Goal: Communication & Community: Ask a question

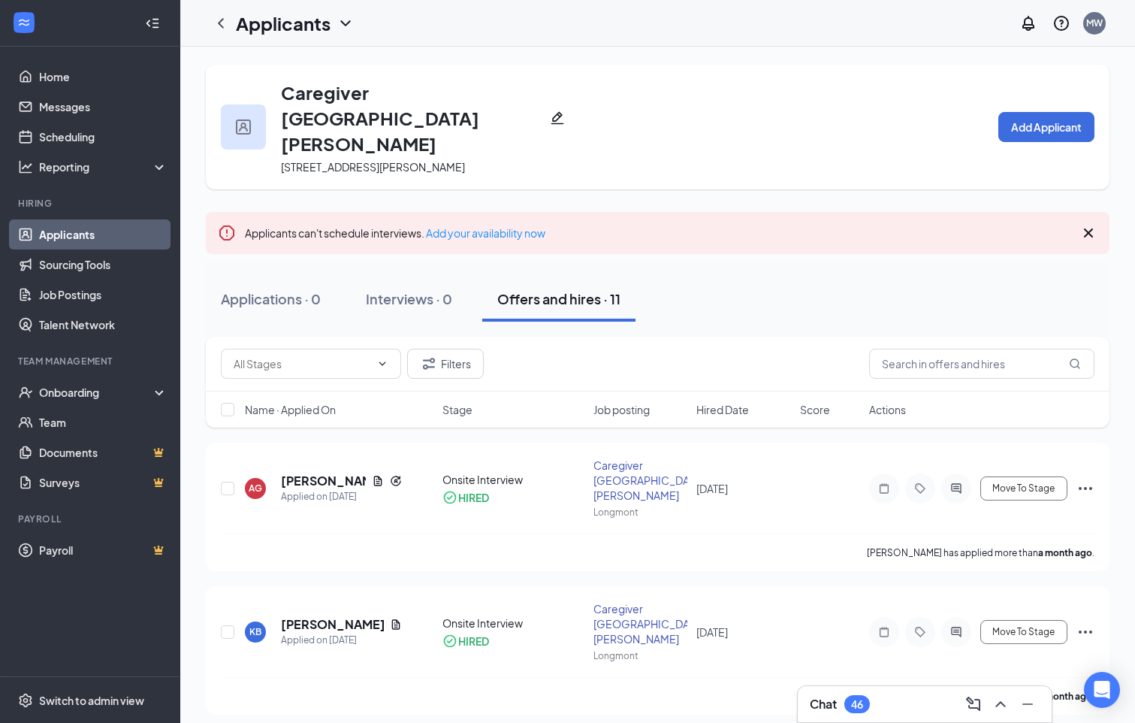
click at [1091, 224] on icon "Cross" at bounding box center [1089, 233] width 18 height 18
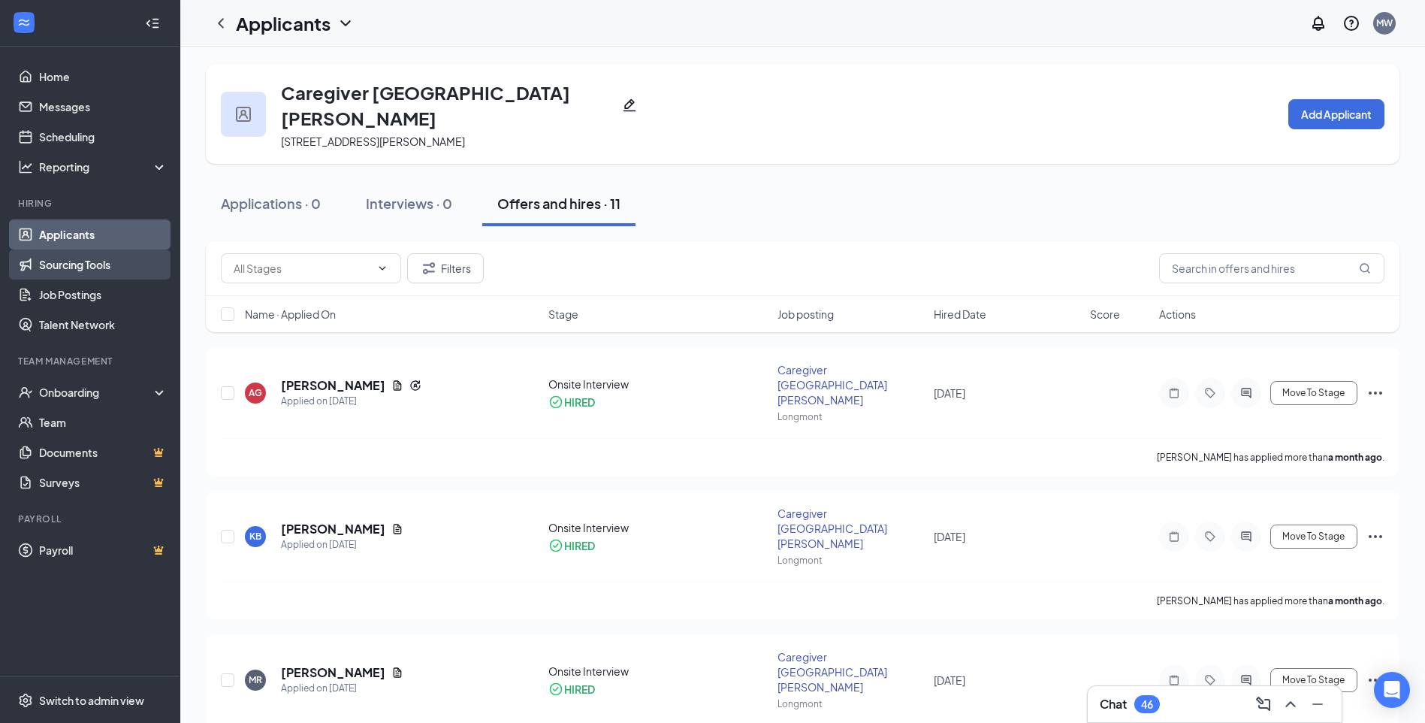
click at [86, 261] on link "Sourcing Tools" at bounding box center [103, 264] width 128 height 30
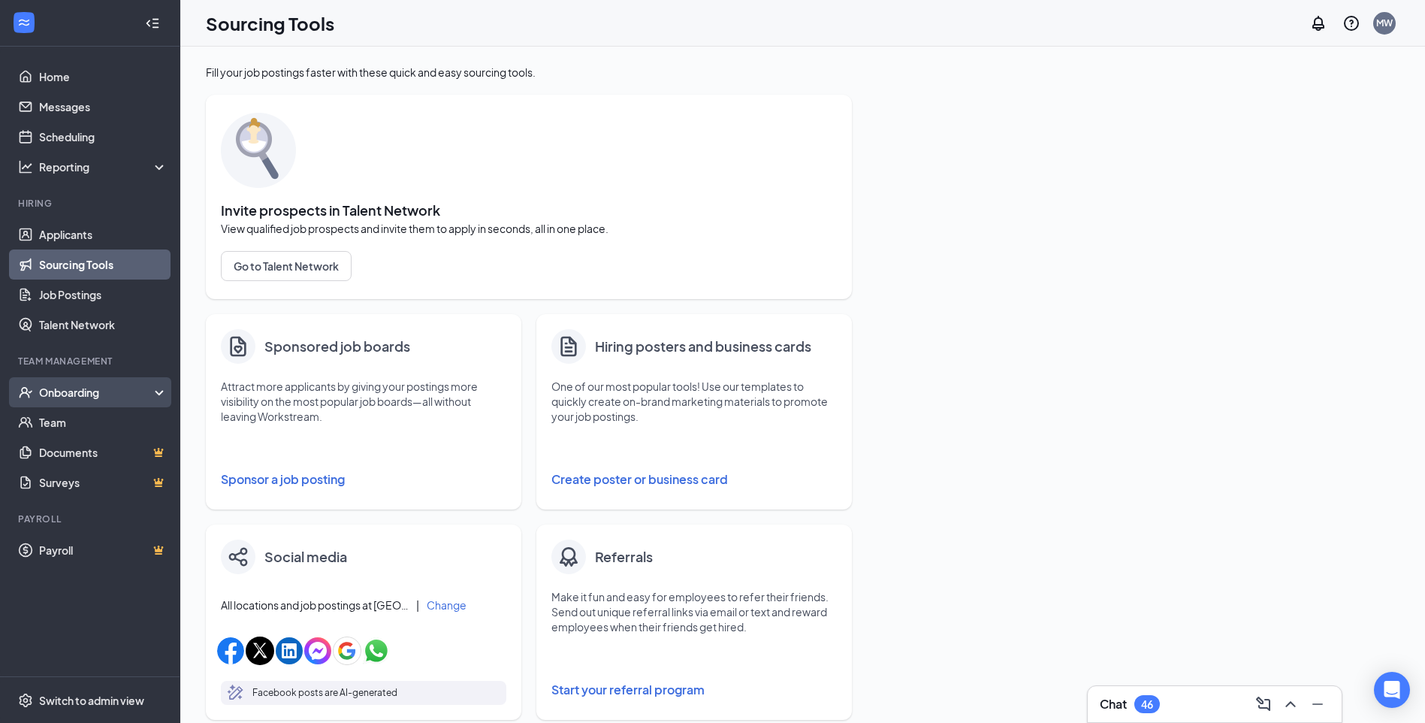
click at [95, 398] on div "Onboarding" at bounding box center [97, 392] width 116 height 15
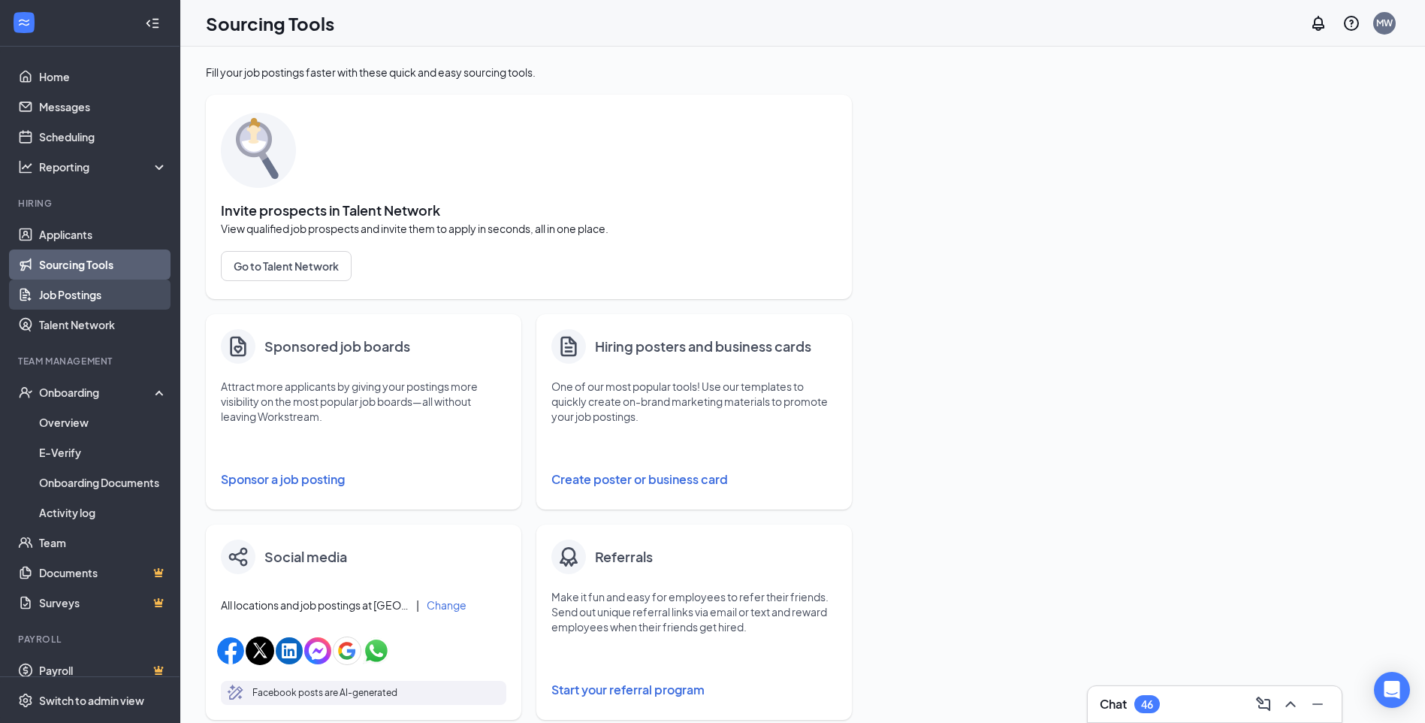
click at [58, 288] on link "Job Postings" at bounding box center [103, 295] width 128 height 30
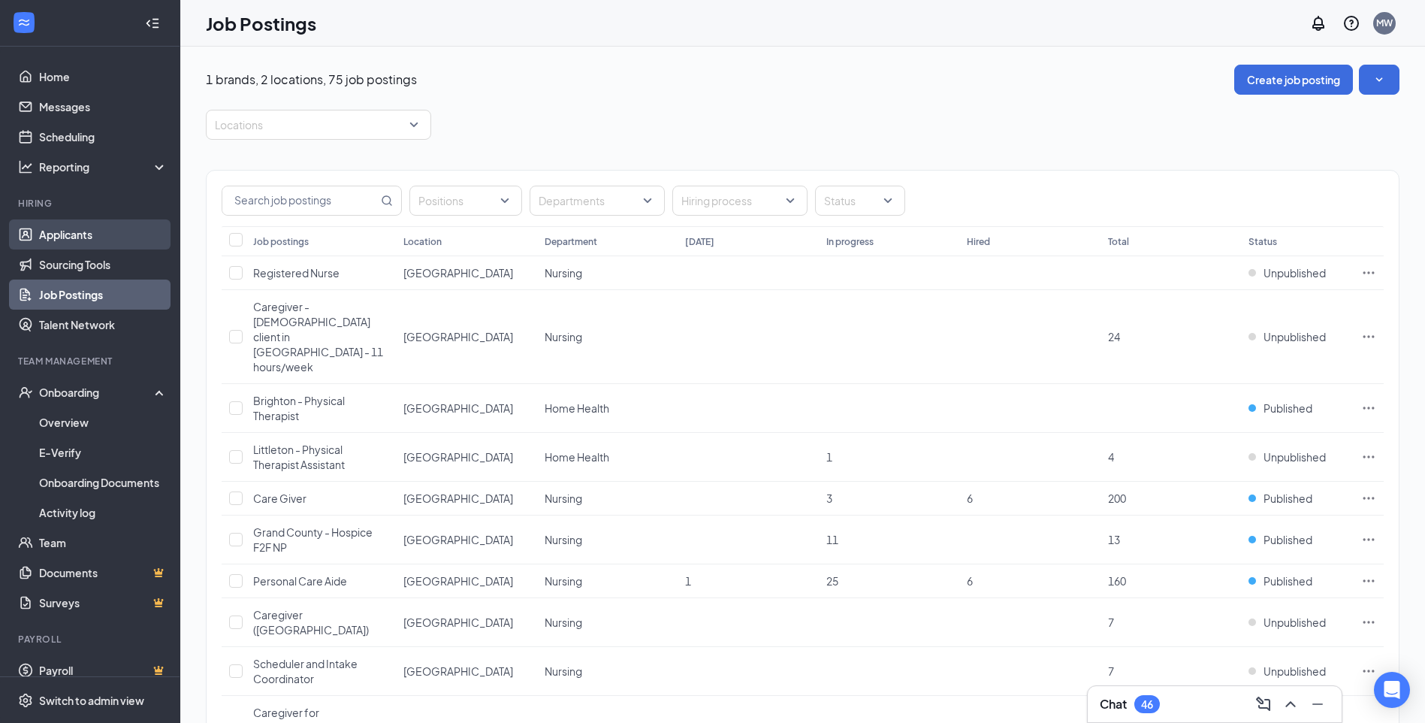
click at [77, 238] on link "Applicants" at bounding box center [103, 234] width 128 height 30
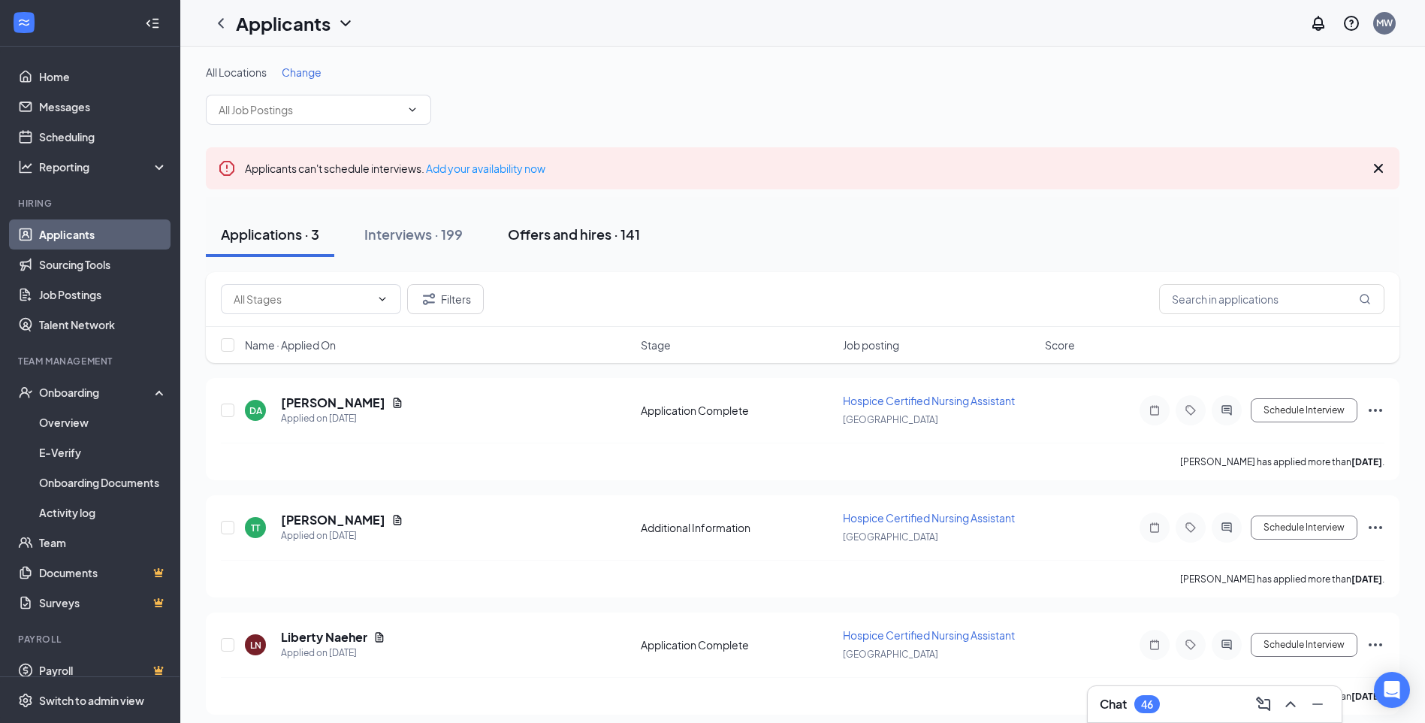
click at [598, 237] on div "Offers and hires · 141" at bounding box center [574, 234] width 132 height 19
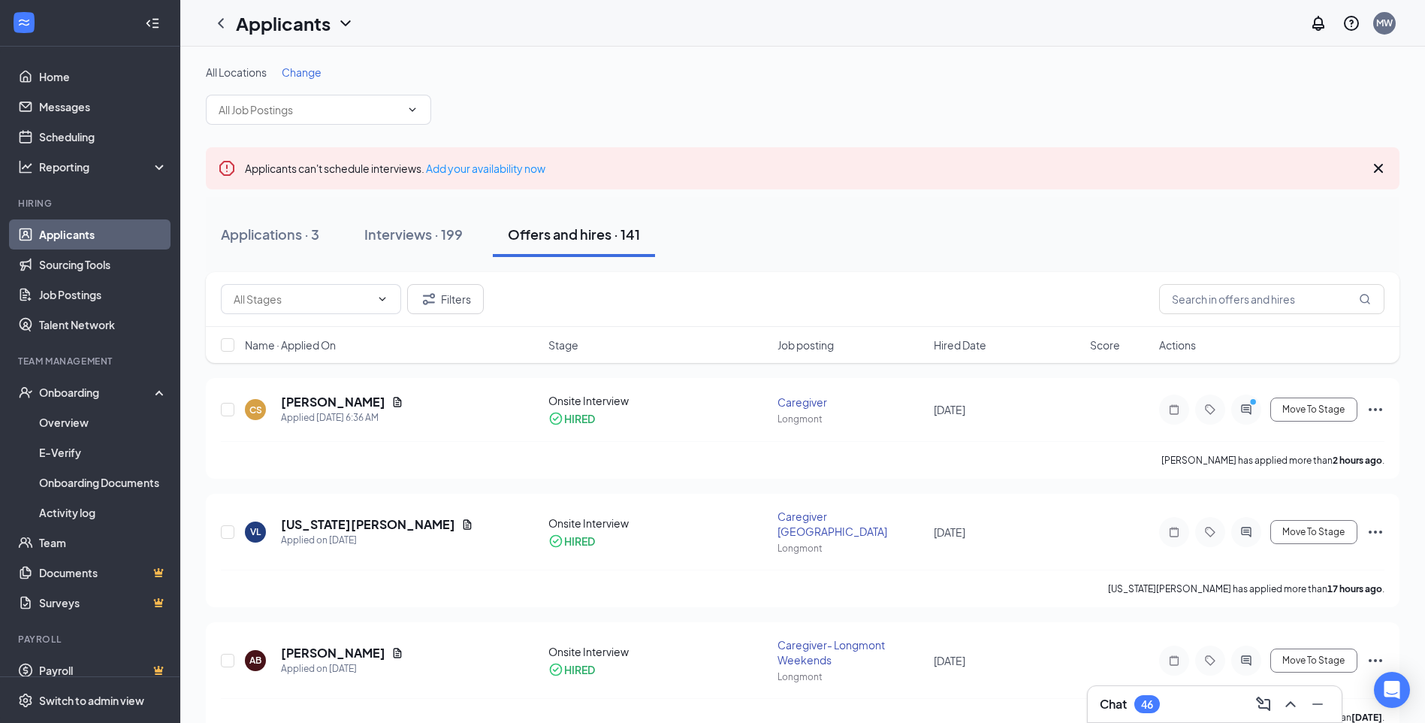
click at [1146, 168] on icon "Cross" at bounding box center [1378, 168] width 9 height 9
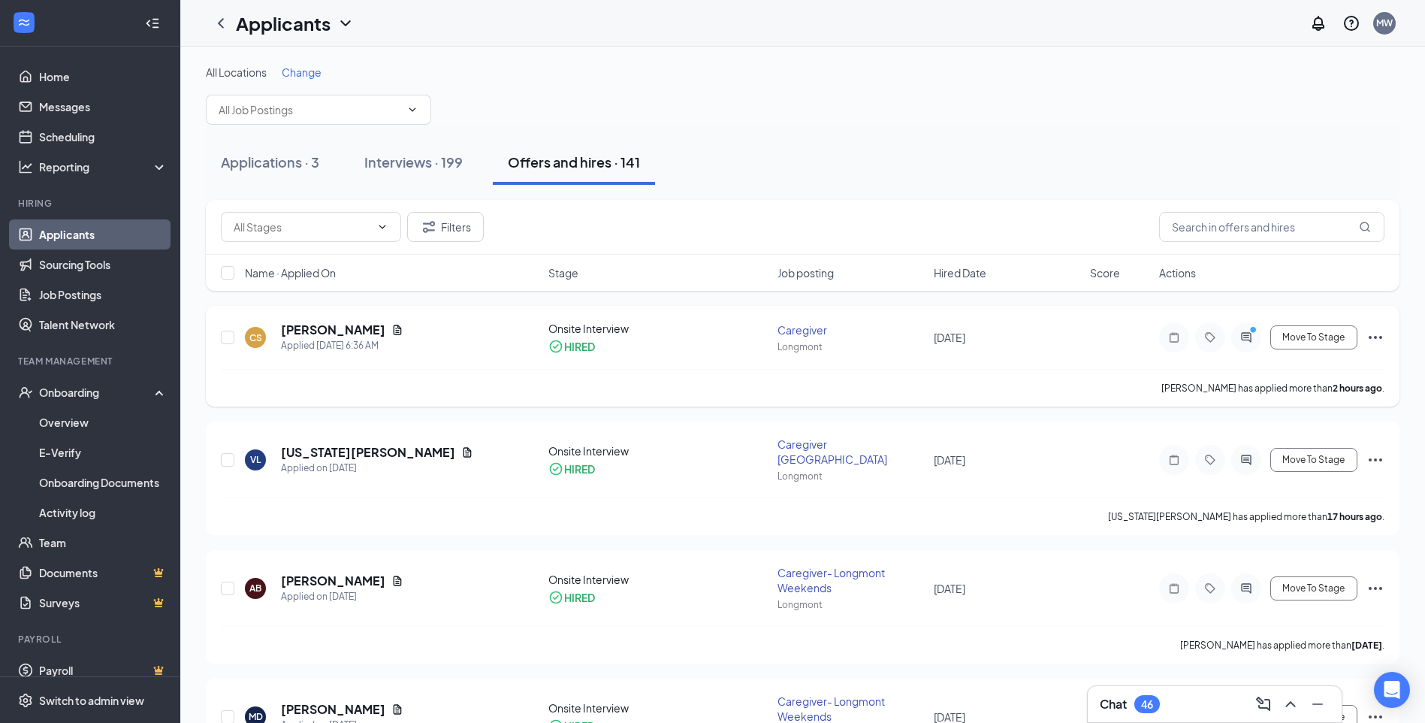
click at [641, 341] on div "HIRED" at bounding box center [659, 346] width 221 height 15
click at [471, 344] on div "CS [PERSON_NAME] Applied [DATE] 6:36 AM" at bounding box center [392, 338] width 295 height 32
click at [340, 329] on h5 "[PERSON_NAME]" at bounding box center [333, 330] width 104 height 17
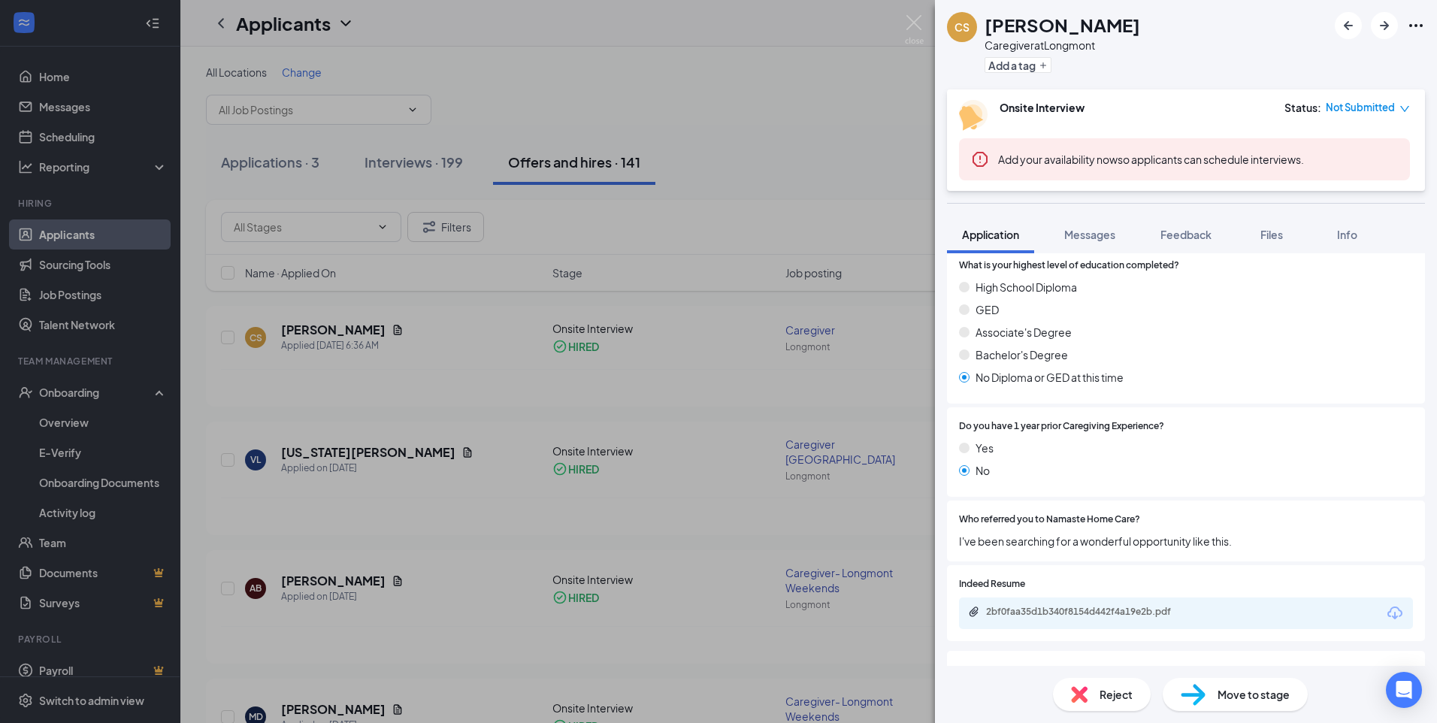
scroll to position [388, 0]
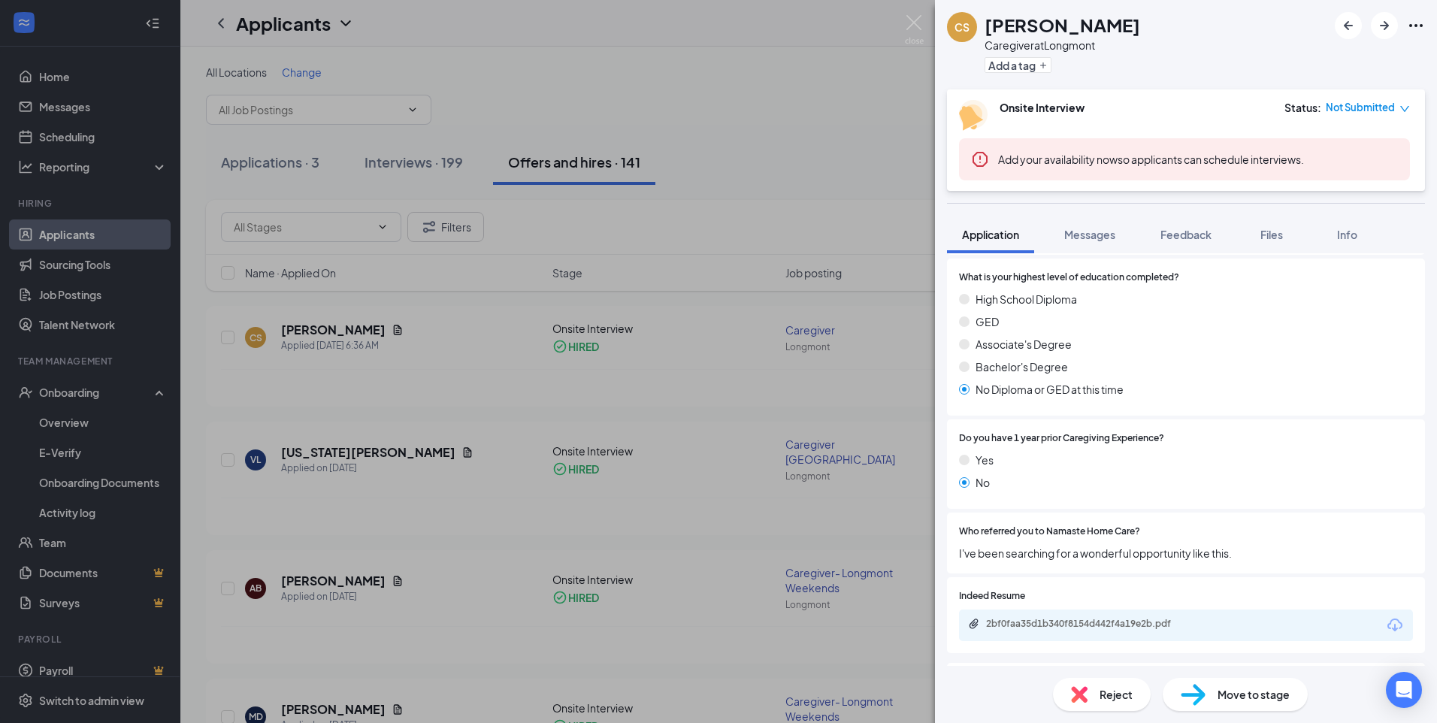
click at [1146, 616] on icon "Download" at bounding box center [1395, 625] width 18 height 18
click at [907, 23] on img at bounding box center [914, 29] width 19 height 29
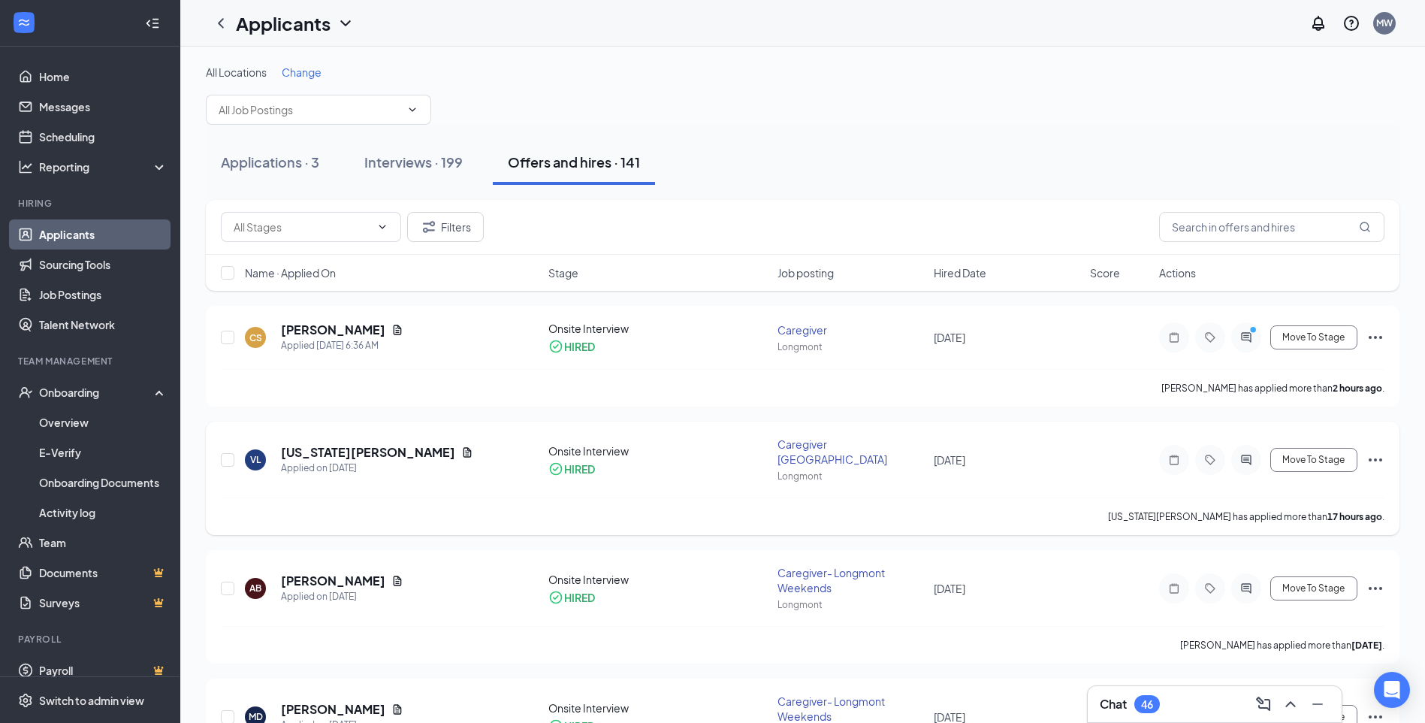
click at [514, 458] on div "VL [US_STATE][PERSON_NAME] Applied on [DATE]" at bounding box center [392, 460] width 295 height 32
click at [322, 444] on h5 "[US_STATE][PERSON_NAME]" at bounding box center [368, 452] width 174 height 17
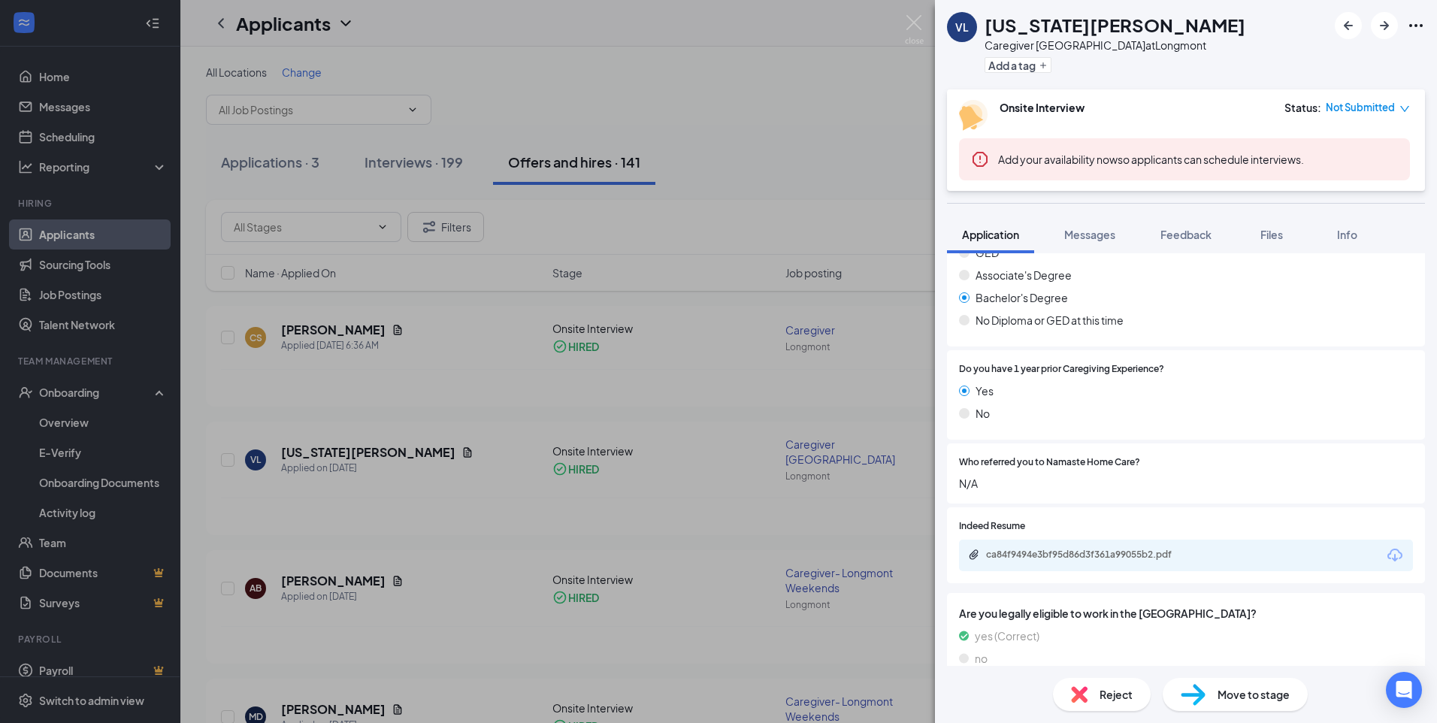
scroll to position [465, 0]
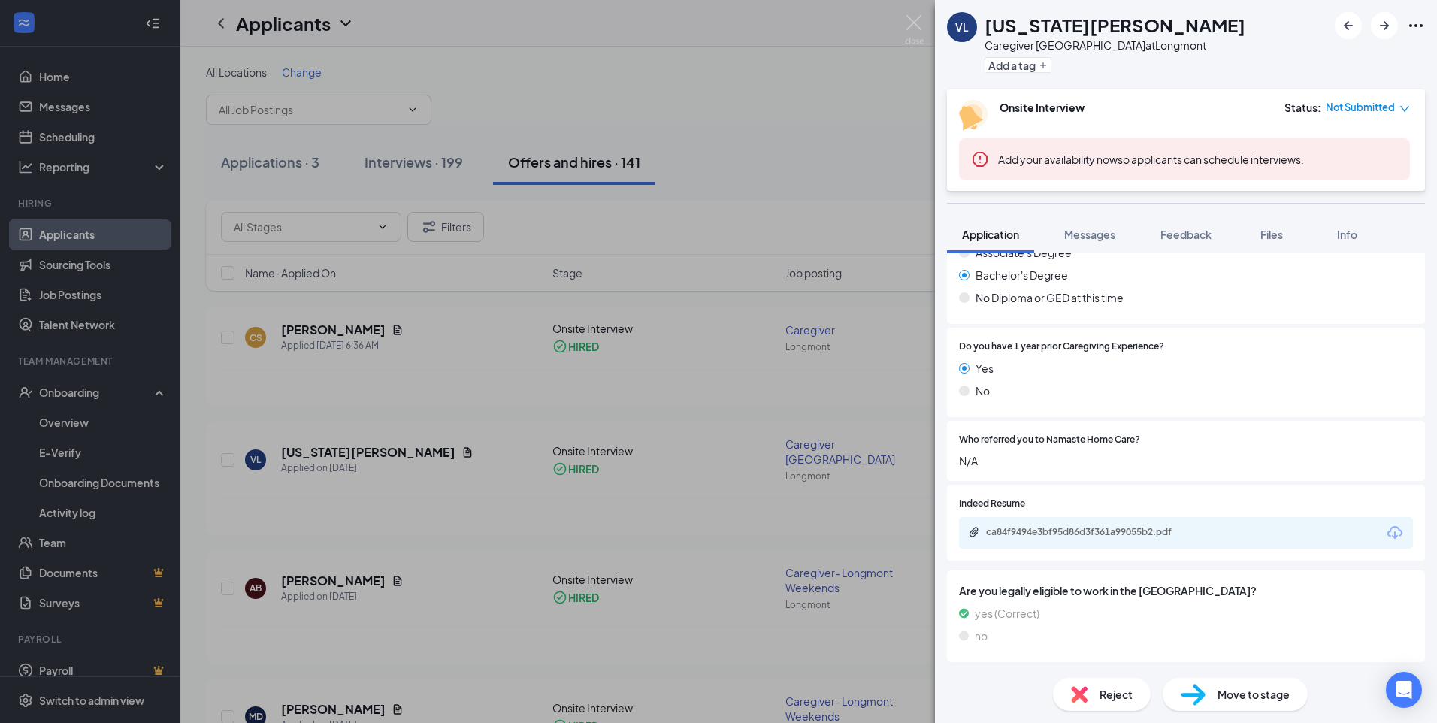
click at [1146, 541] on icon "Download" at bounding box center [1395, 533] width 18 height 18
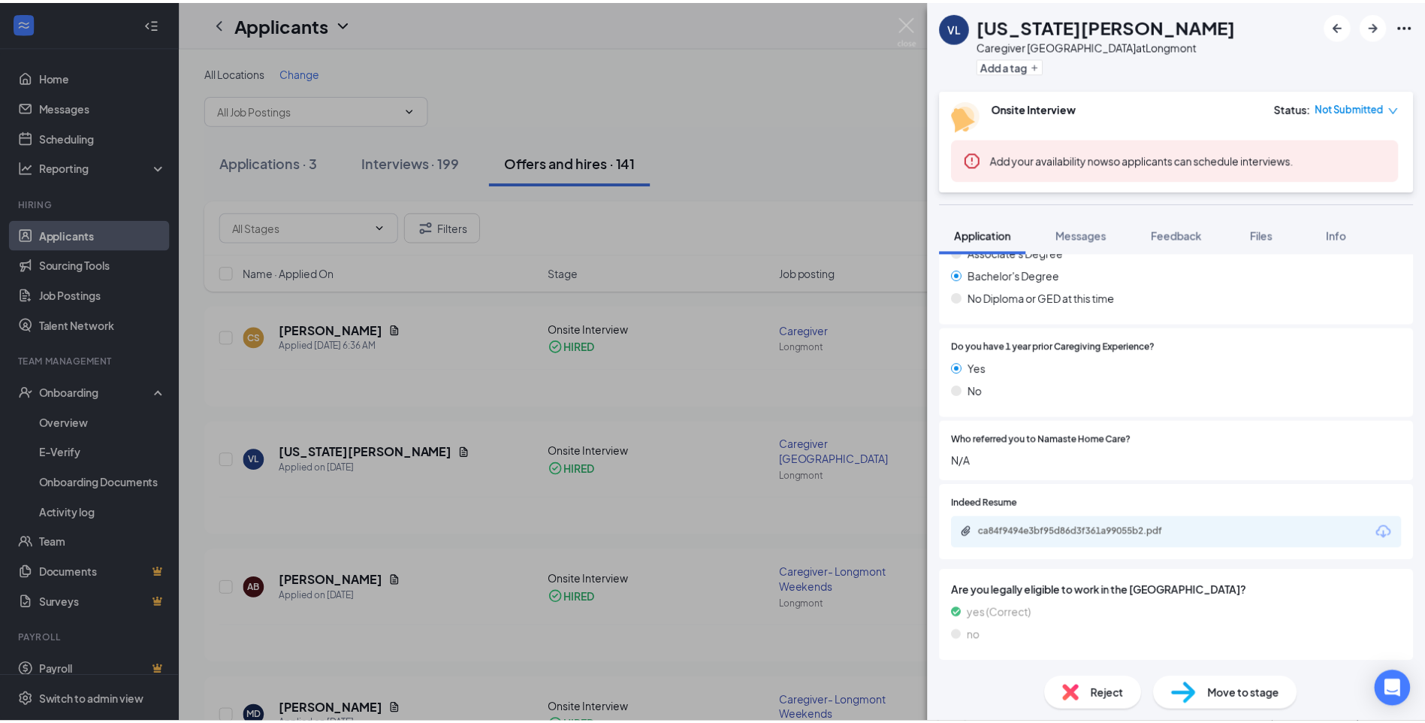
scroll to position [460, 0]
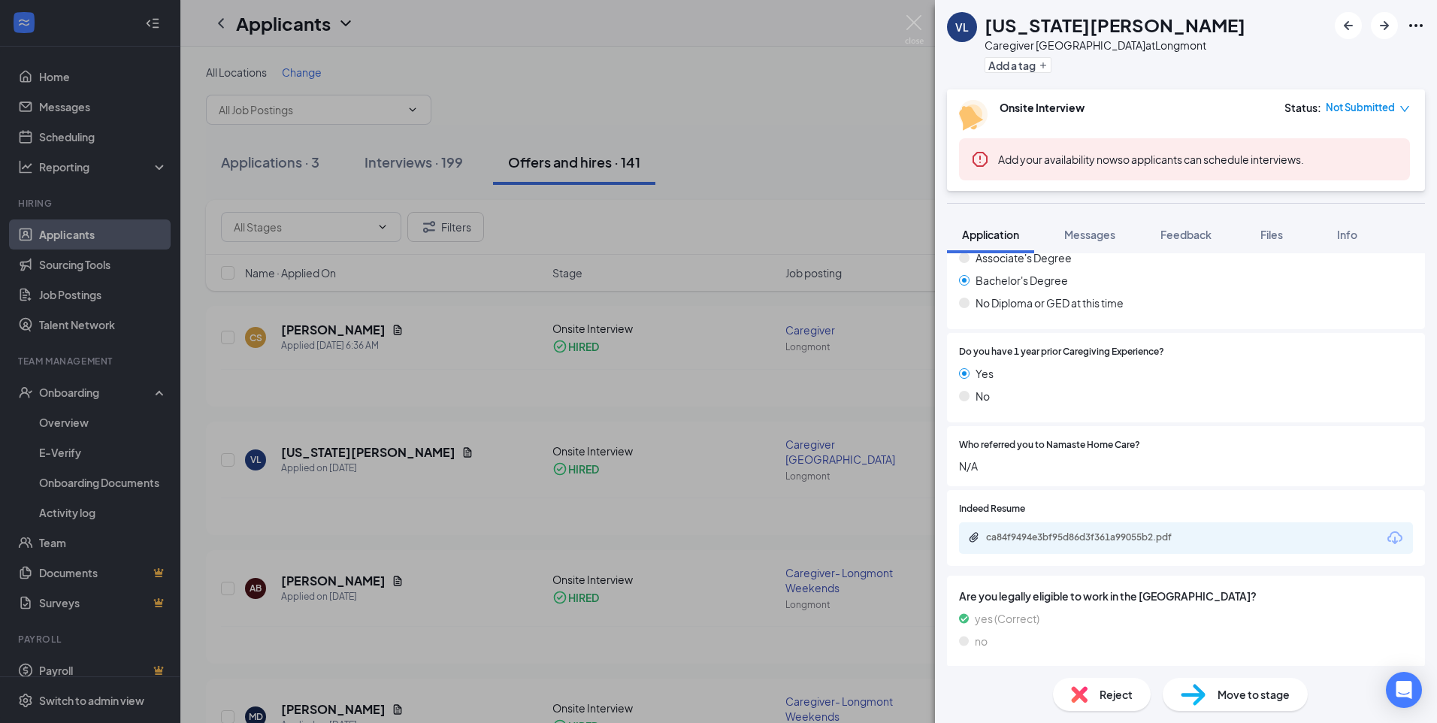
drag, startPoint x: 671, startPoint y: 158, endPoint x: 1105, endPoint y: 139, distance: 434.7
click at [673, 156] on div "VL [US_STATE][PERSON_NAME] Caregiver Boulder at [GEOGRAPHIC_DATA] Add a tag Ons…" at bounding box center [718, 361] width 1437 height 723
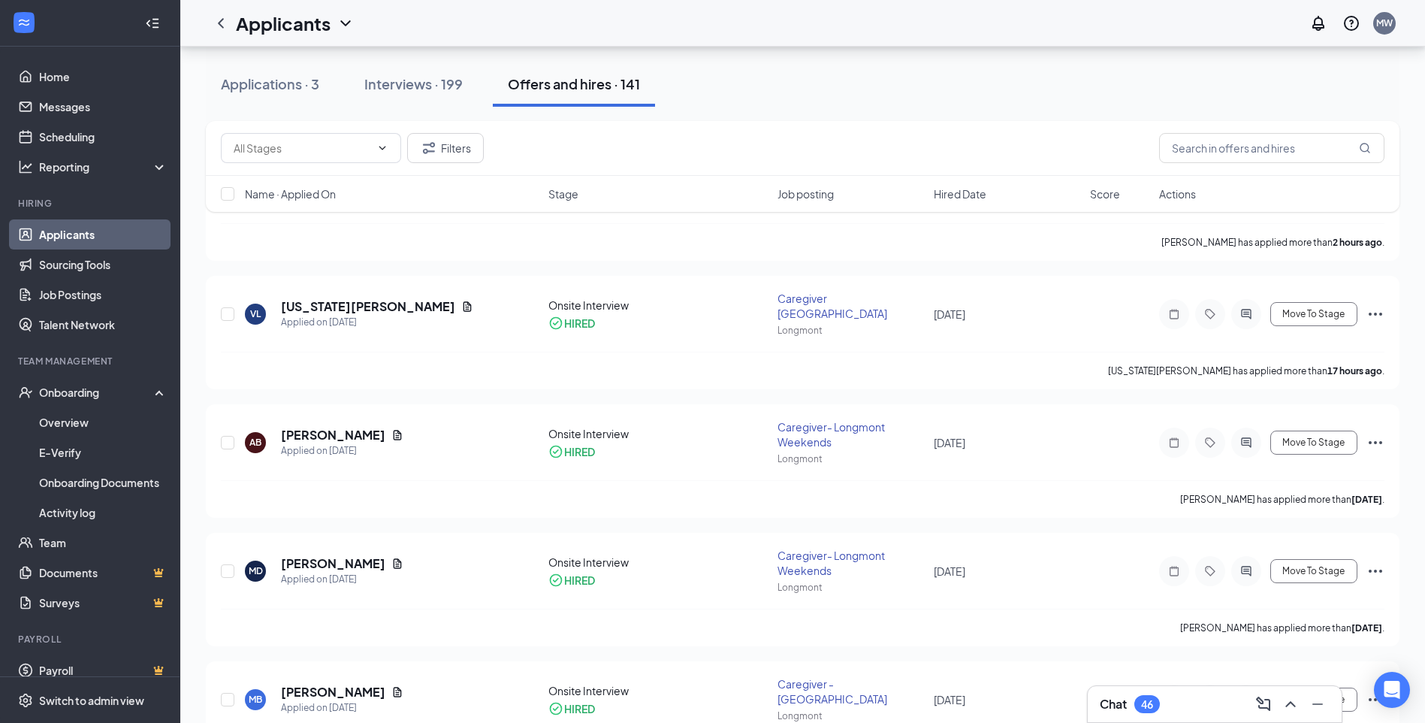
scroll to position [148, 0]
click at [833, 421] on div "Caregiver- Longmont Weekends" at bounding box center [851, 432] width 147 height 30
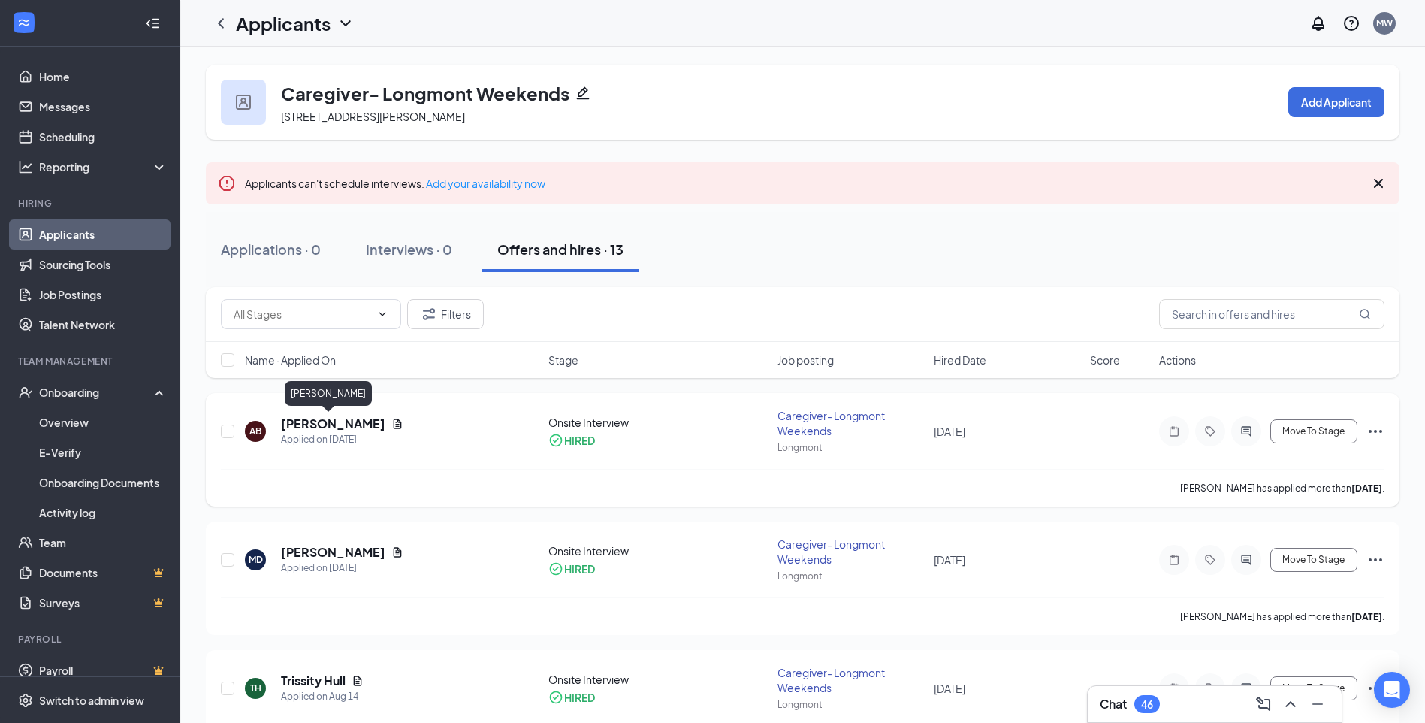
click at [286, 422] on h5 "[PERSON_NAME]" at bounding box center [333, 424] width 104 height 17
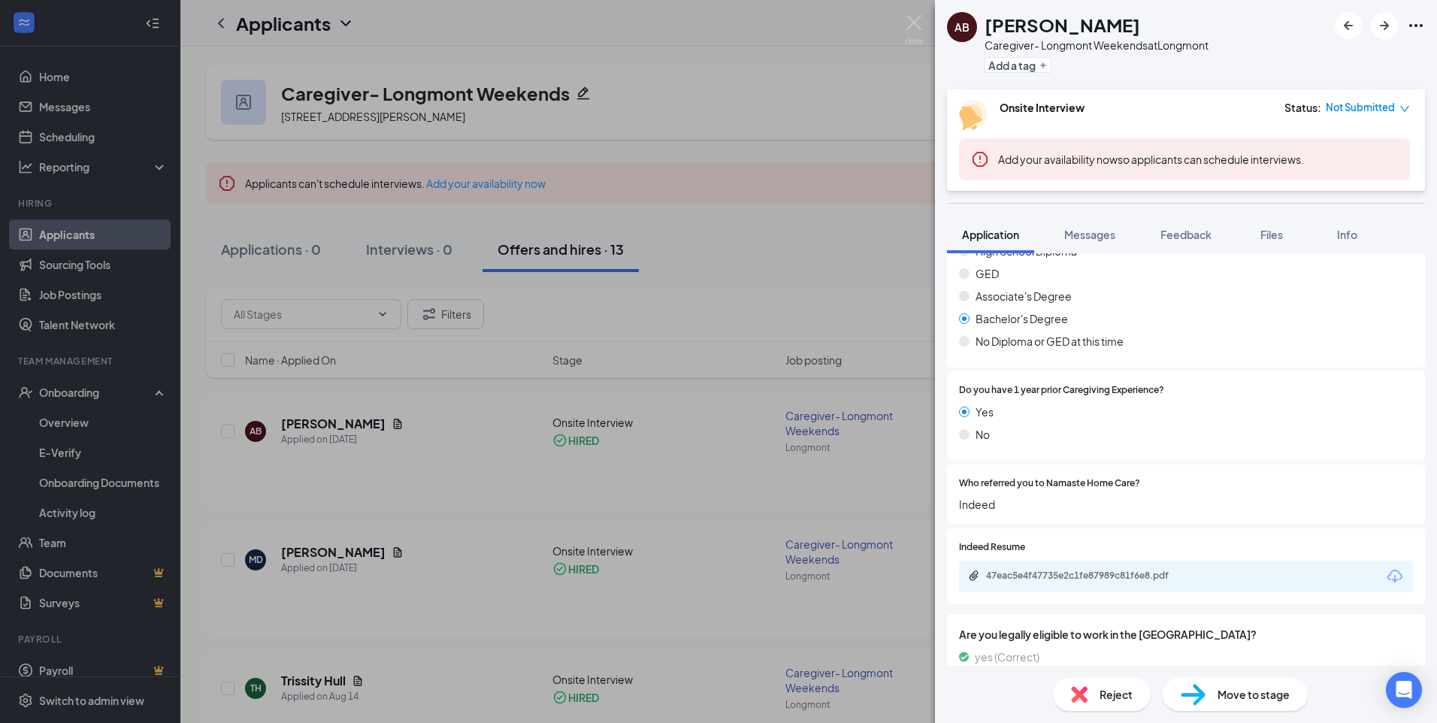
scroll to position [449, 0]
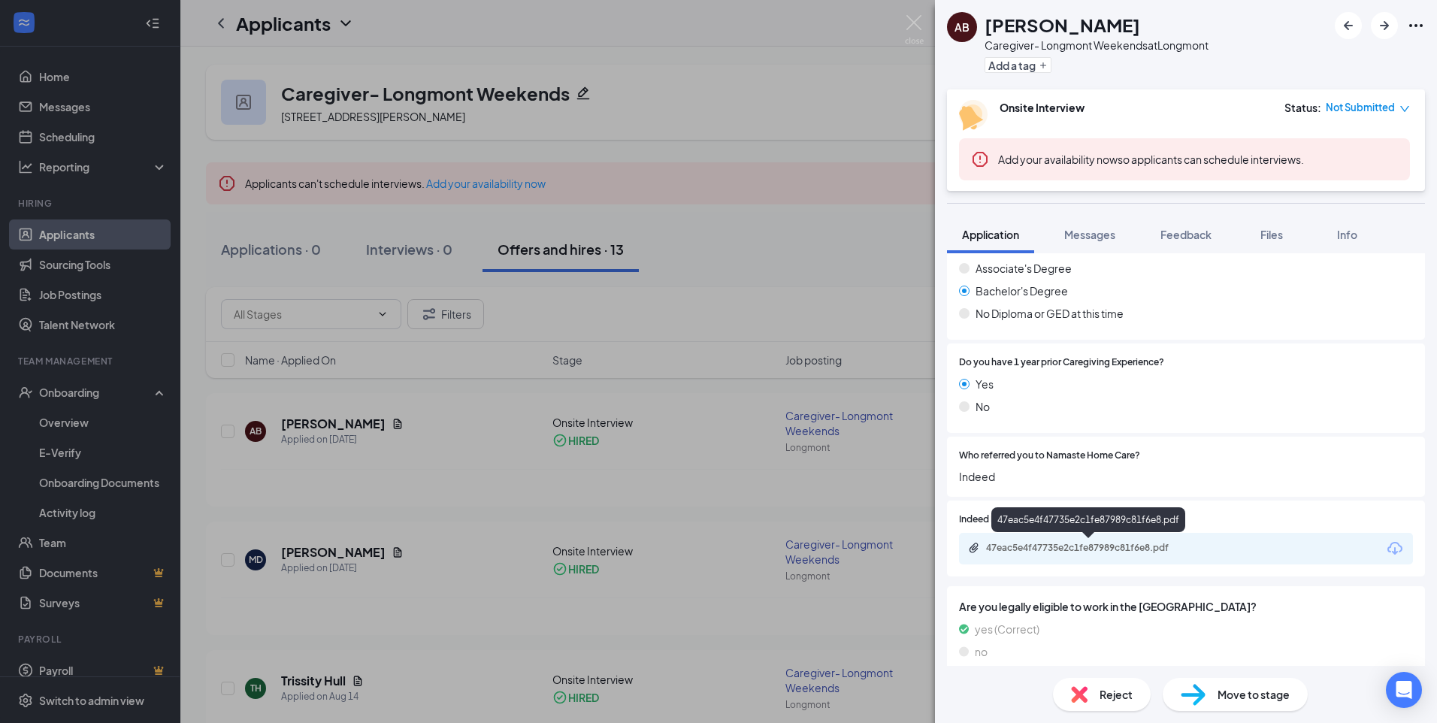
click at [1005, 544] on div "47eac5e4f47735e2c1fe87989c81f6e8.pdf" at bounding box center [1091, 548] width 210 height 12
click at [1146, 688] on icon "Open Intercom Messenger" at bounding box center [1403, 690] width 17 height 20
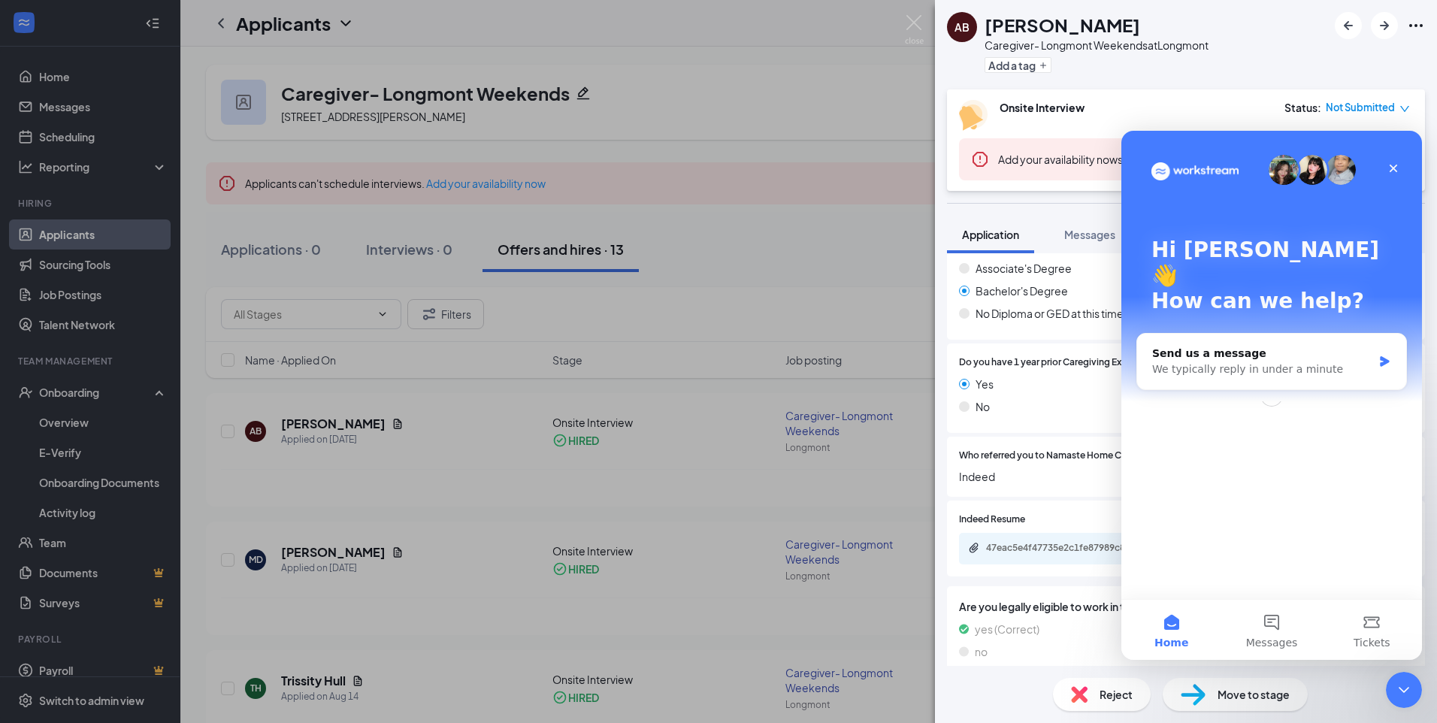
scroll to position [0, 0]
click at [1146, 553] on div "Hi [PERSON_NAME] 👋 How can we help? Send us a message We typically reply in und…" at bounding box center [1271, 365] width 301 height 468
click at [1146, 361] on div "We typically reply in under a minute" at bounding box center [1262, 369] width 220 height 16
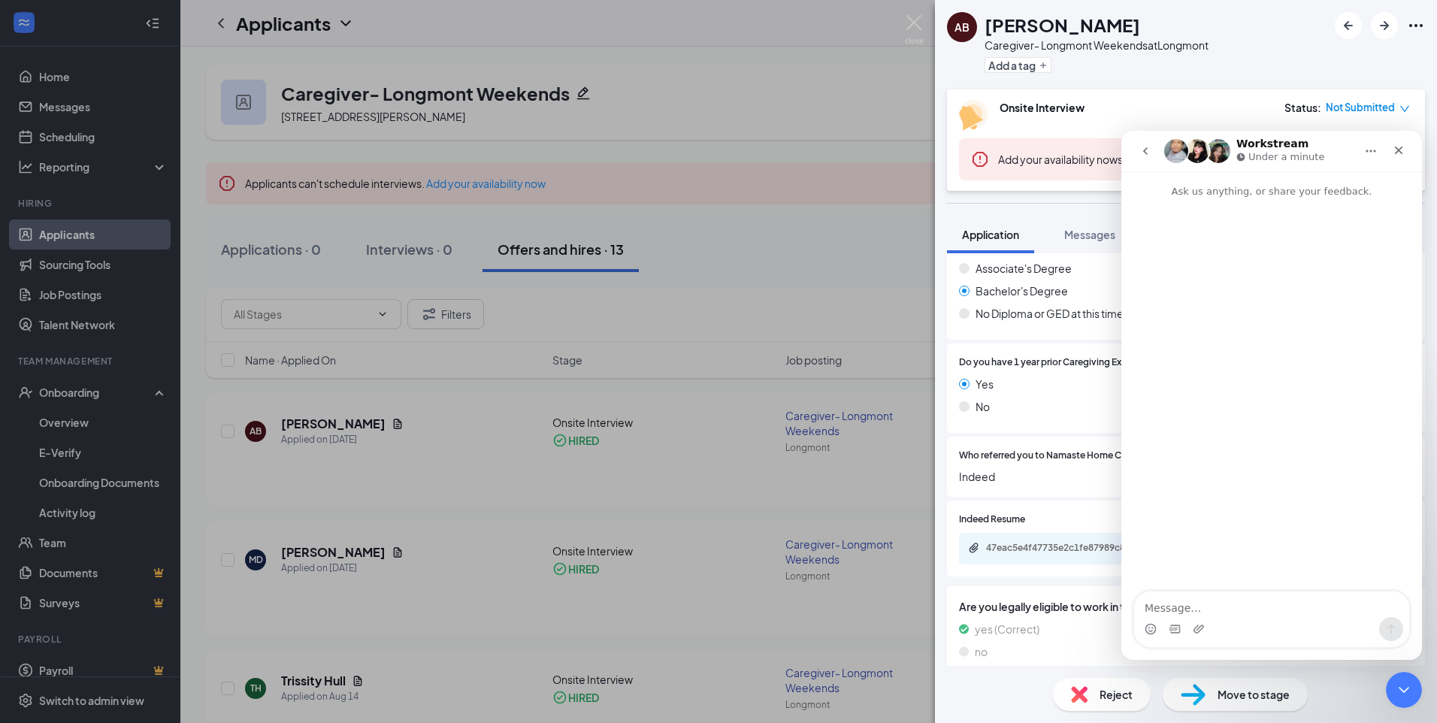
click at [1146, 599] on textarea "Message…" at bounding box center [1271, 604] width 275 height 26
type textarea "Can we have the new contract resne twithout the onboarding ?"
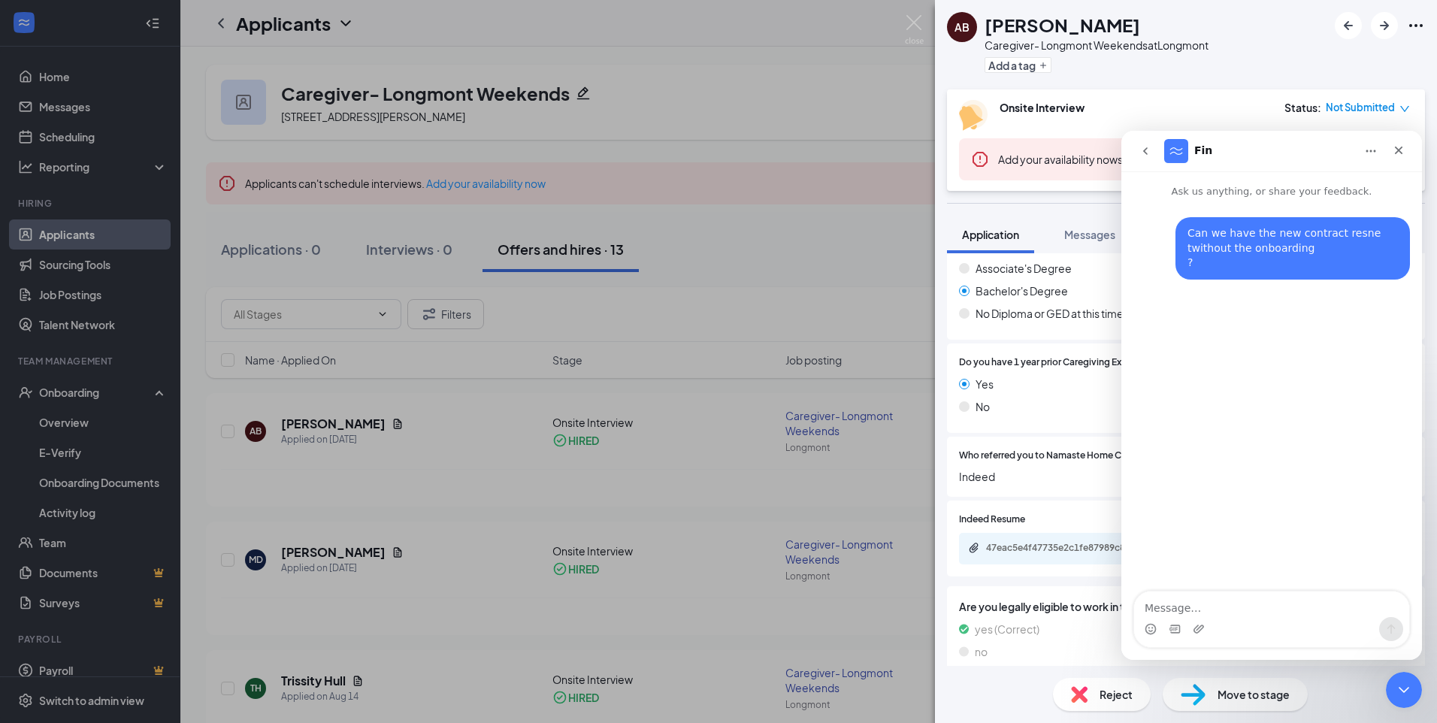
drag, startPoint x: 1283, startPoint y: 147, endPoint x: 957, endPoint y: 180, distance: 327.0
click html "Fin Ask us anything, or share your feedback. Can we have the new contract resne…"
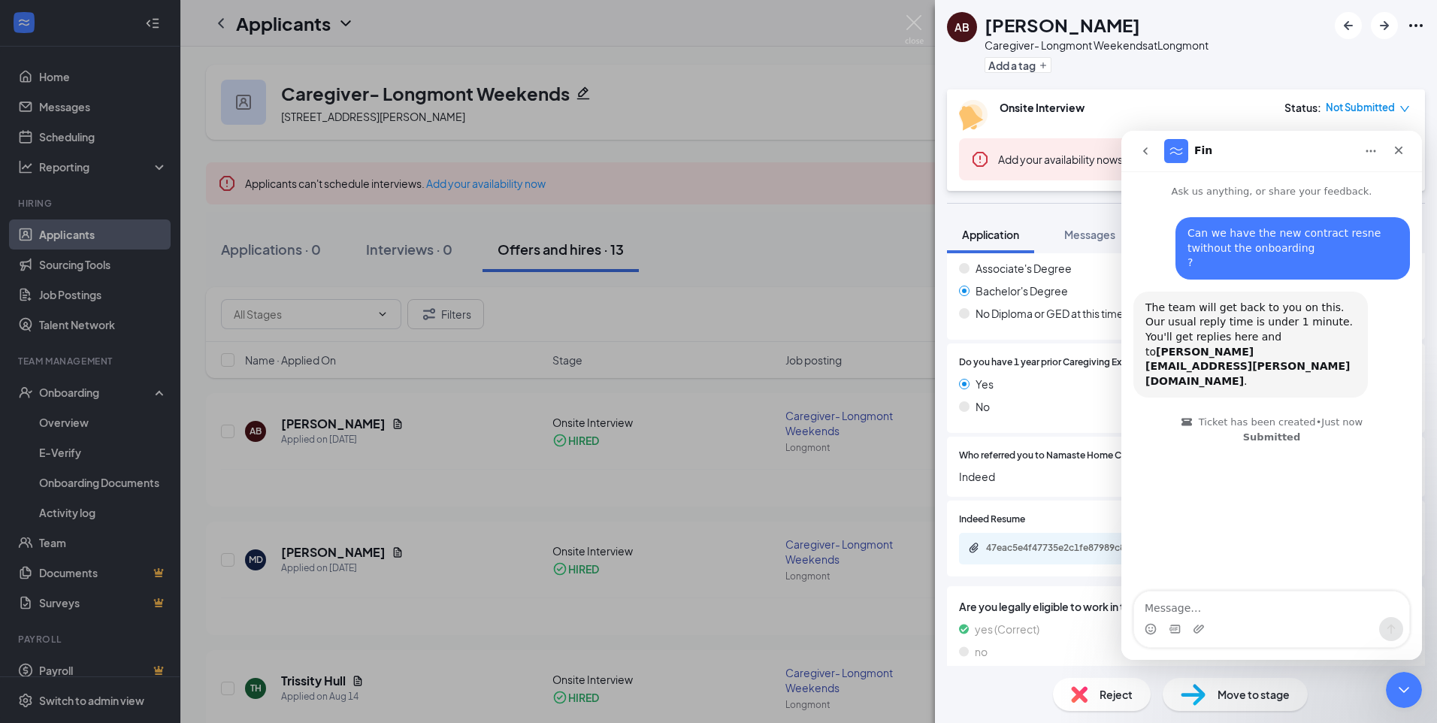
click at [1144, 67] on div "Add a tag" at bounding box center [1096, 65] width 224 height 25
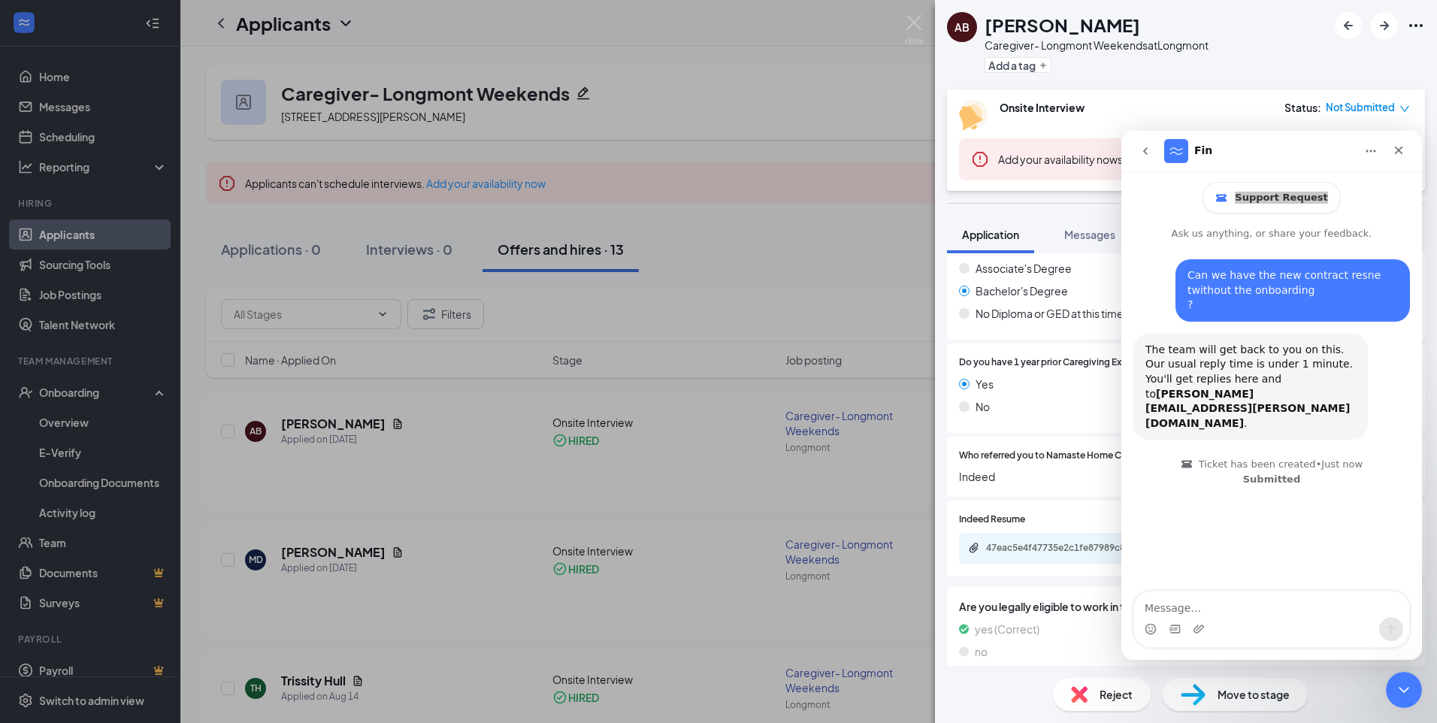
click at [1146, 39] on div "Caregiver- Longmont Weekends at [GEOGRAPHIC_DATA]" at bounding box center [1096, 45] width 224 height 15
click at [1142, 146] on icon "go back" at bounding box center [1145, 151] width 12 height 12
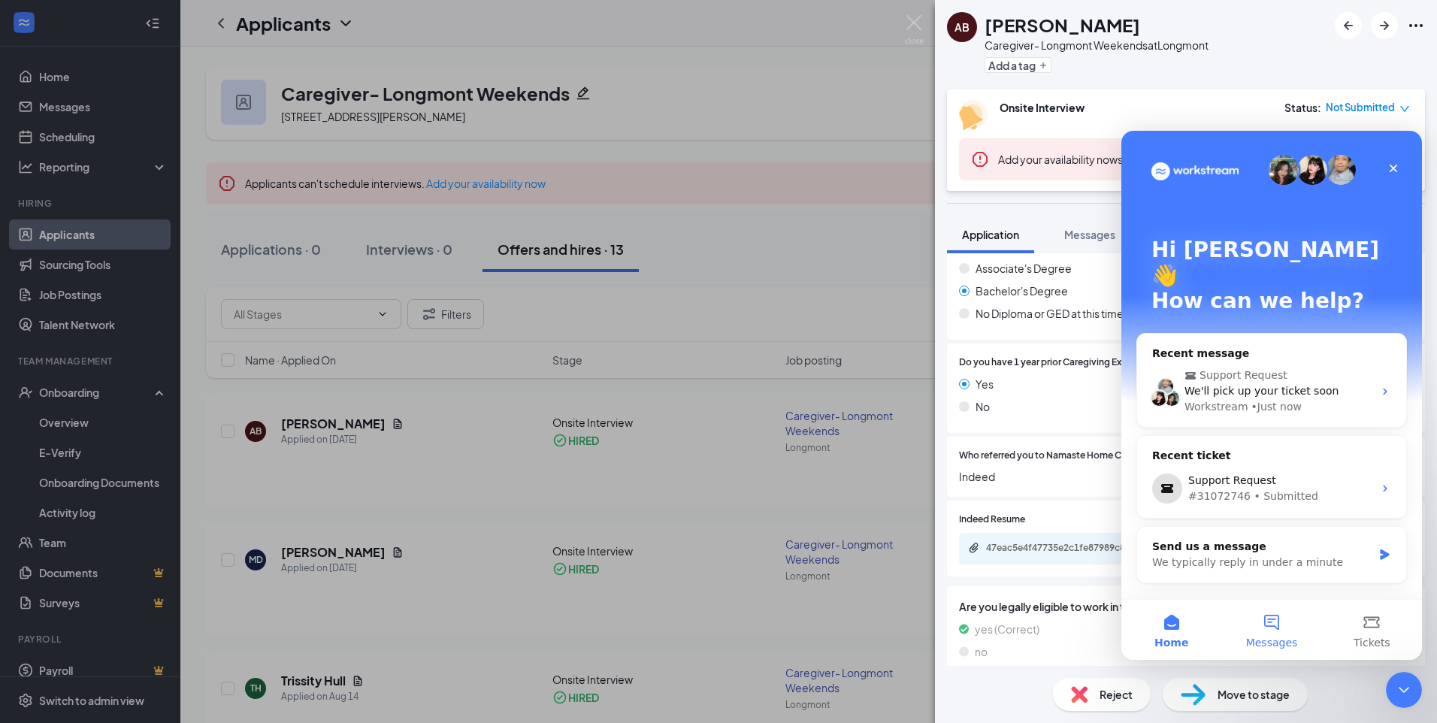
click at [1146, 633] on button "Messages" at bounding box center [1271, 630] width 100 height 60
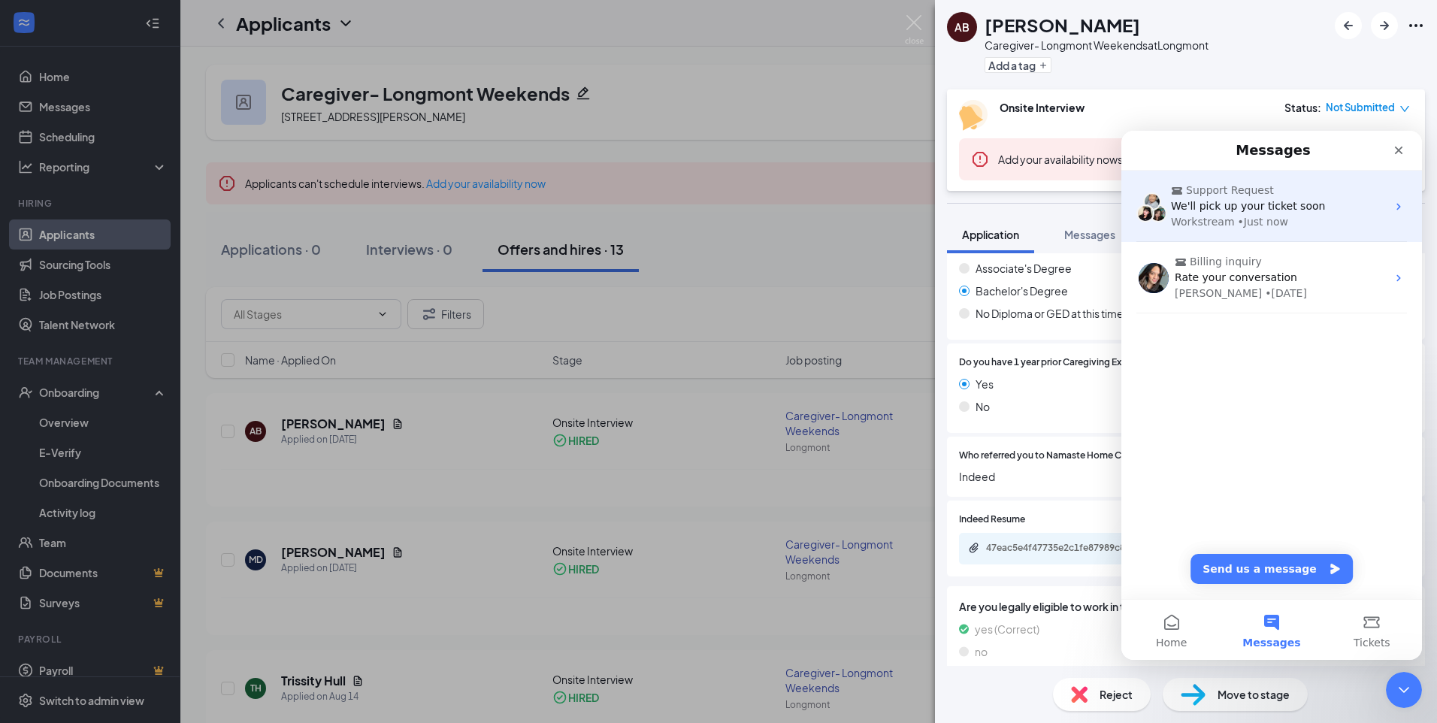
click at [1146, 216] on div "Workstream • Just now" at bounding box center [1279, 222] width 216 height 16
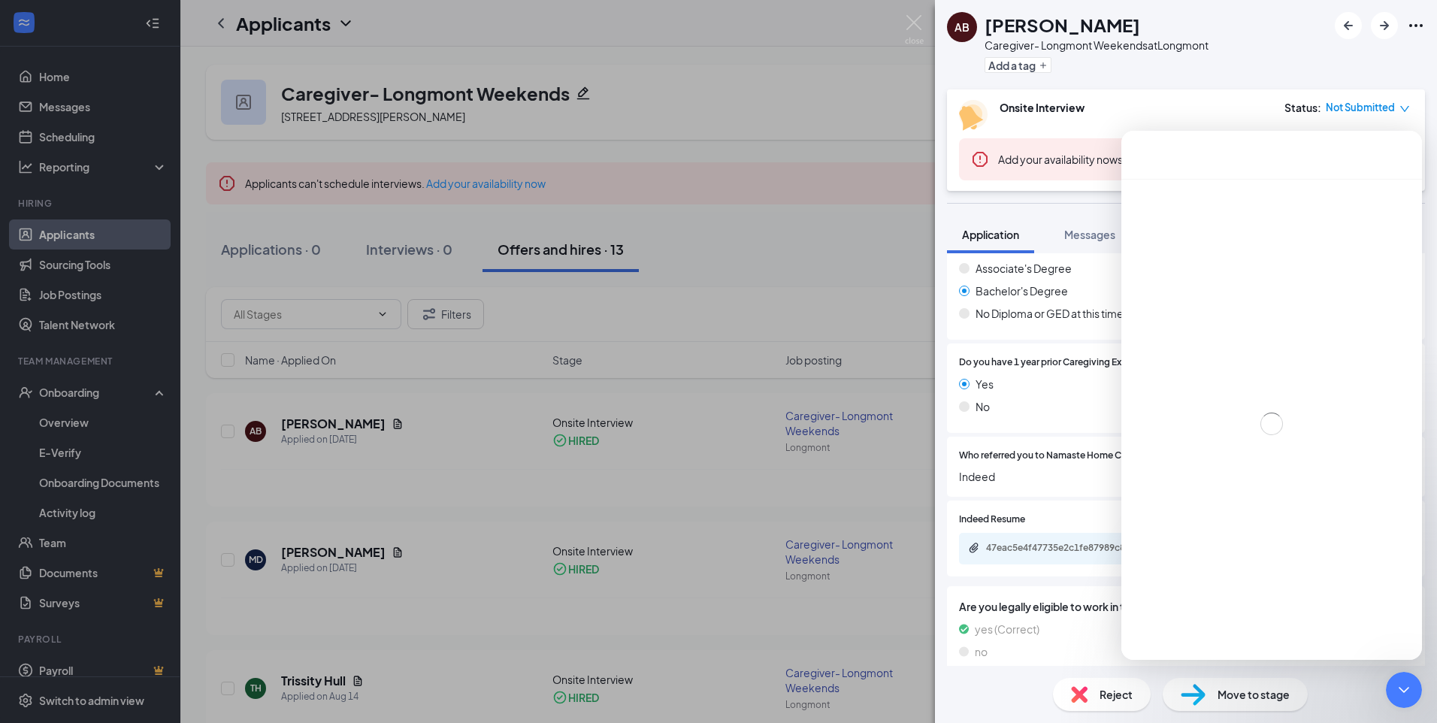
click at [1146, 86] on div "AB [PERSON_NAME] Caregiver- Longmont Weekends at [GEOGRAPHIC_DATA] a tag" at bounding box center [1186, 44] width 502 height 89
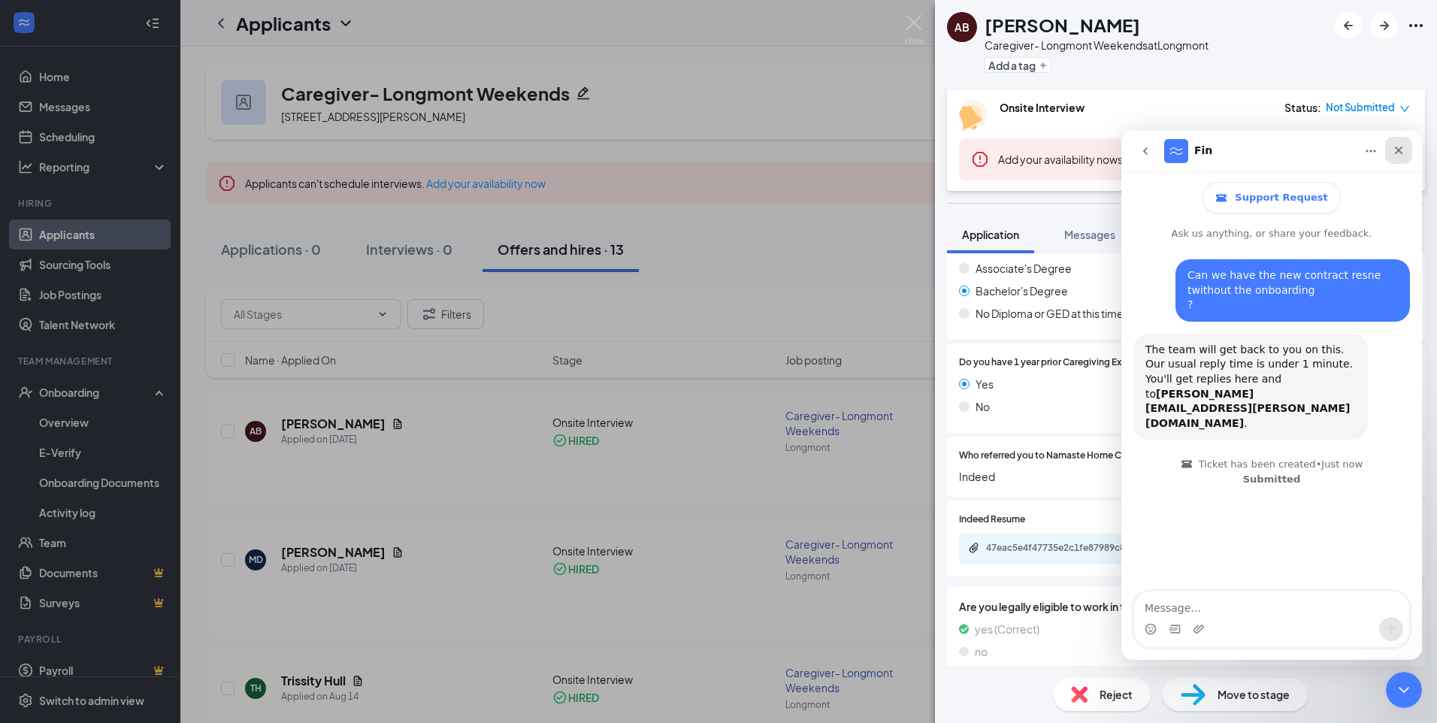
click at [1146, 151] on icon "Close" at bounding box center [1399, 151] width 8 height 8
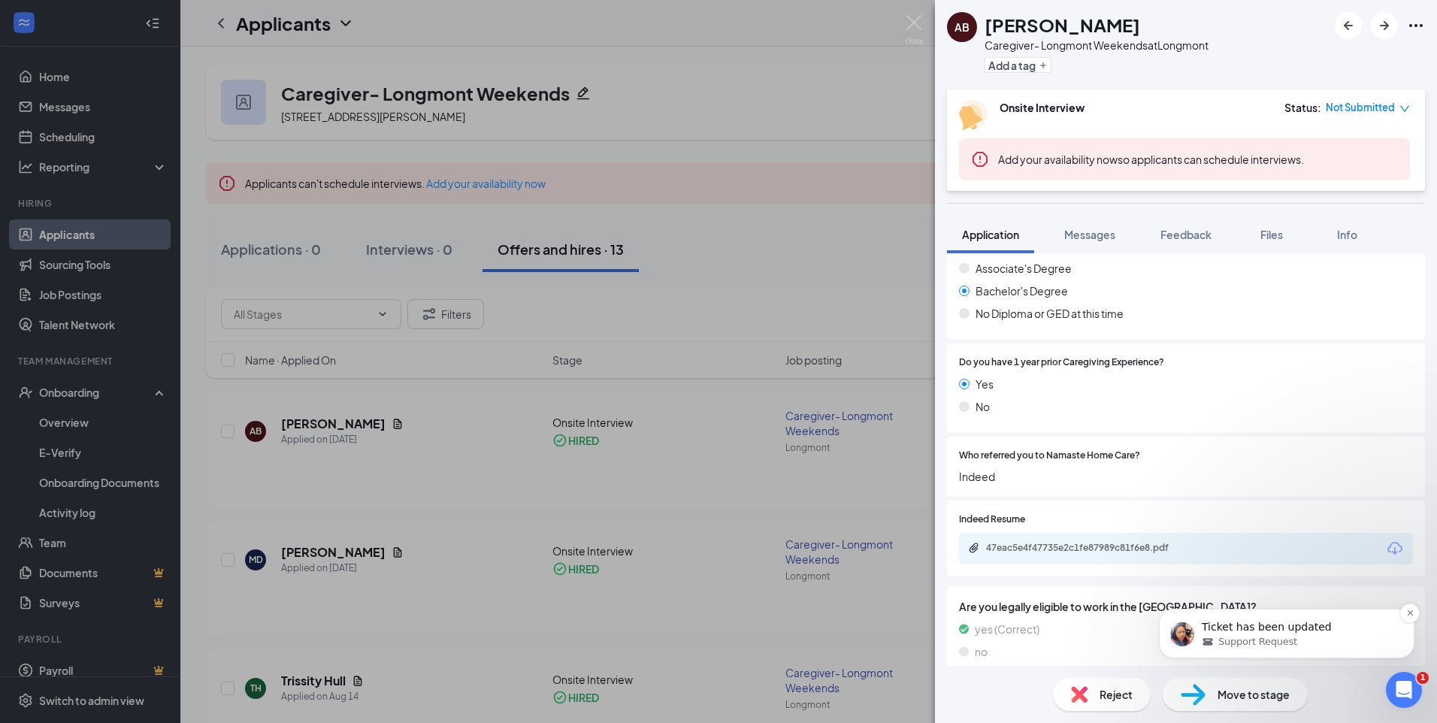
click at [1146, 638] on span "Support Request" at bounding box center [1257, 642] width 79 height 14
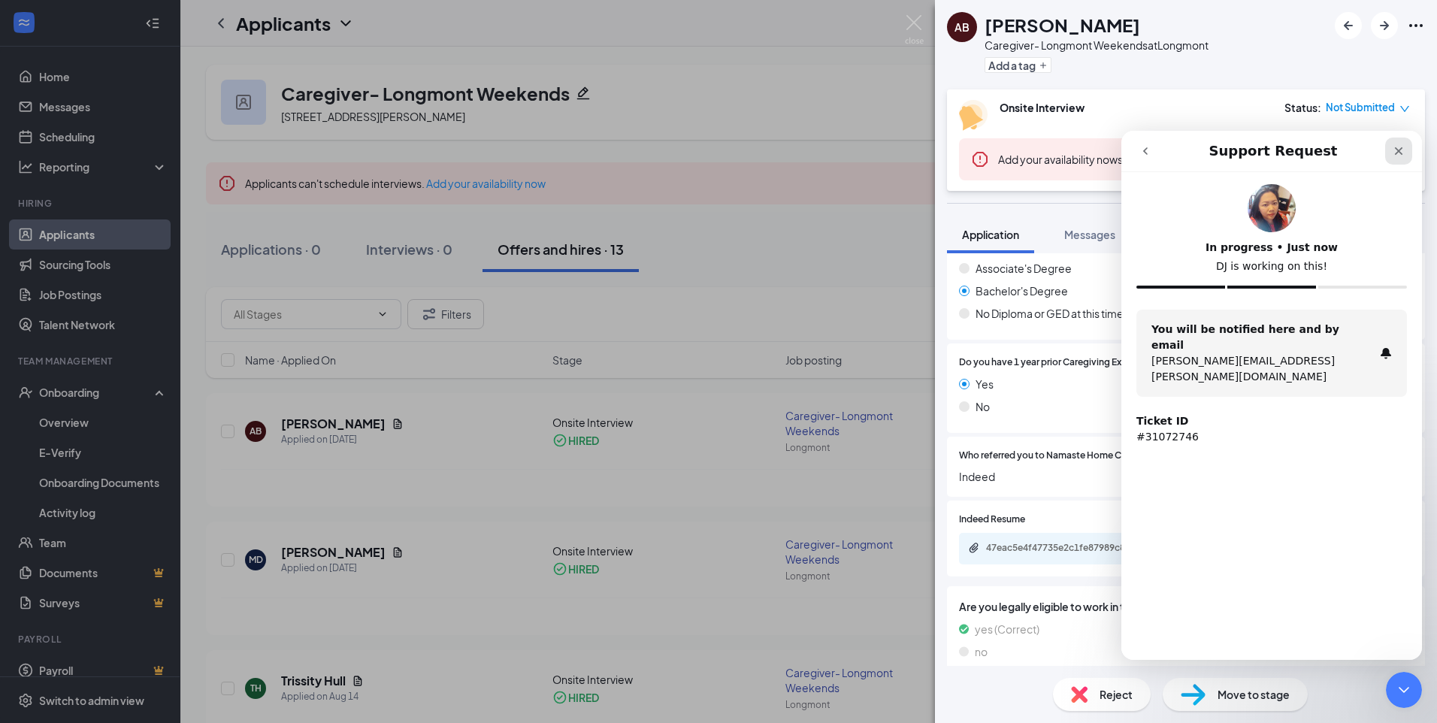
click at [1146, 153] on div "Close" at bounding box center [1398, 151] width 27 height 27
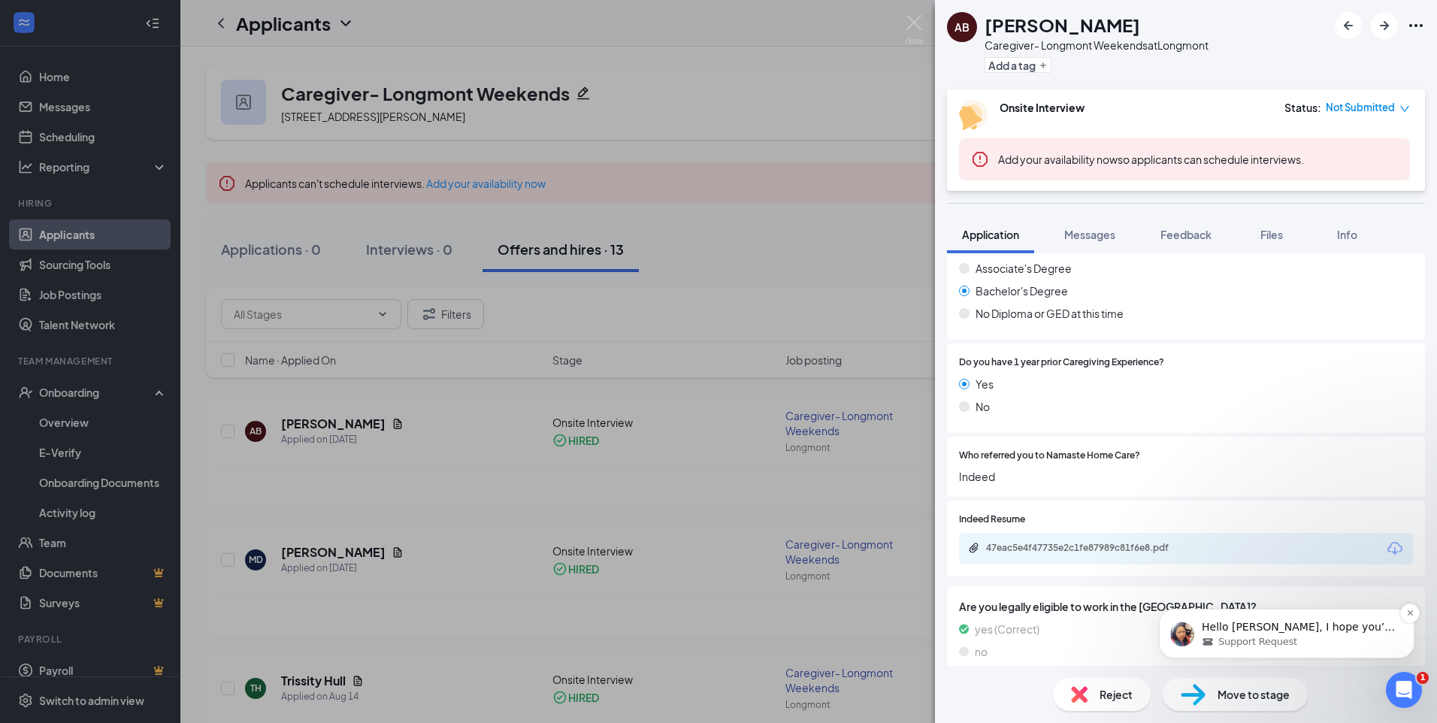
click at [1146, 630] on p "Hello [PERSON_NAME], I hope you’re having a wonderful day! I can definitely che…" at bounding box center [1298, 627] width 194 height 15
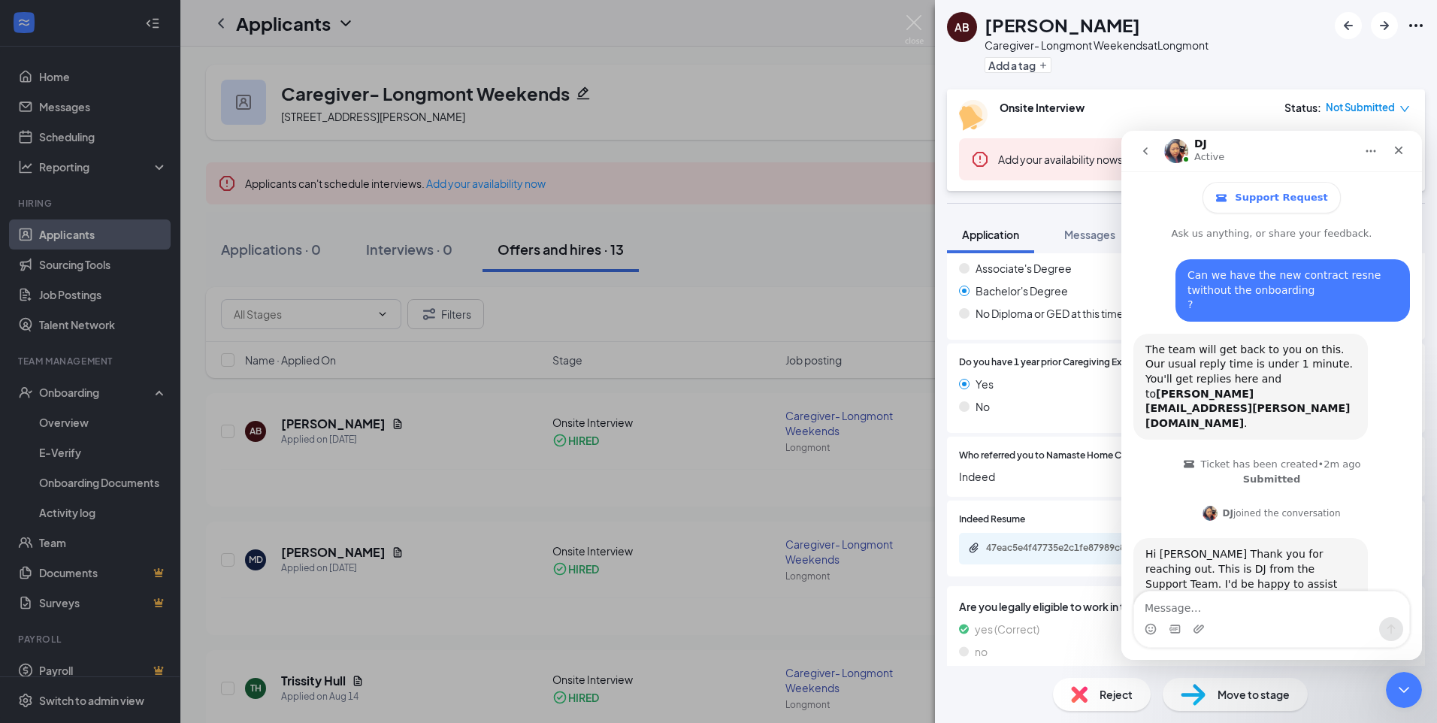
scroll to position [222, 0]
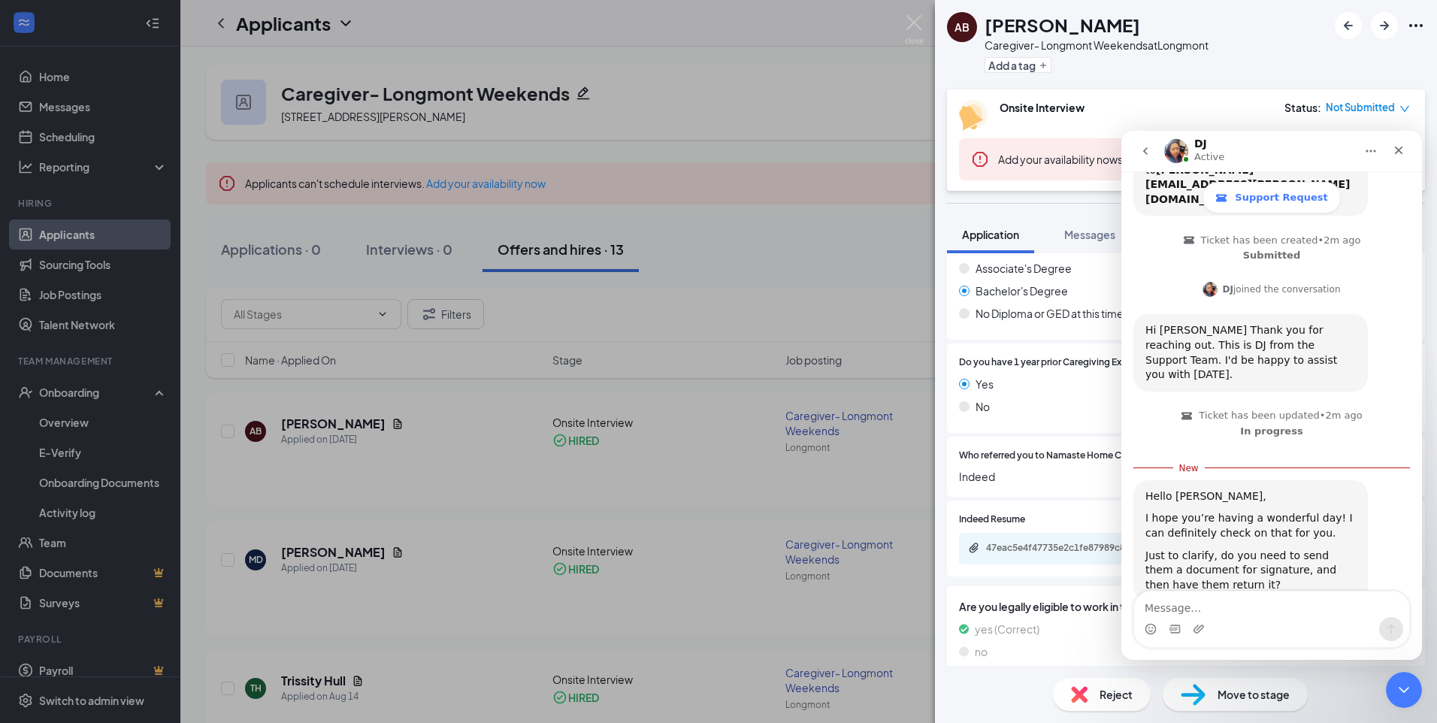
click at [1146, 607] on textarea "Message…" at bounding box center [1271, 604] width 275 height 26
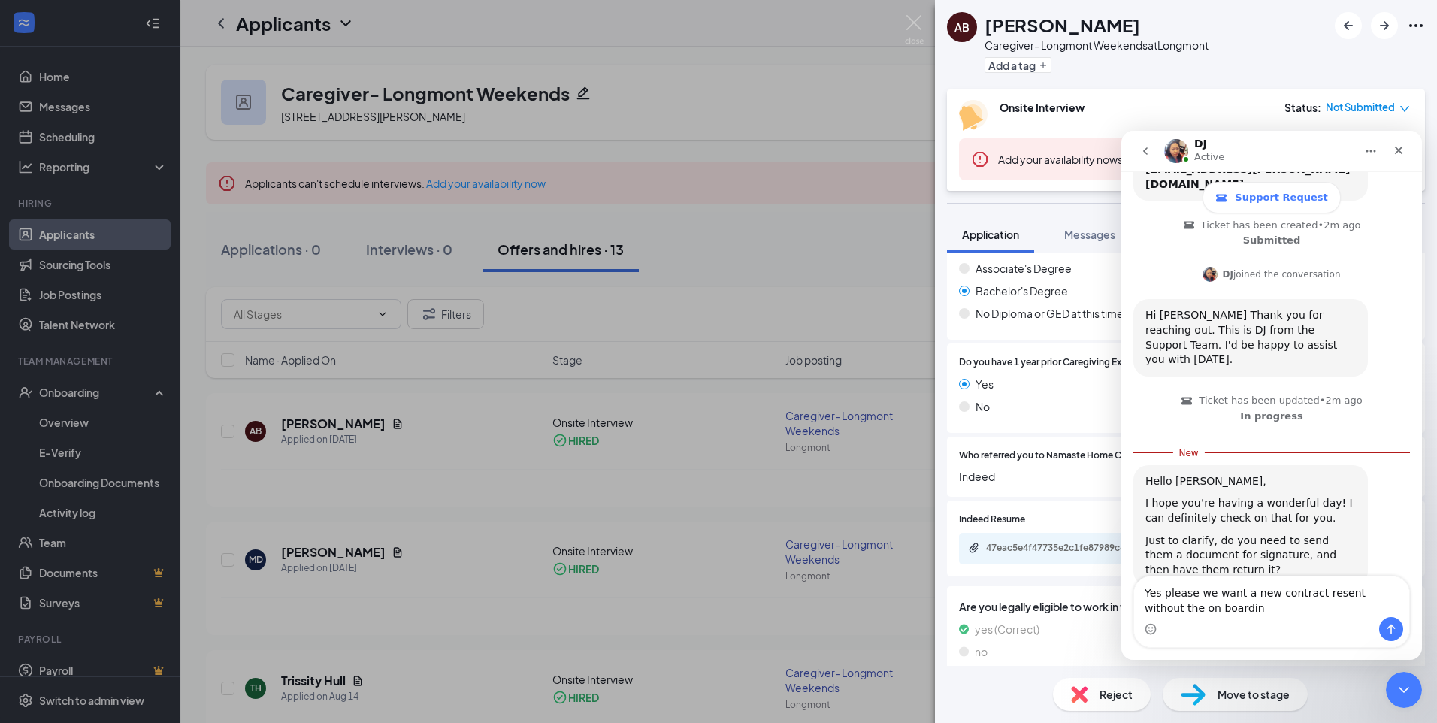
type textarea "Yes please we want a new contract resent without the on boarding"
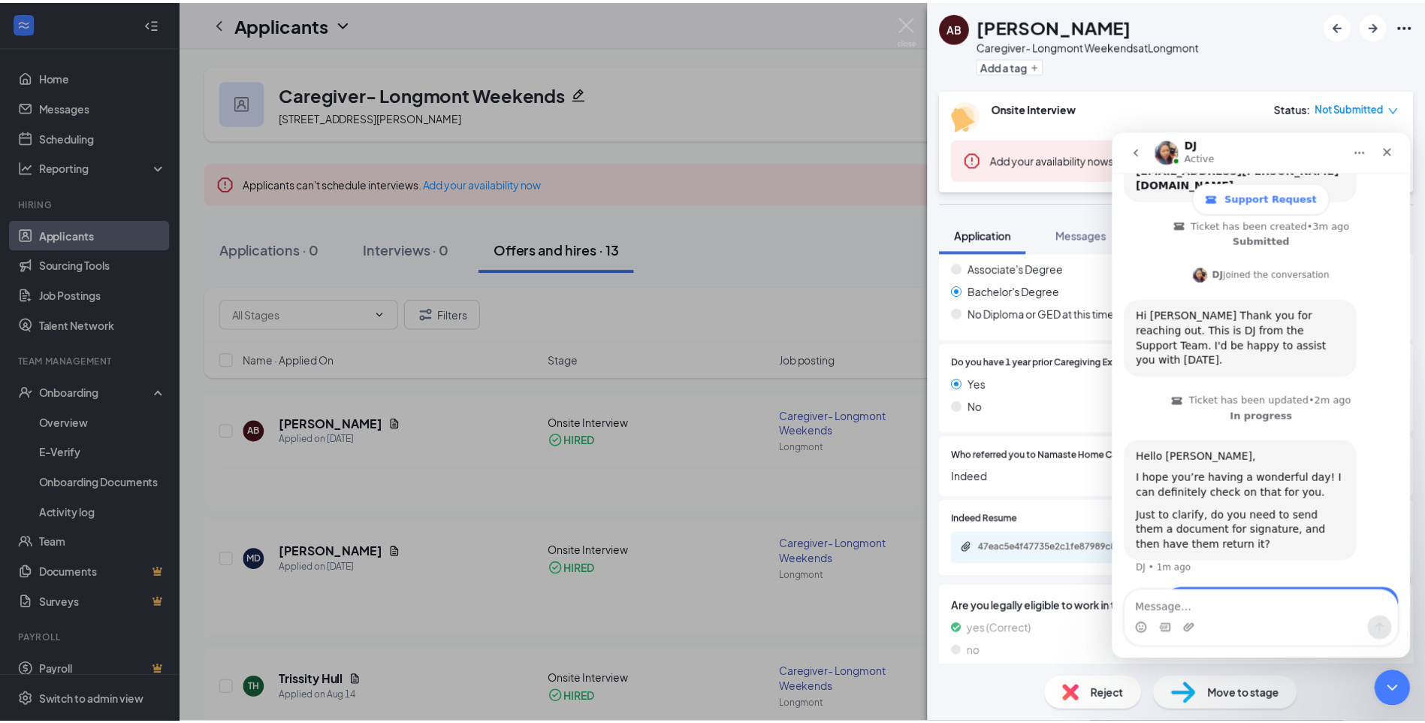
scroll to position [256, 0]
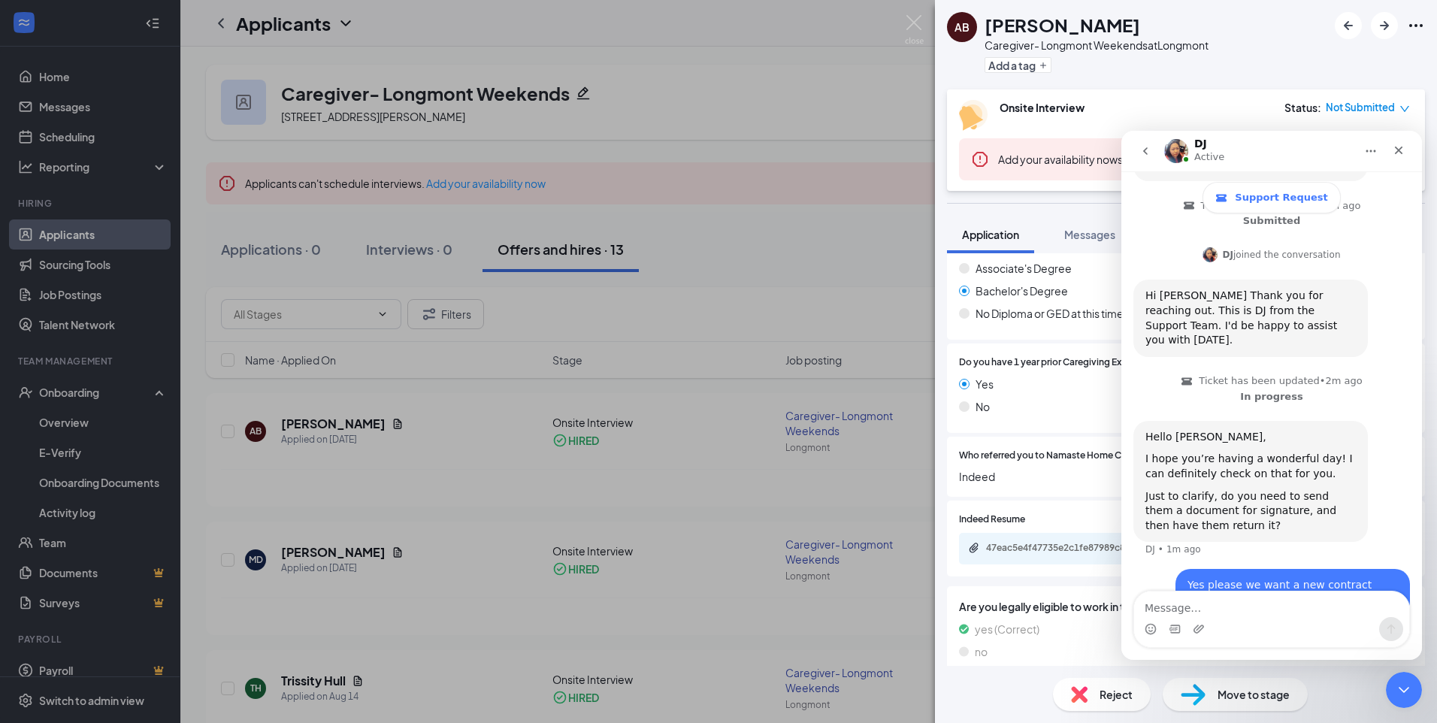
click at [842, 166] on div "AB [PERSON_NAME] Caregiver- Longmont Weekends at [GEOGRAPHIC_DATA] Add a tag On…" at bounding box center [718, 361] width 1437 height 723
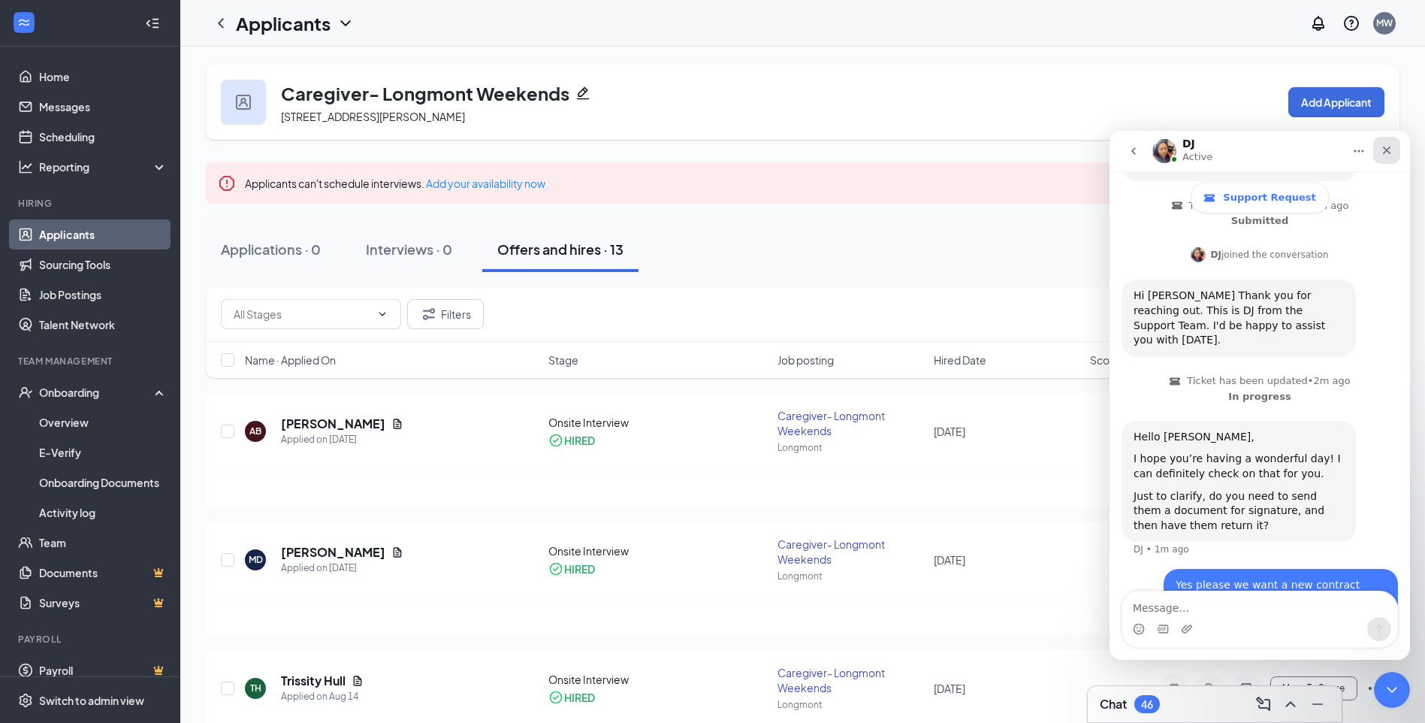
click at [1146, 147] on icon "Close" at bounding box center [1387, 150] width 12 height 12
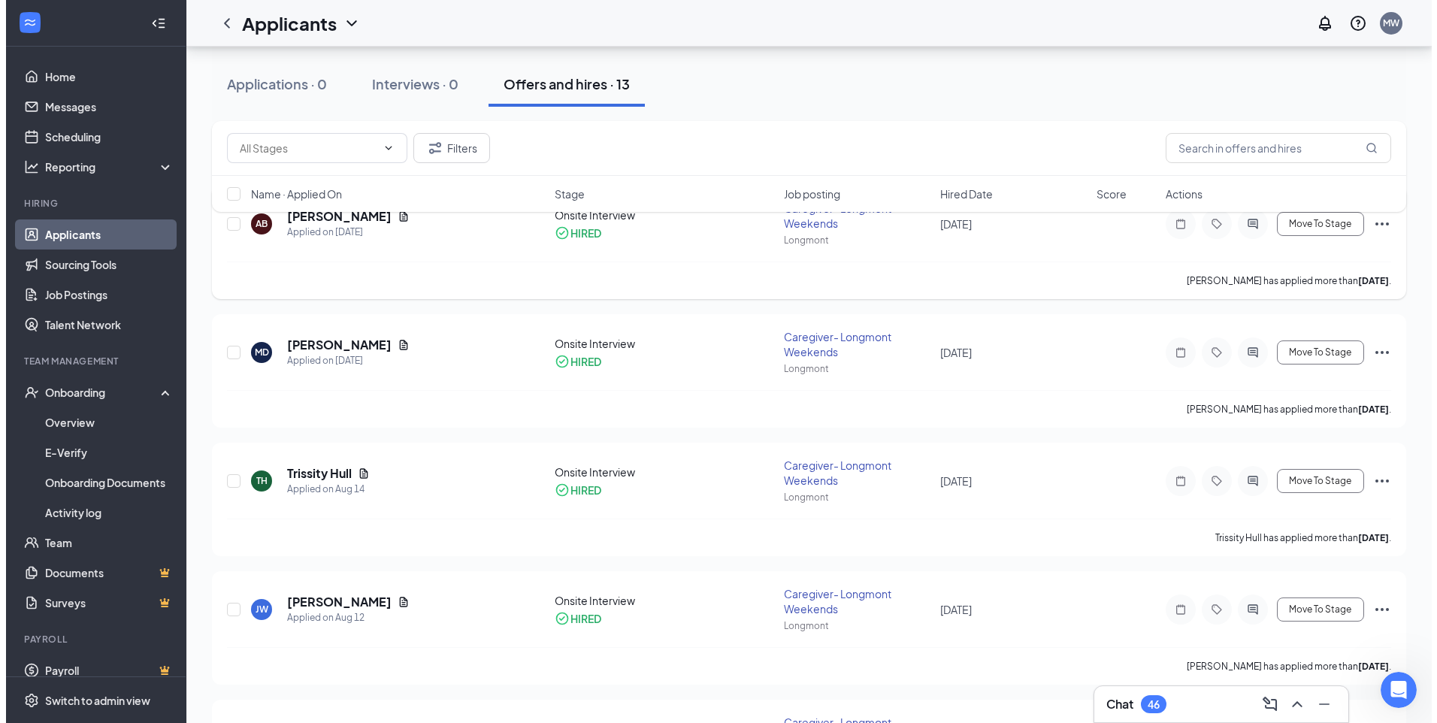
scroll to position [256, 0]
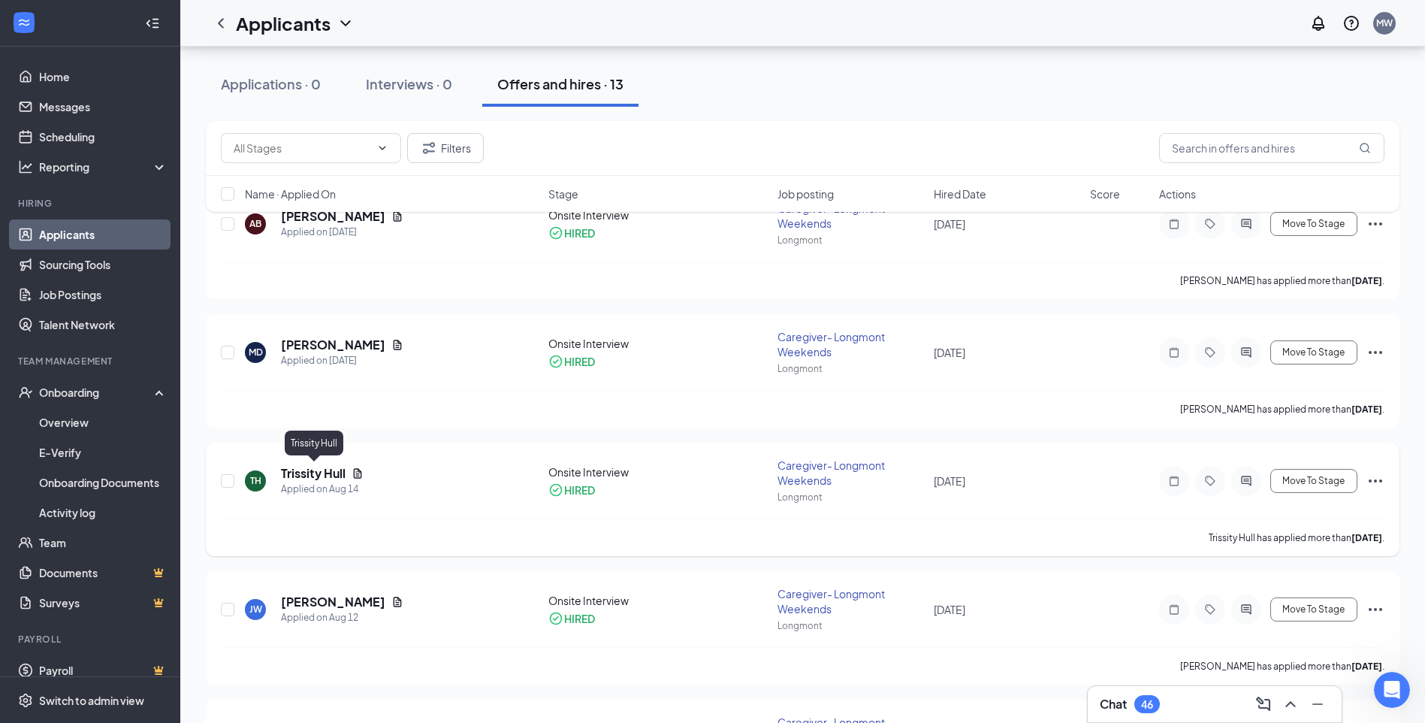
click at [329, 469] on h5 "Trissity Hull" at bounding box center [313, 473] width 65 height 17
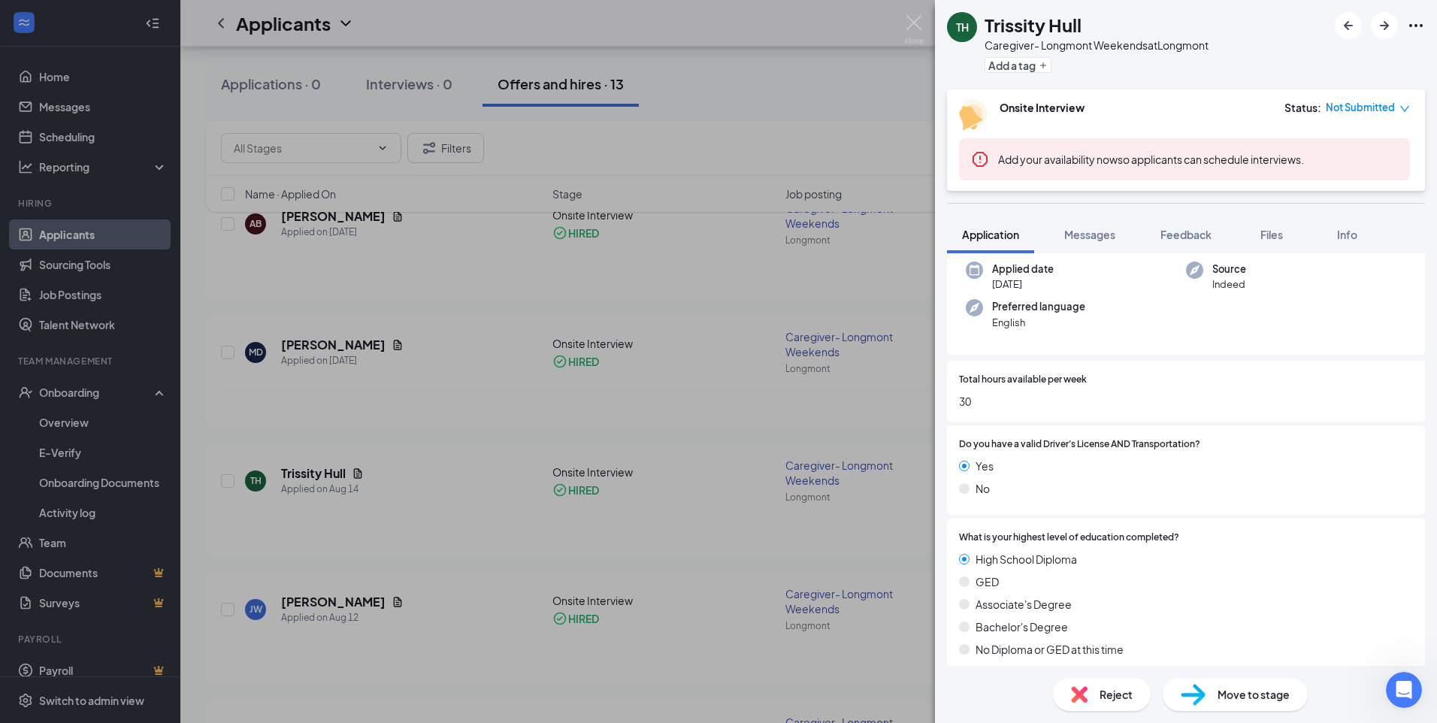
scroll to position [507, 0]
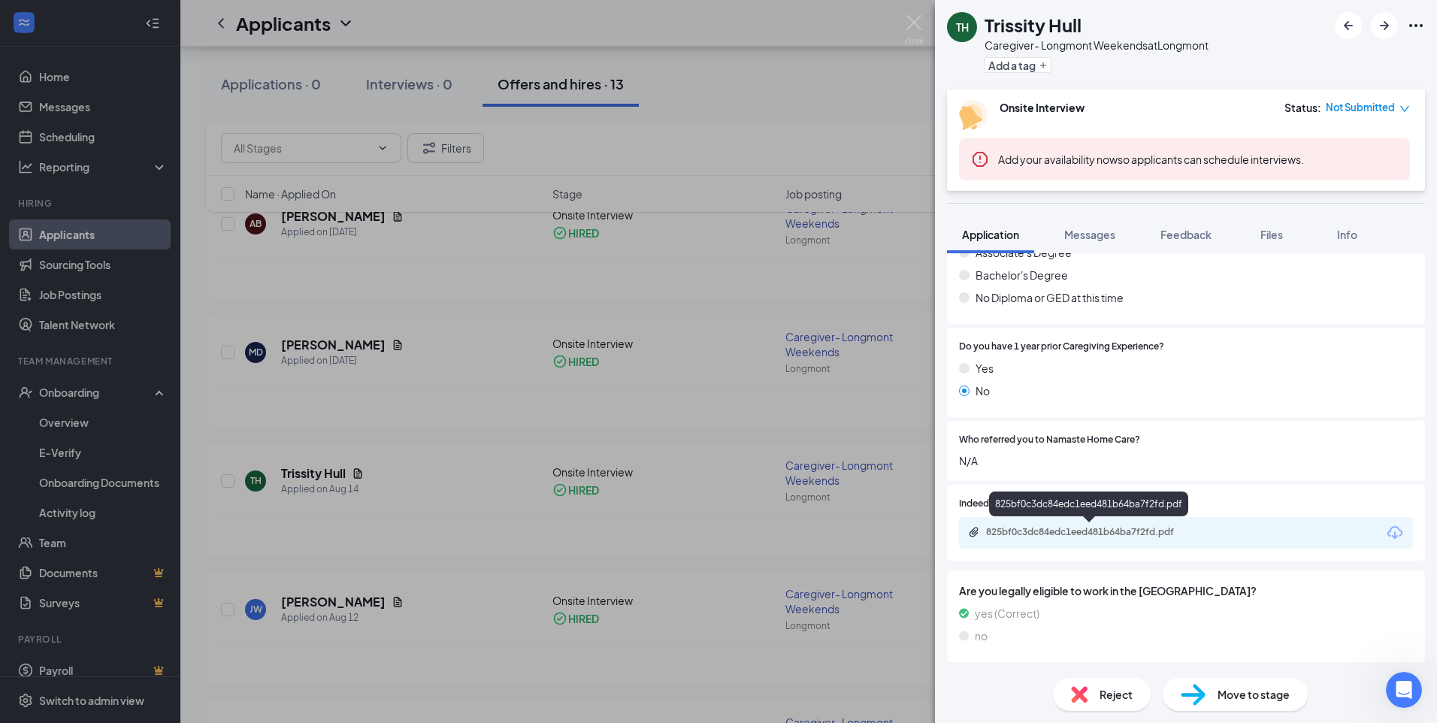
click at [1106, 536] on div "825bf0c3dc84edc1eed481b64ba7f2fd.pdf" at bounding box center [1091, 532] width 210 height 12
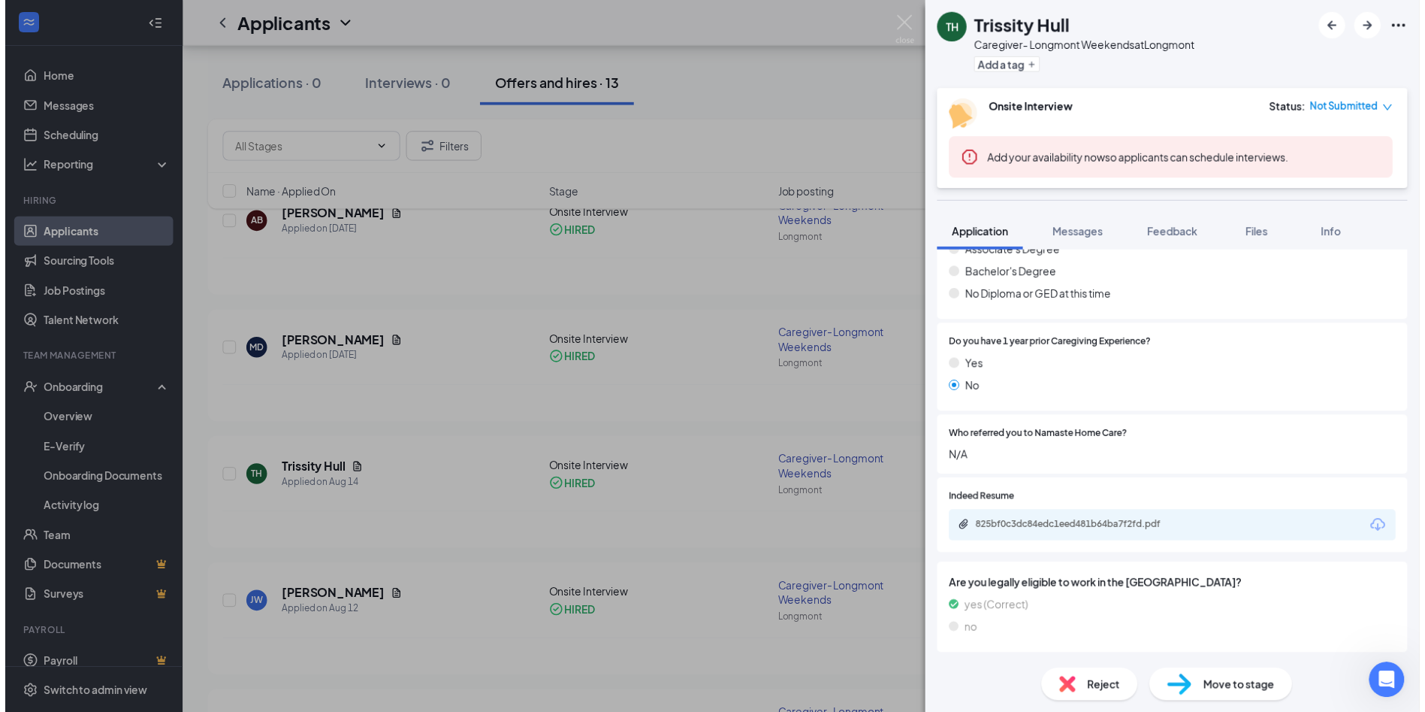
scroll to position [502, 0]
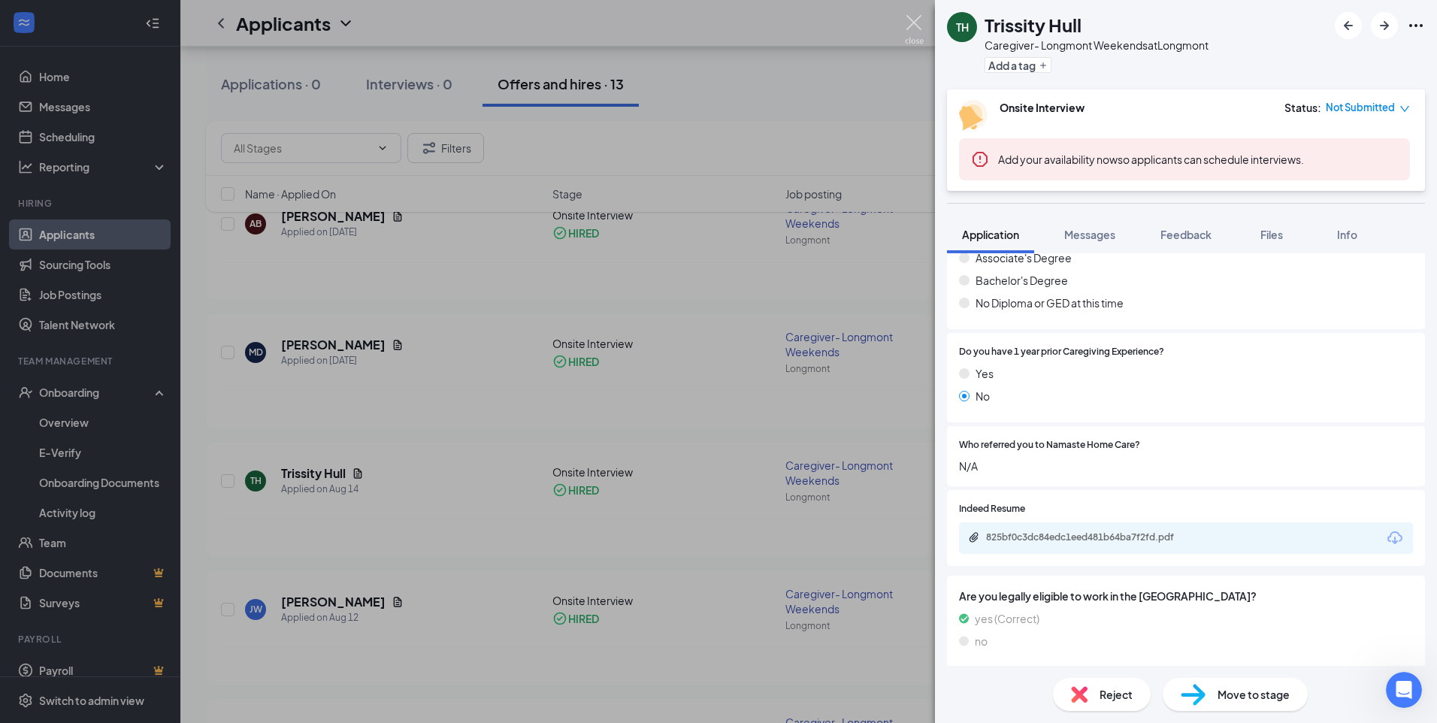
click at [922, 22] on img at bounding box center [914, 29] width 19 height 29
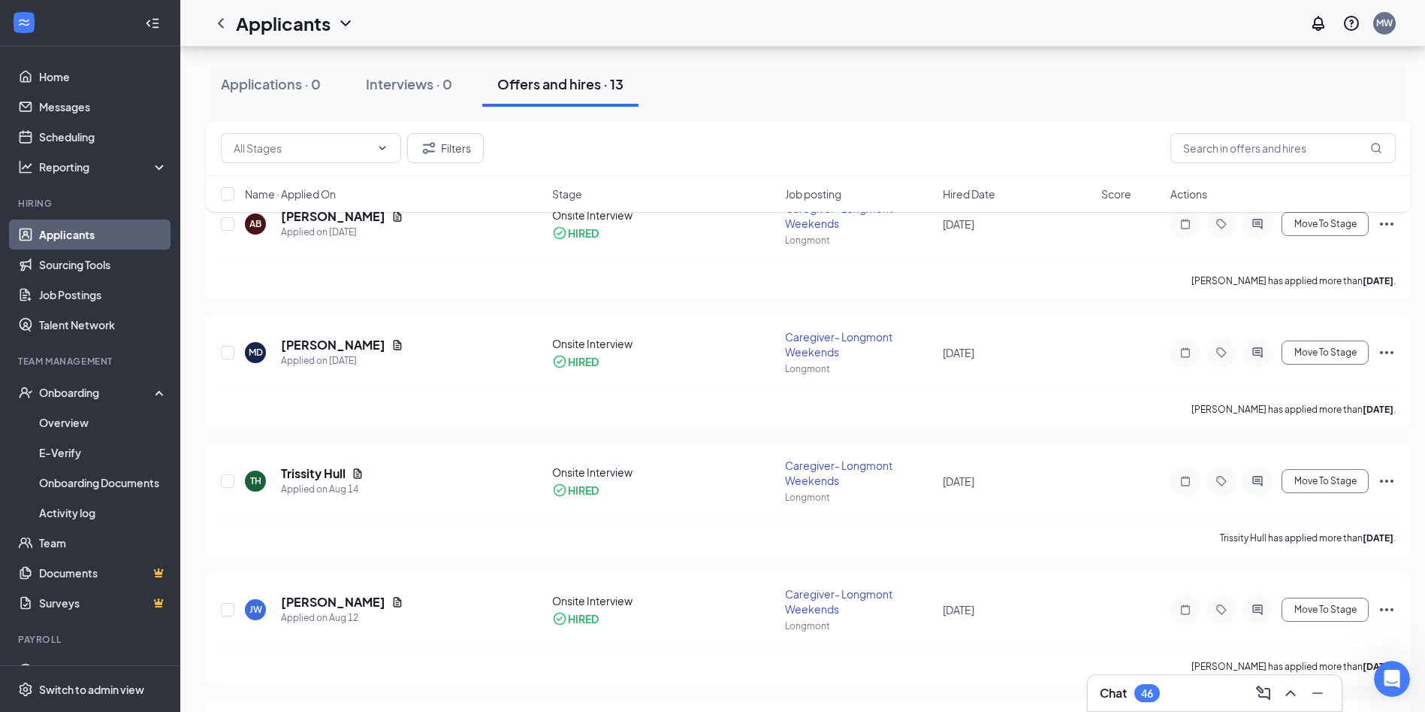
click at [1146, 686] on div "46" at bounding box center [1148, 693] width 26 height 18
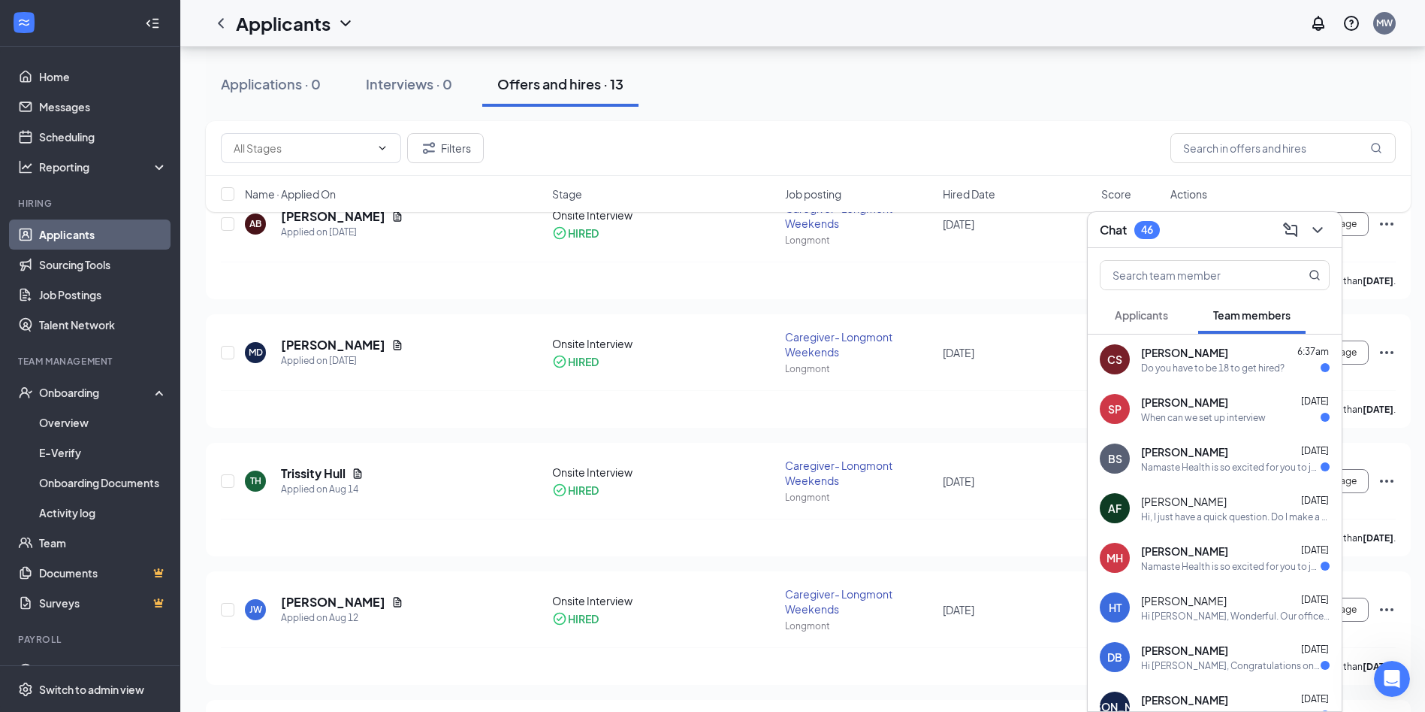
click at [1146, 370] on div "Do you have to be 18 to get hired?" at bounding box center [1213, 367] width 144 height 13
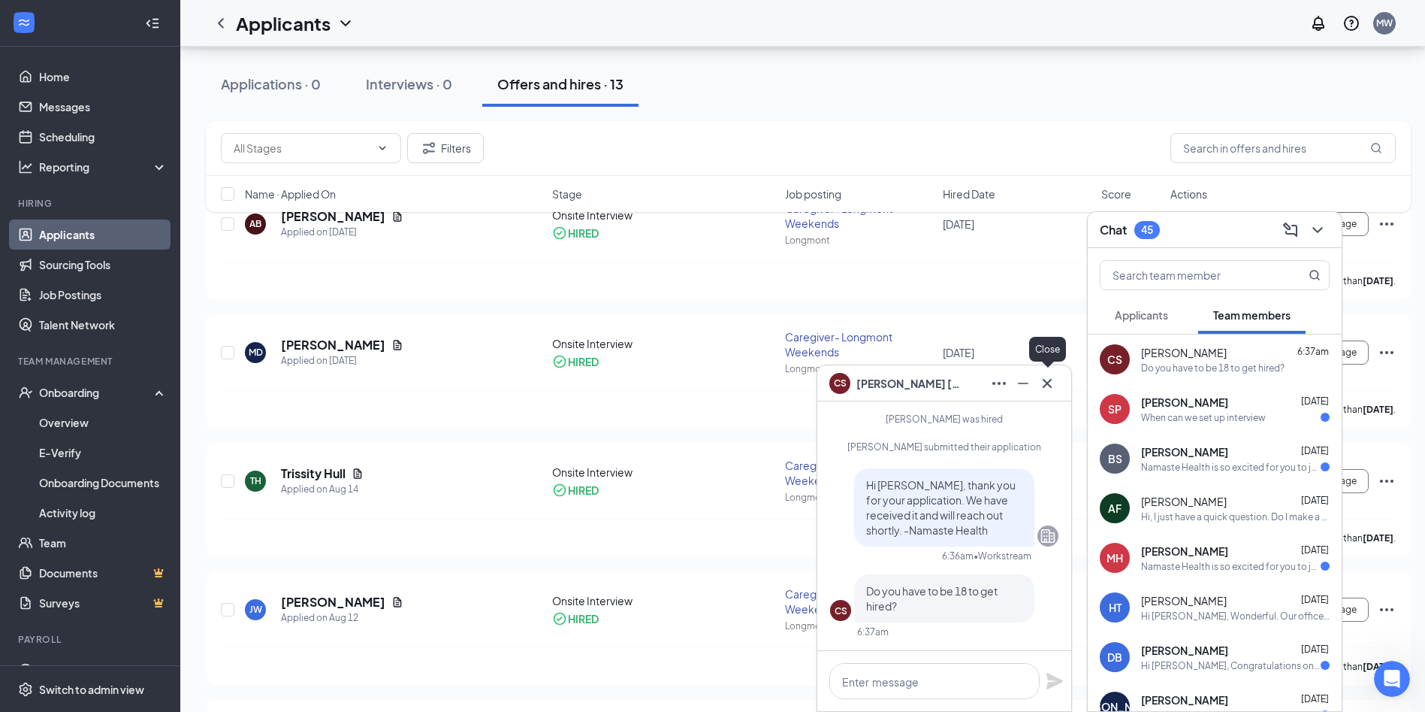
click at [1047, 384] on icon "Cross" at bounding box center [1047, 382] width 9 height 9
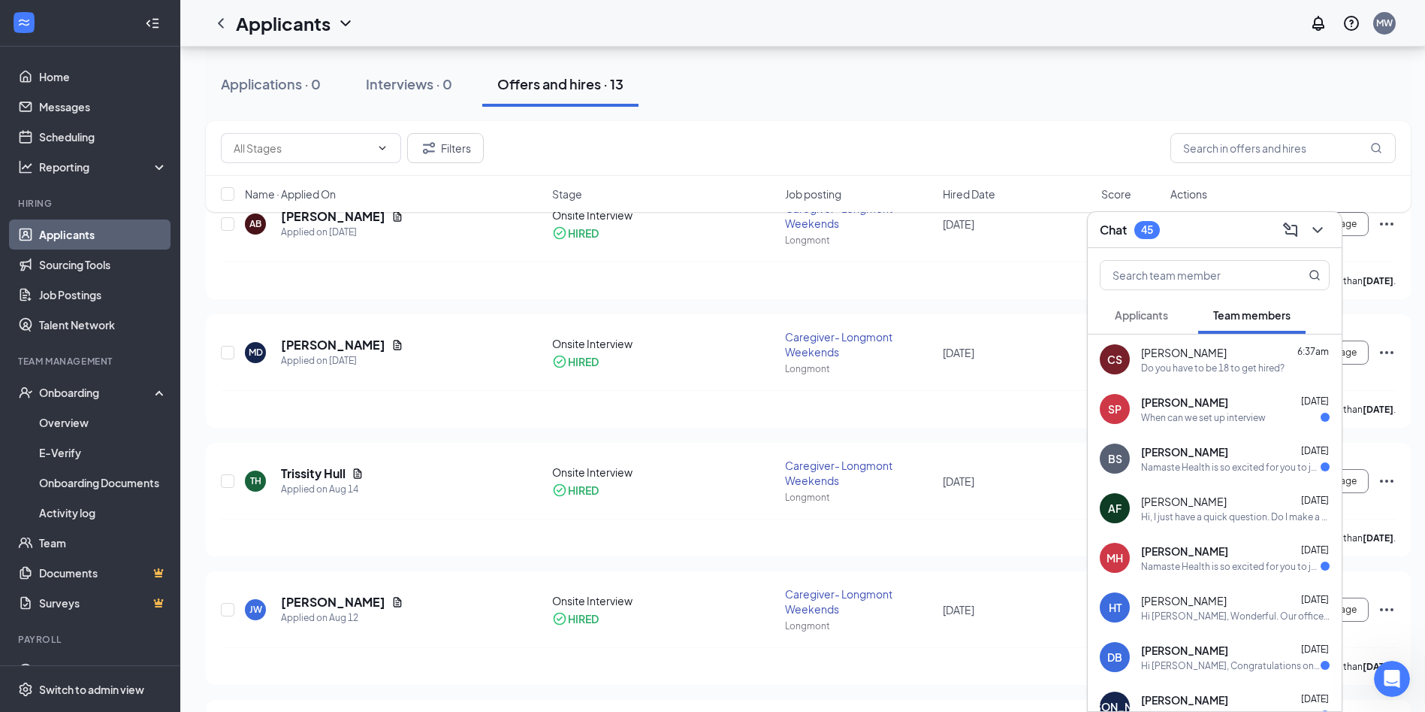
click at [1146, 419] on div "When can we set up interview" at bounding box center [1203, 417] width 125 height 13
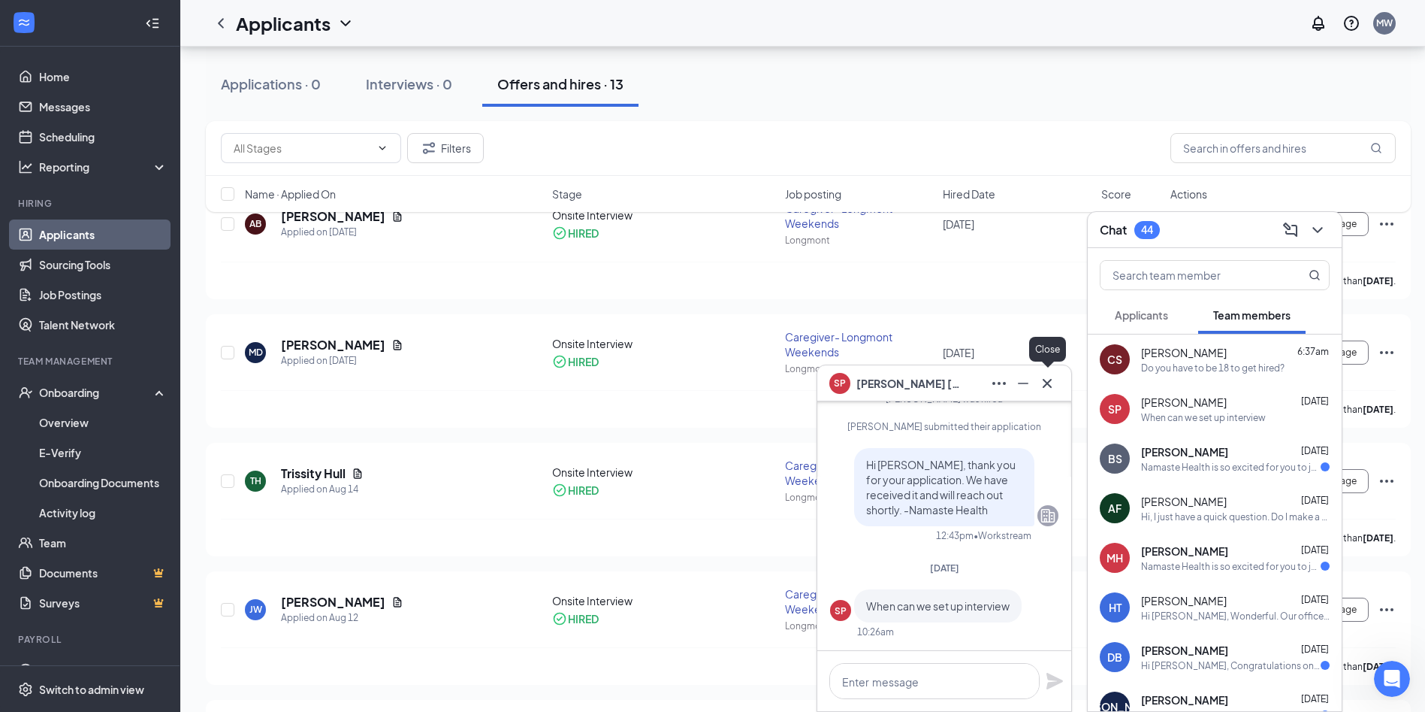
click at [1052, 388] on icon "Cross" at bounding box center [1047, 383] width 18 height 18
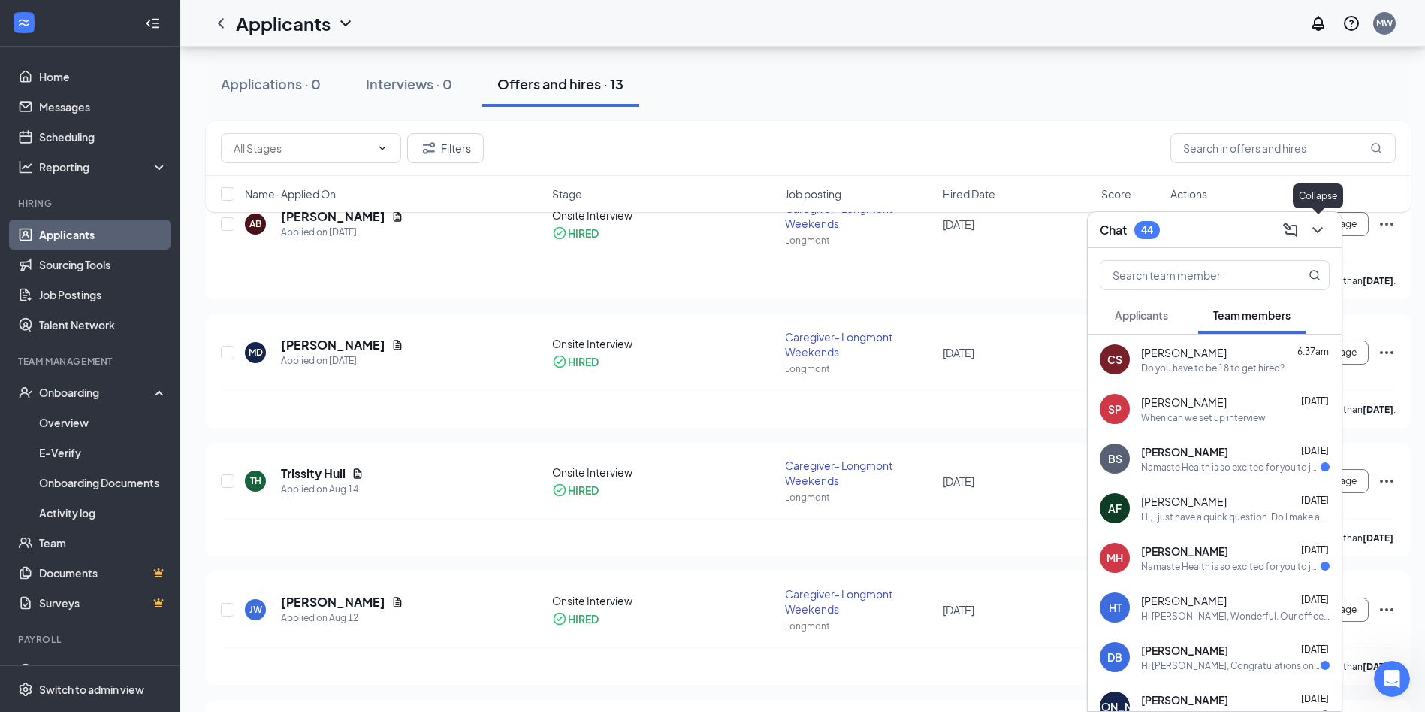
click at [1146, 231] on icon "ChevronDown" at bounding box center [1318, 230] width 18 height 18
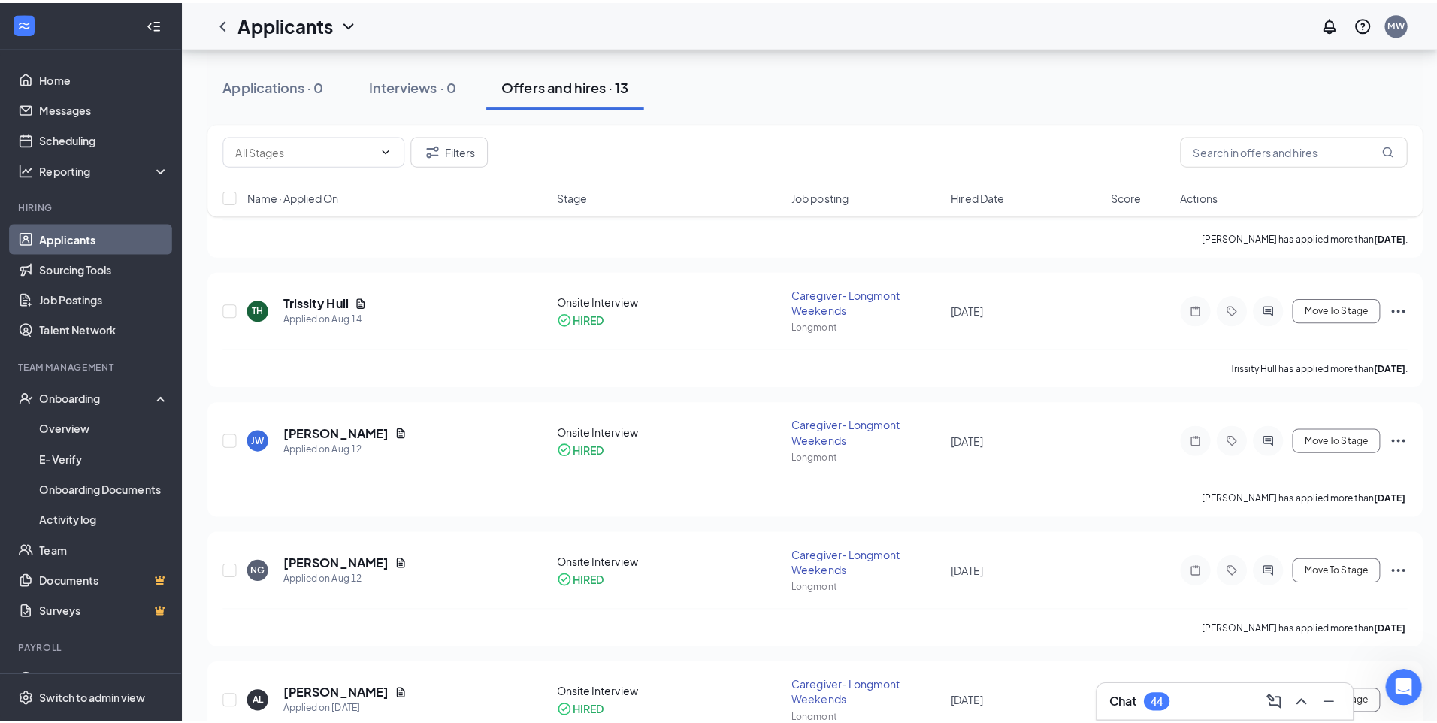
scroll to position [400, 0]
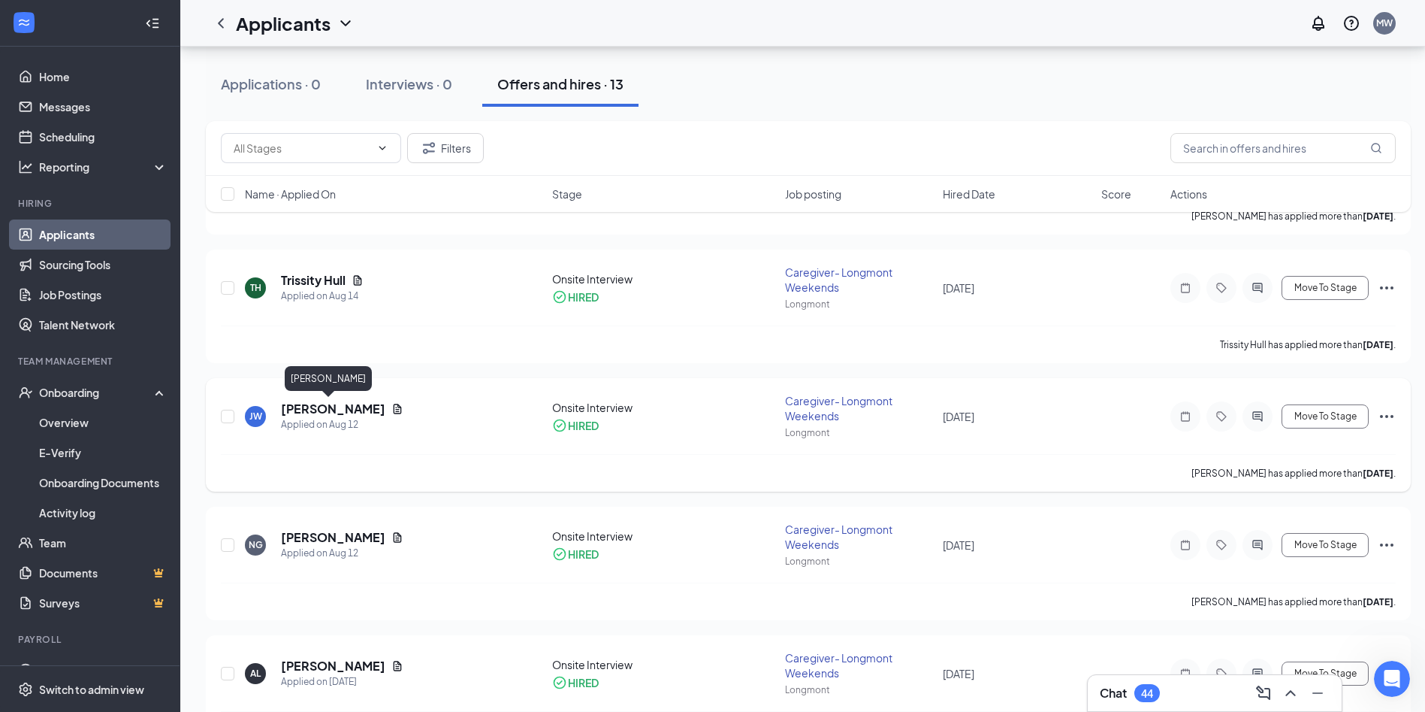
click at [295, 414] on h5 "[PERSON_NAME]" at bounding box center [333, 408] width 104 height 17
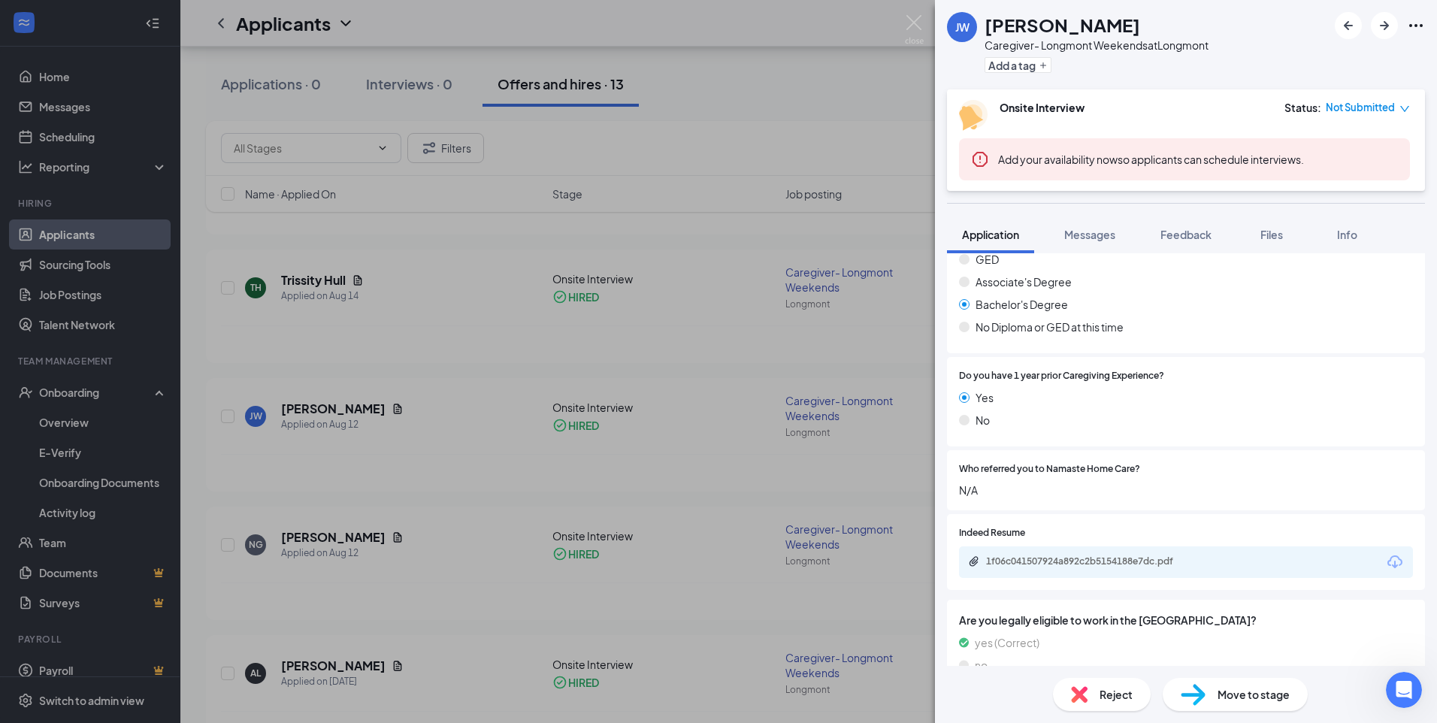
scroll to position [465, 0]
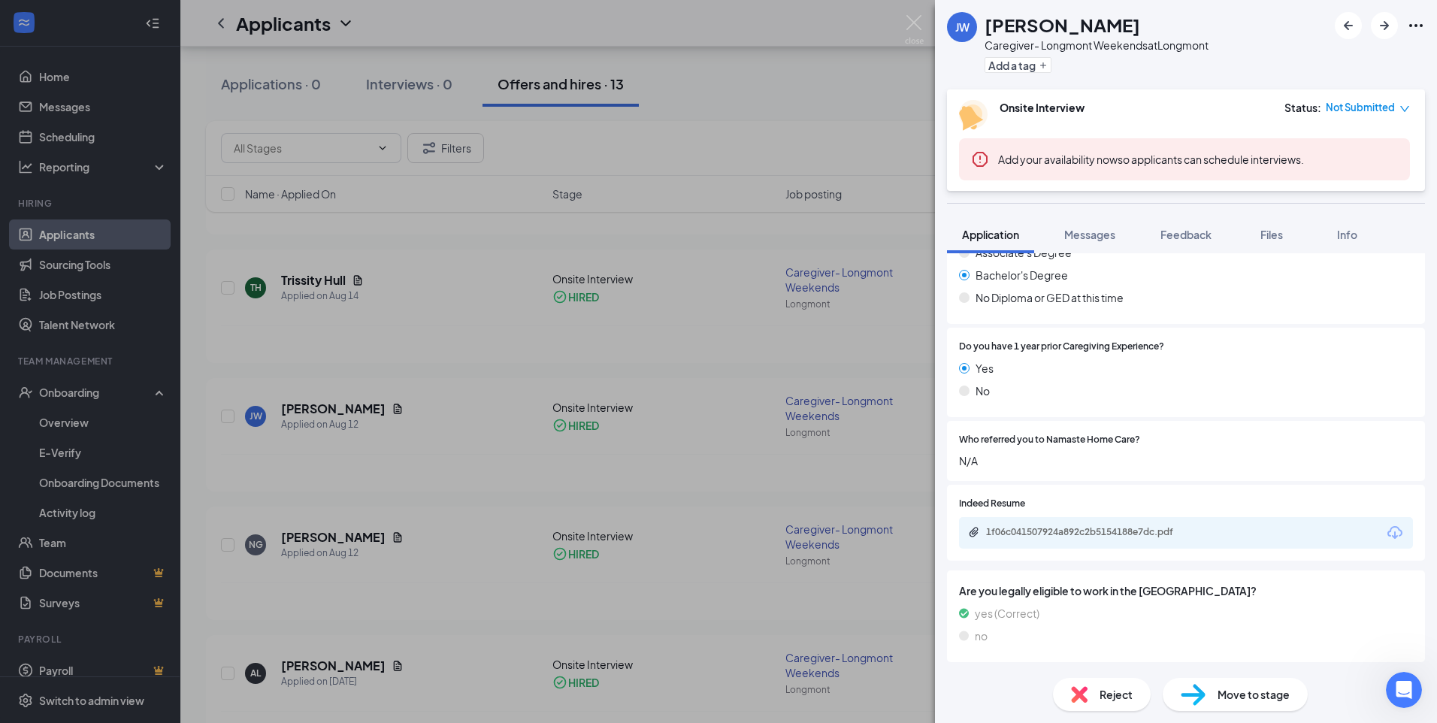
click at [1146, 534] on div "1f06c041507924a892c2b5154188e7dc.pdf" at bounding box center [1186, 533] width 454 height 32
click at [1146, 537] on icon "Download" at bounding box center [1394, 532] width 15 height 13
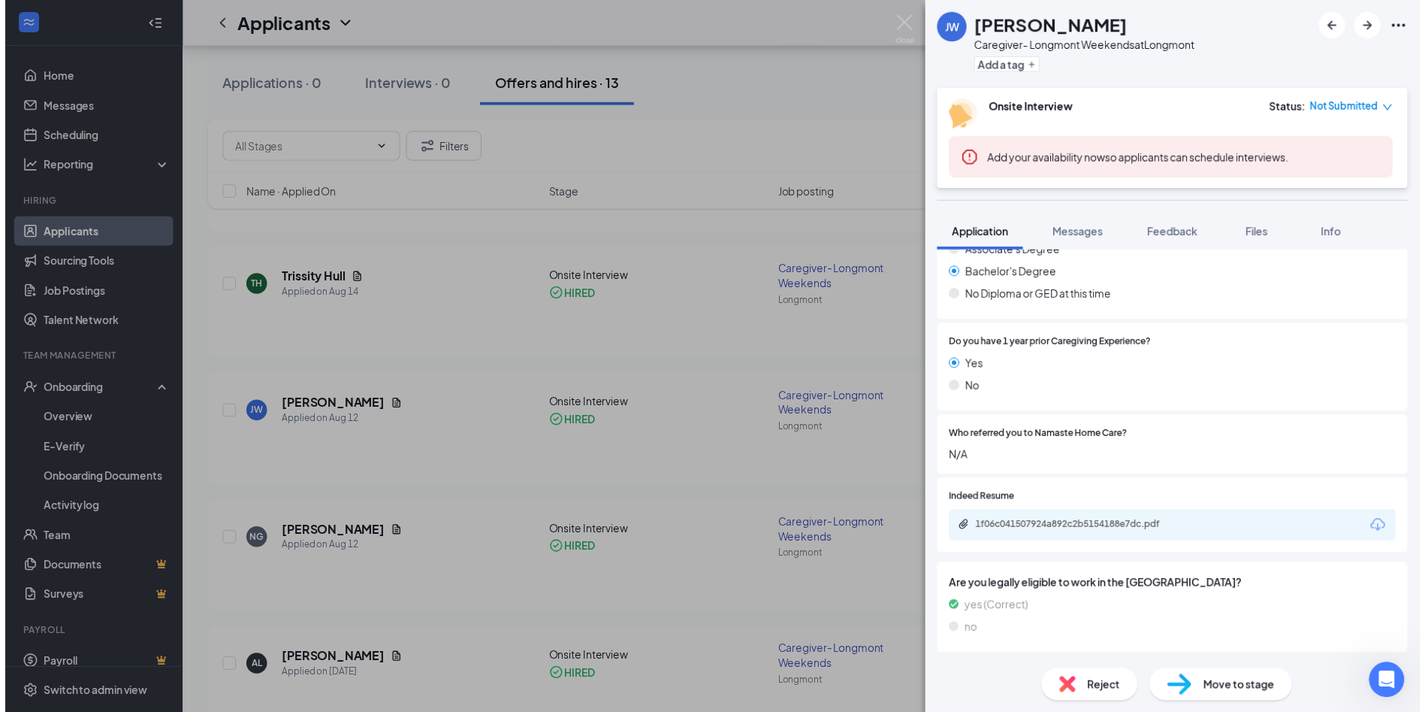
scroll to position [460, 0]
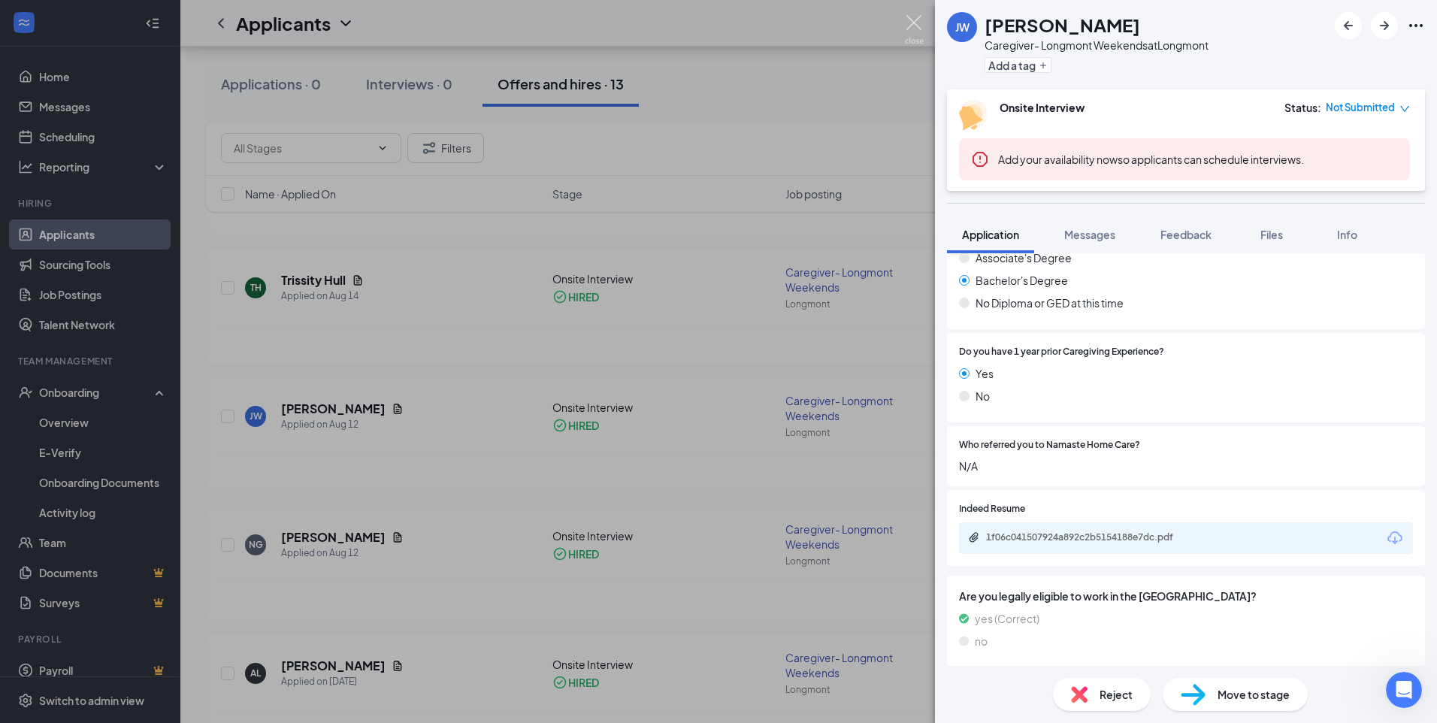
click at [906, 20] on img at bounding box center [914, 29] width 19 height 29
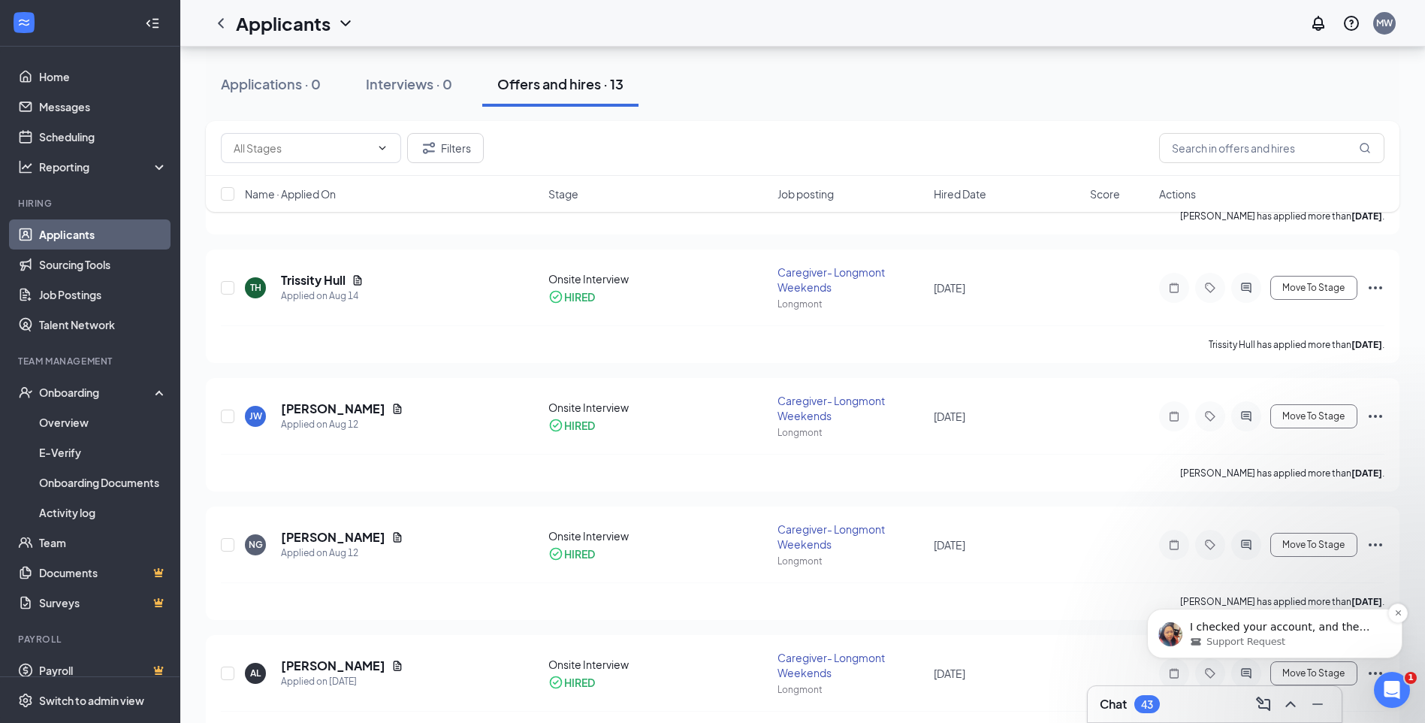
click at [1146, 613] on div "I checked your account, and the Document feature isn’t currently enabled. This …" at bounding box center [1274, 634] width 255 height 50
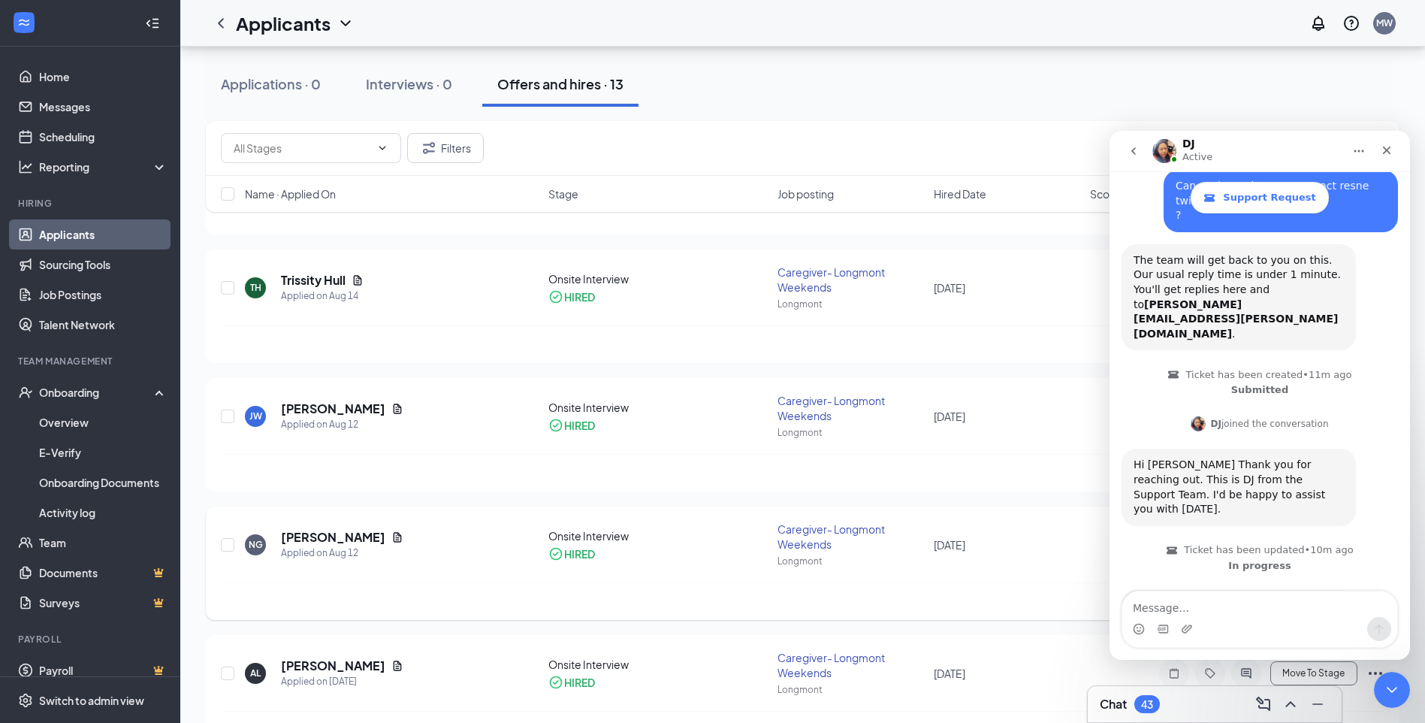
scroll to position [495, 0]
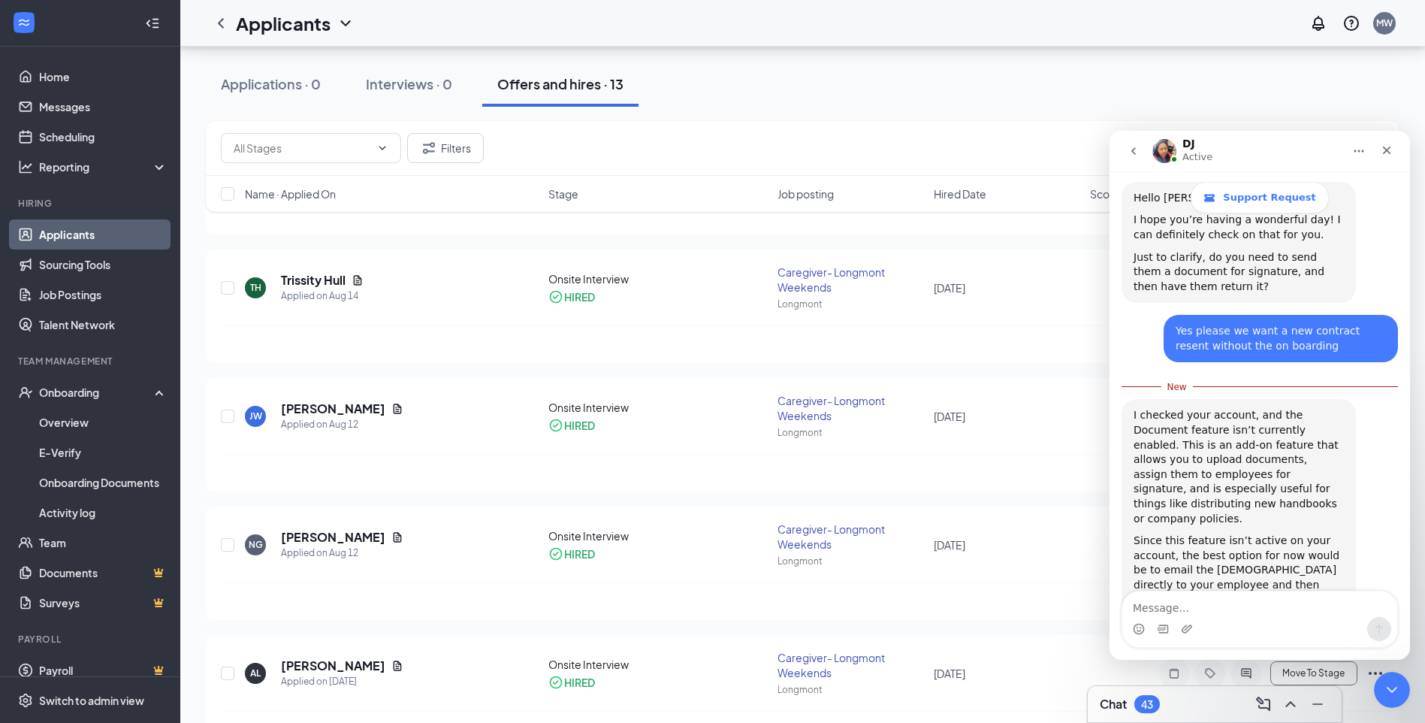
click at [1146, 605] on textarea "Message…" at bounding box center [1260, 604] width 275 height 26
type textarea "no We want a new contract"
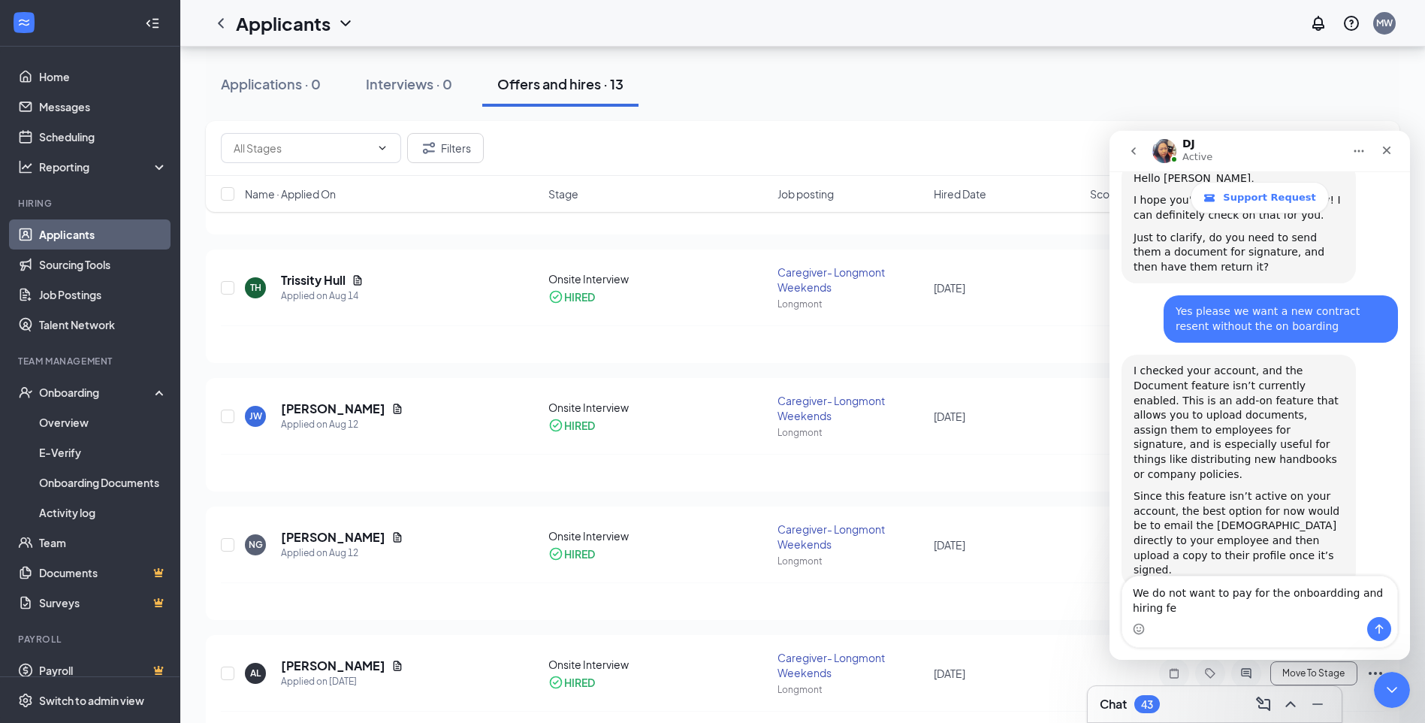
scroll to position [530, 0]
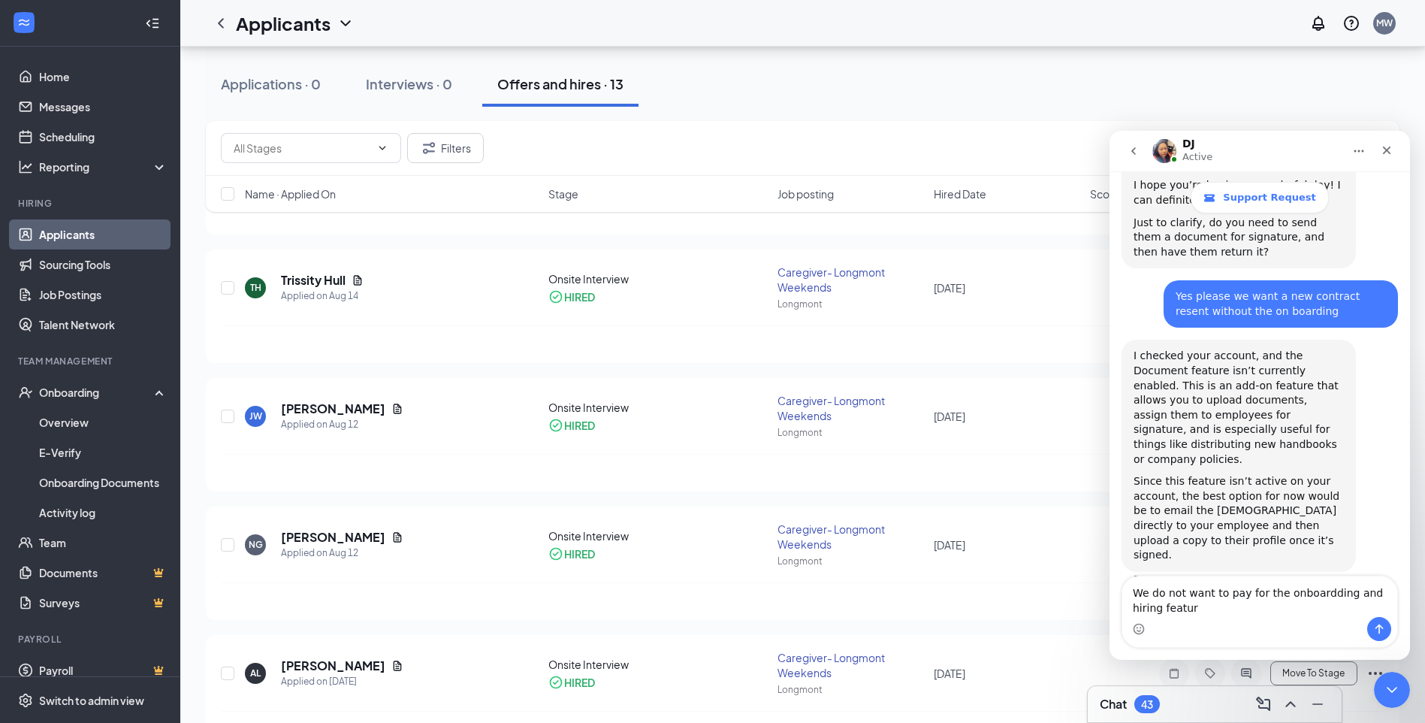
type textarea "We do not want to pay for the onboardding and hiring feature"
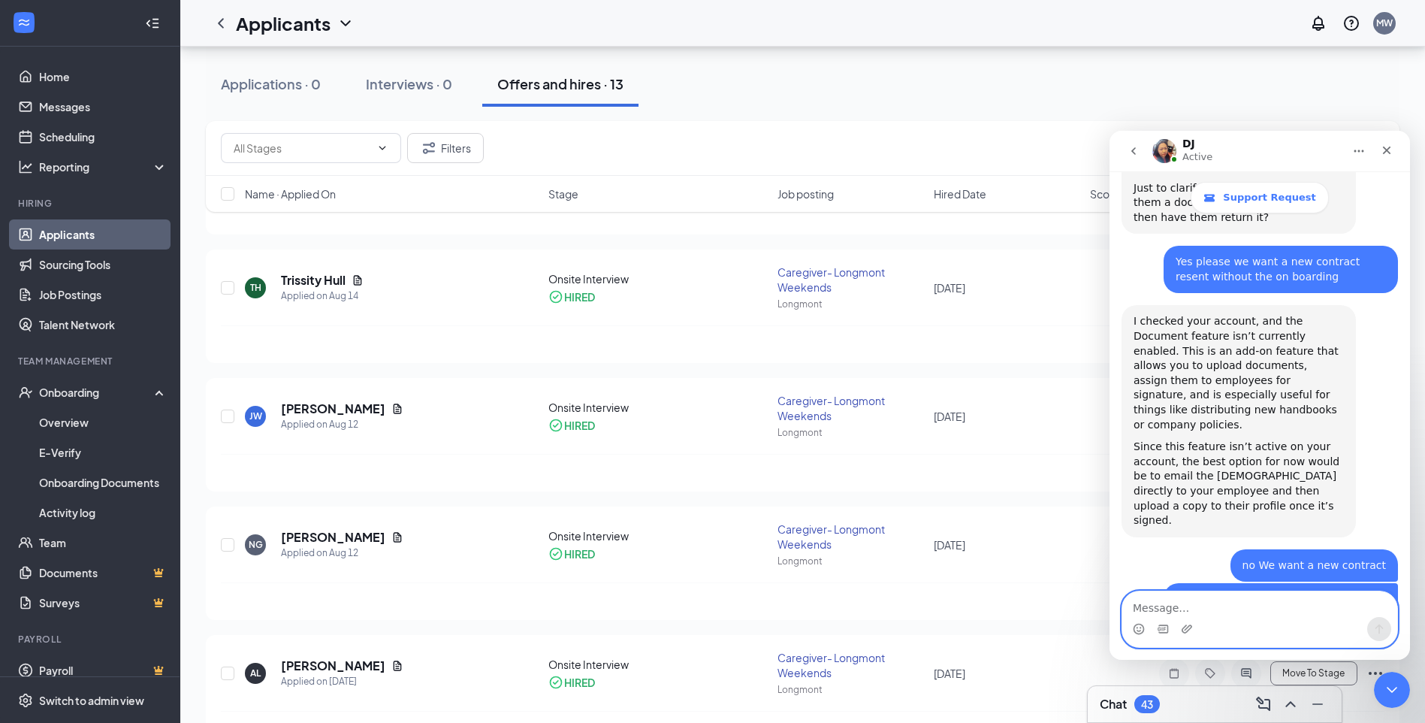
scroll to position [624, 0]
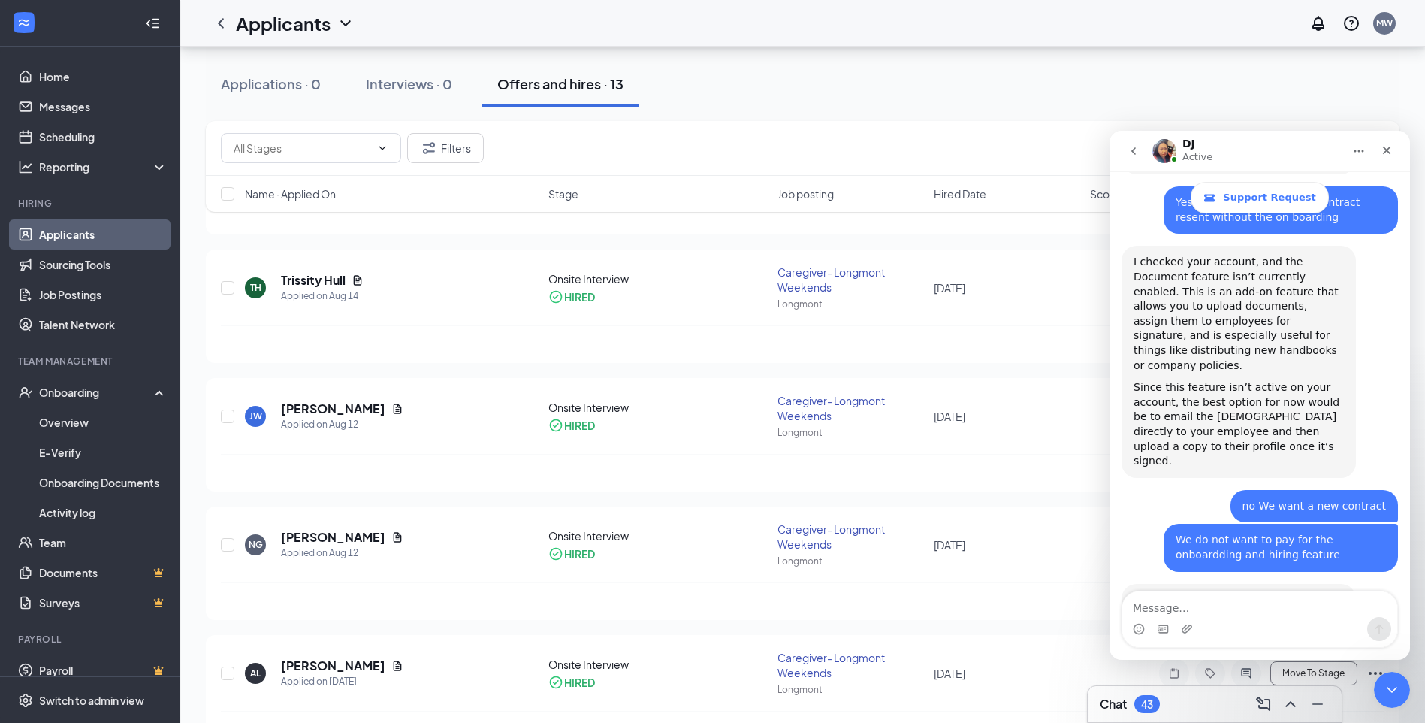
click at [1146, 632] on div "Intercom messenger" at bounding box center [1260, 629] width 275 height 24
click at [1146, 621] on div "Intercom messenger" at bounding box center [1260, 629] width 275 height 24
click at [1146, 614] on textarea "Message…" at bounding box center [1260, 604] width 275 height 26
type textarea "We just want the basic contract"
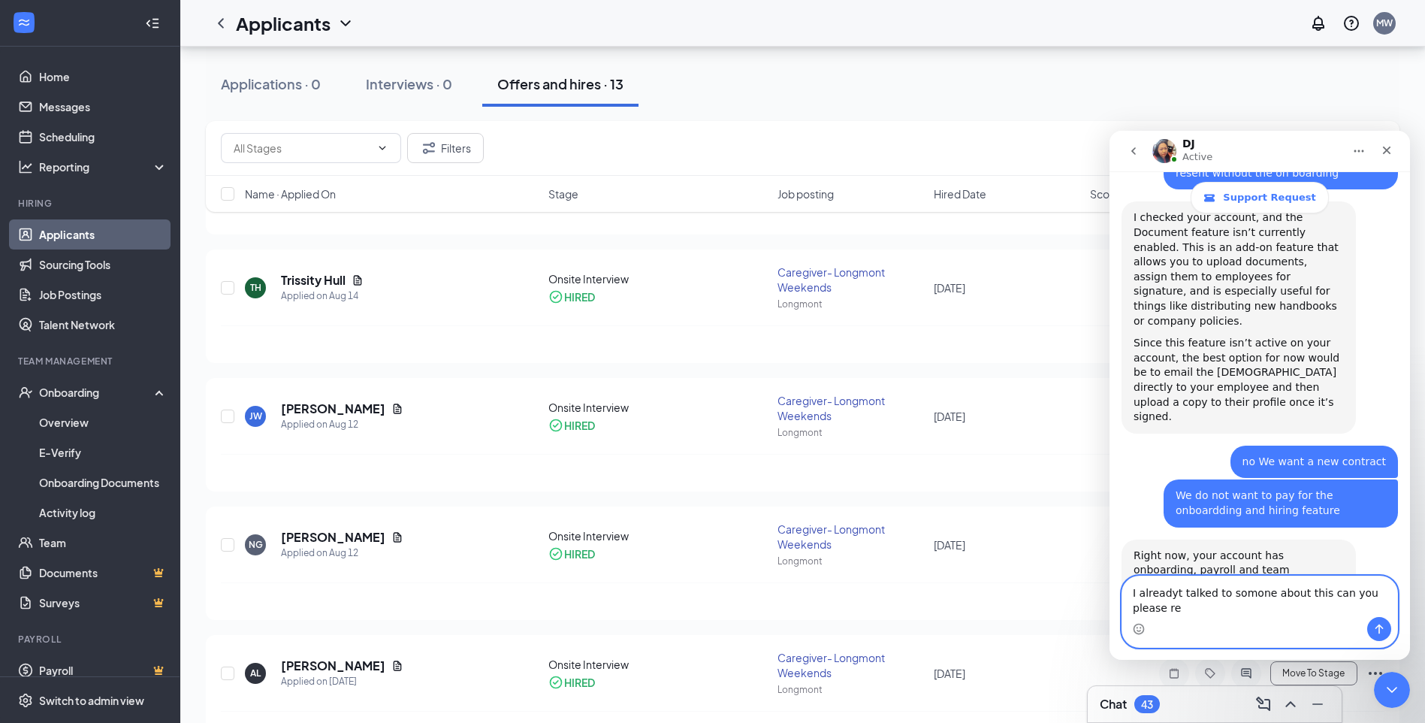
scroll to position [683, 0]
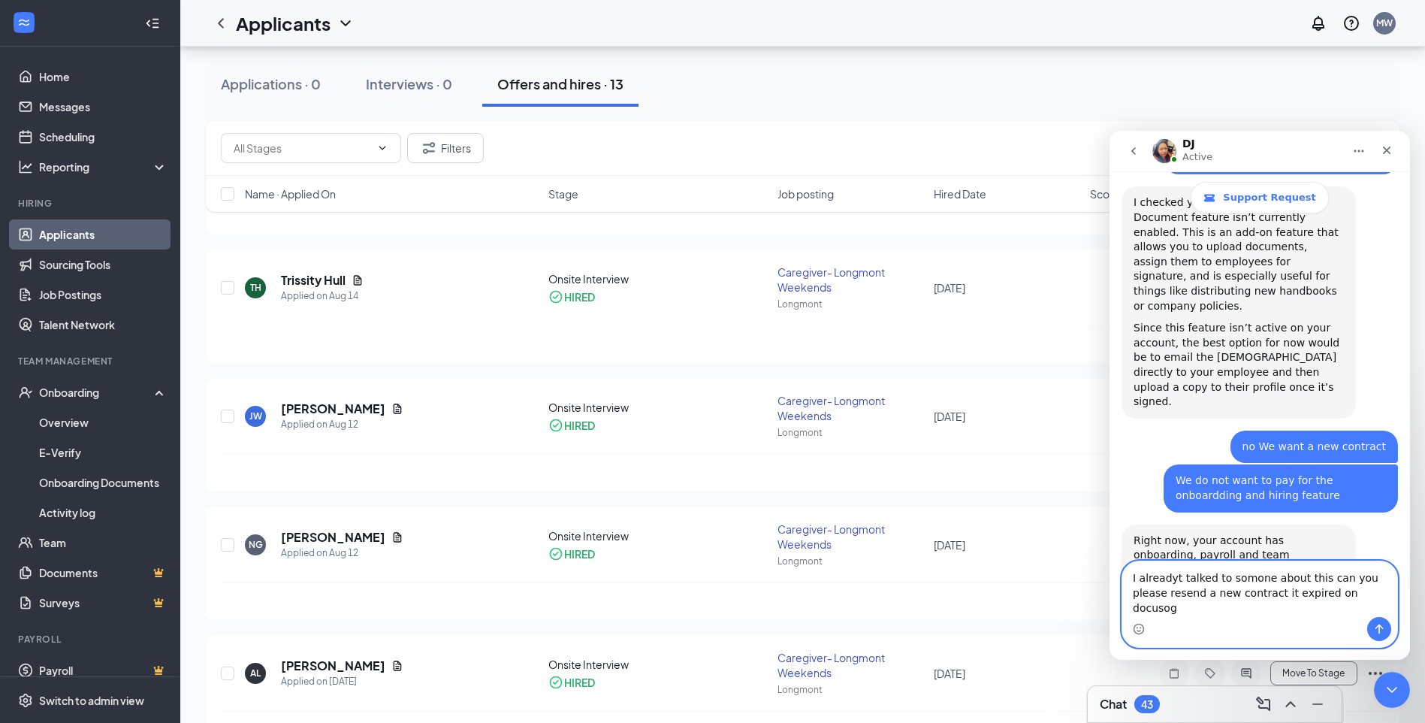
type textarea "I alreadyt talked to somone about this can you please resend a new contract it …"
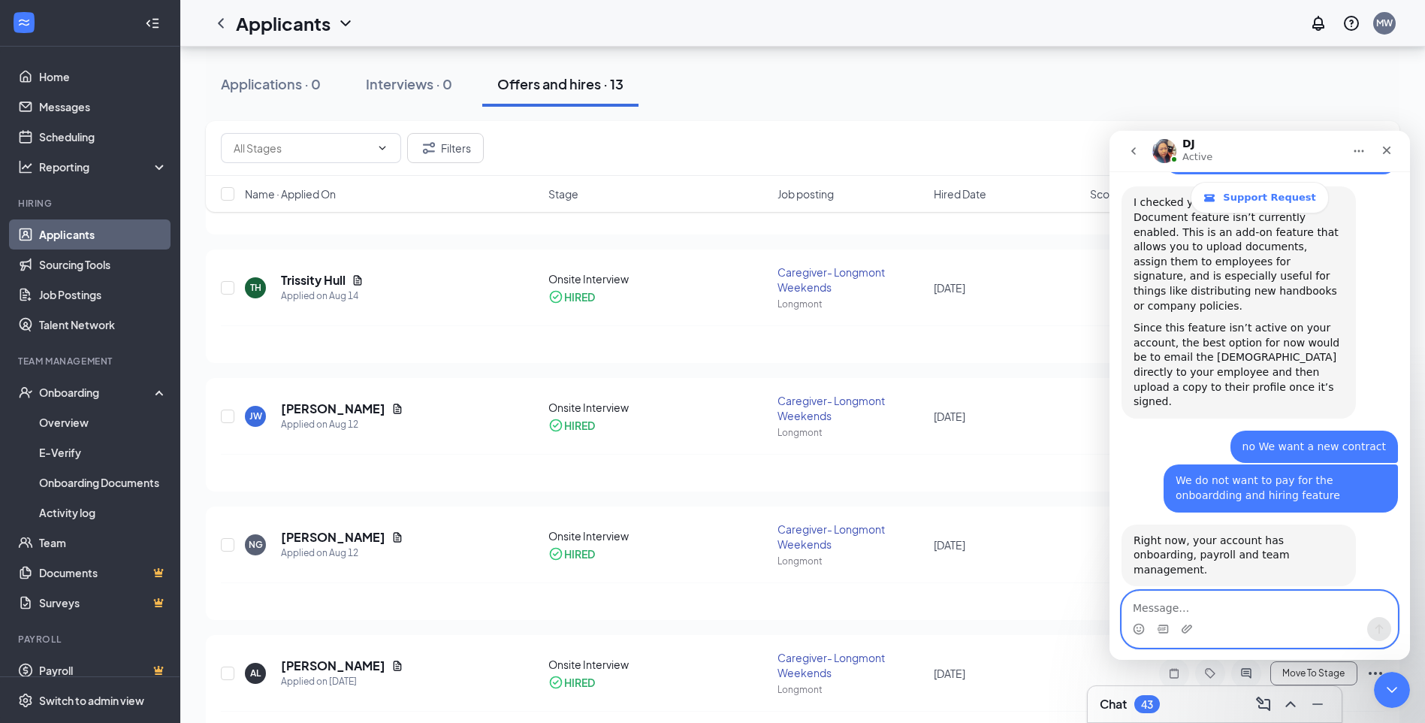
scroll to position [732, 0]
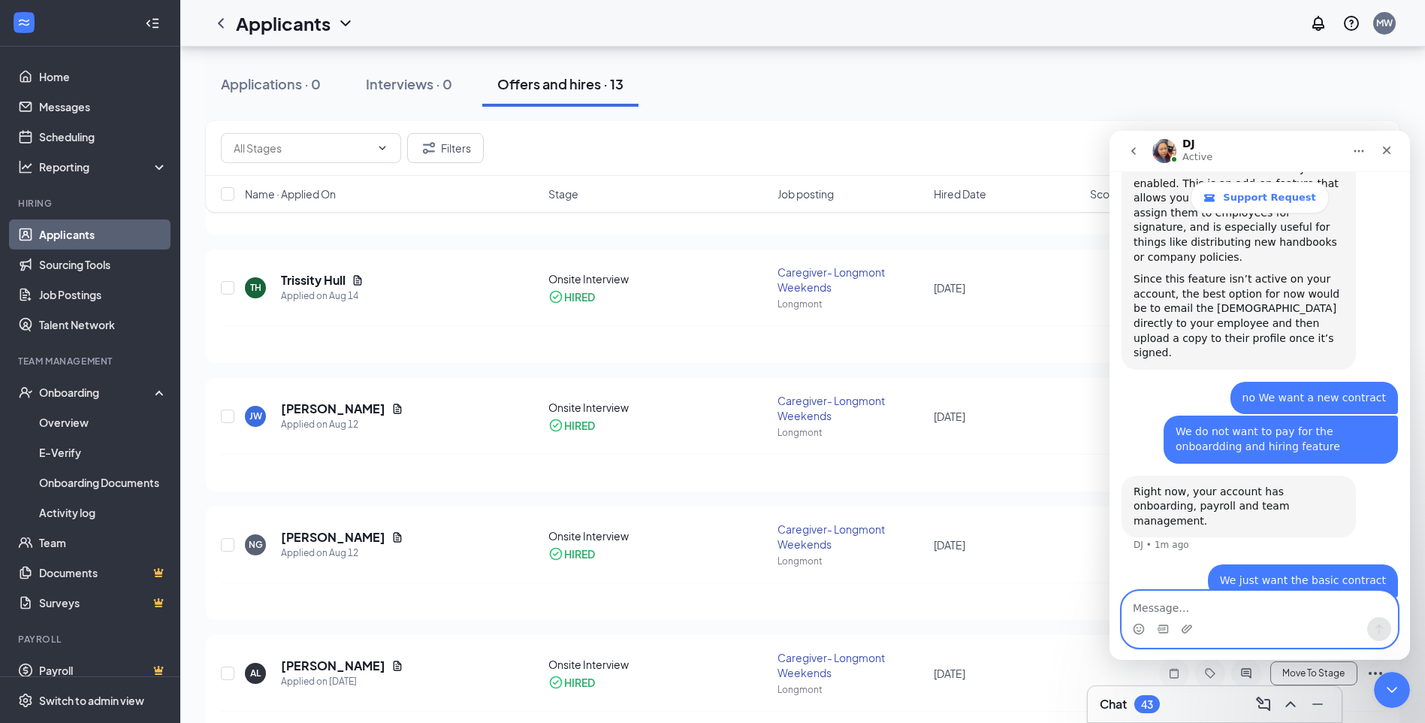
click at [1146, 606] on textarea "Message…" at bounding box center [1260, 604] width 275 height 26
type textarea "We do not want any of those feautures"
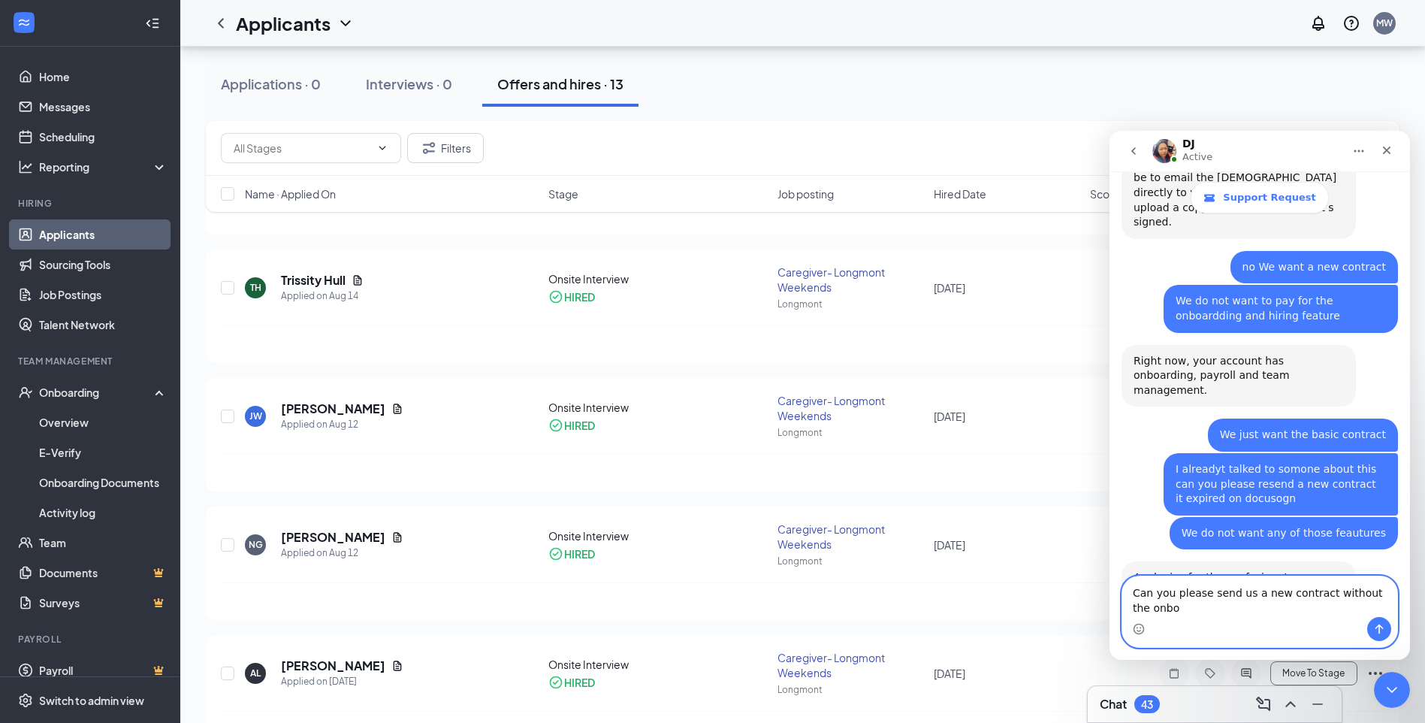
scroll to position [878, 0]
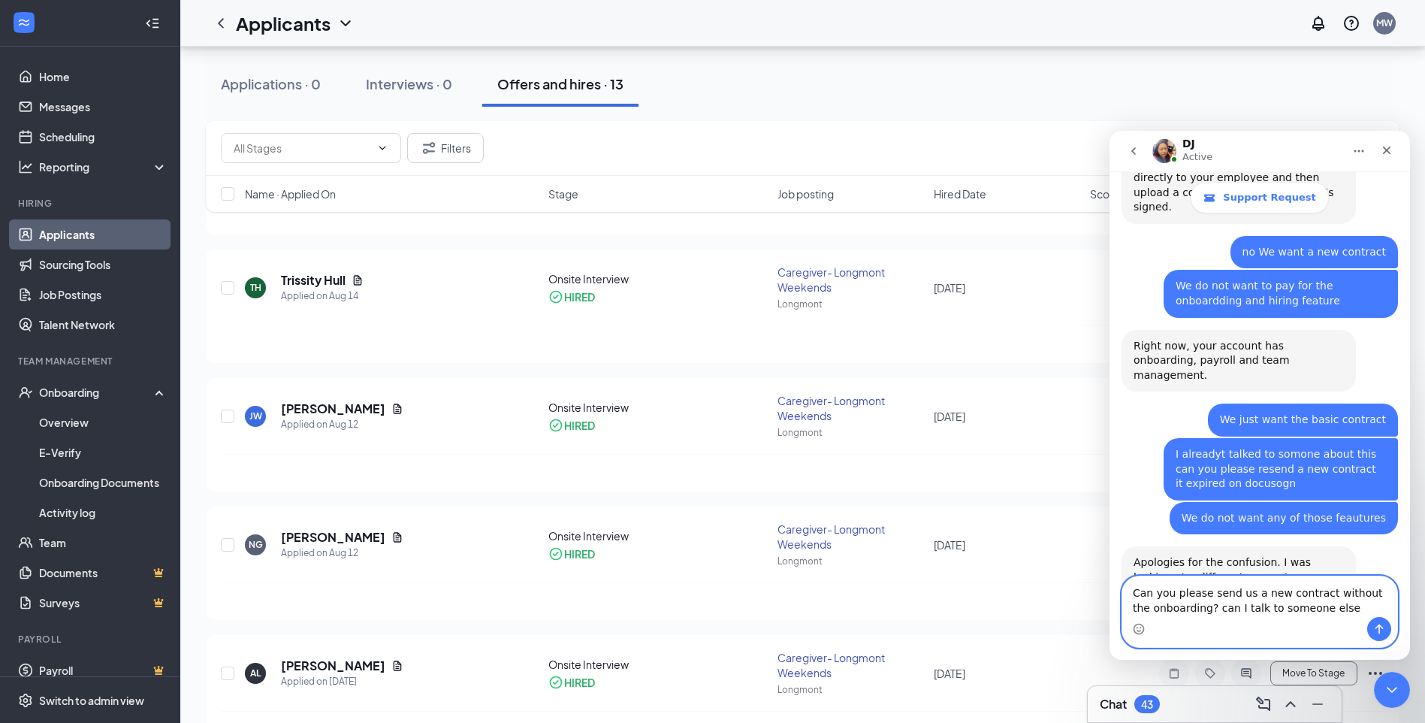
type textarea "Can you please send us a new contract without the onboarding? can I talk to som…"
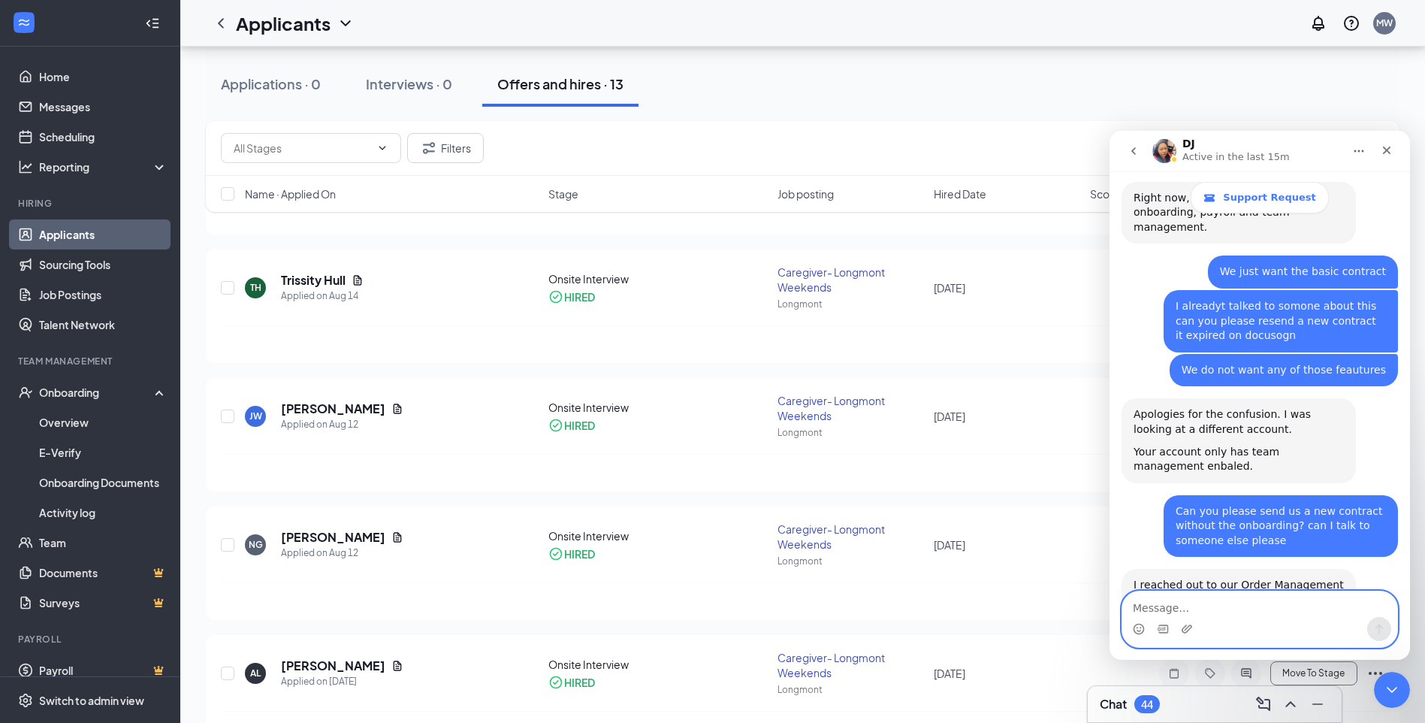
scroll to position [1074, 0]
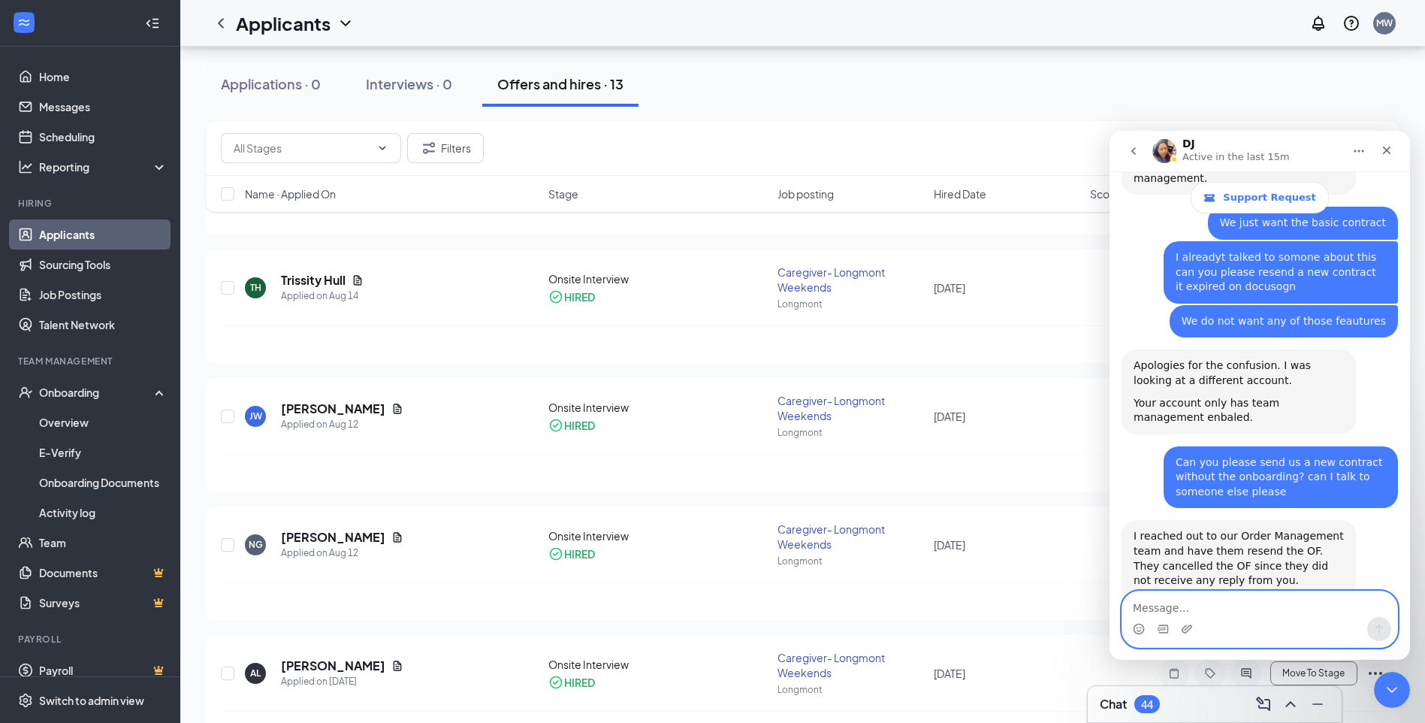
click at [1146, 606] on textarea "Message…" at bounding box center [1260, 604] width 275 height 26
type textarea "Thank you"
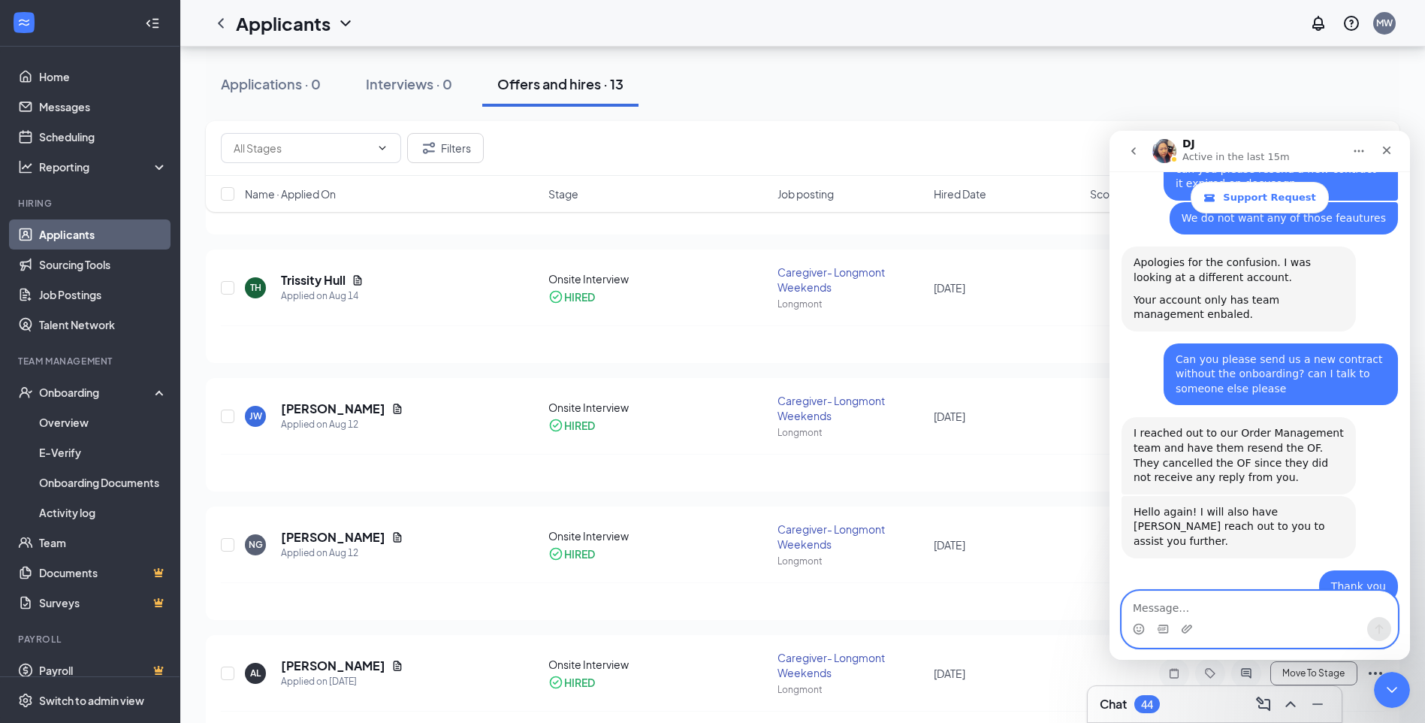
scroll to position [1201, 0]
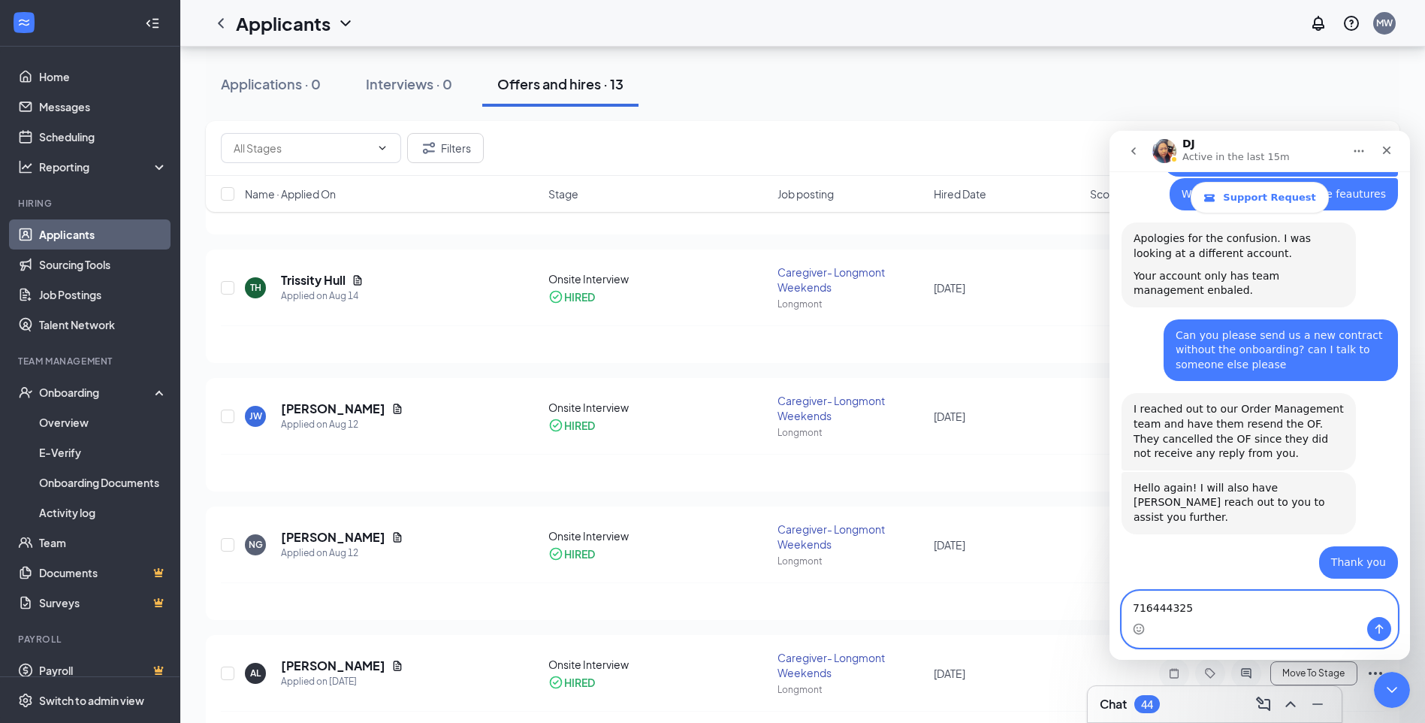
type textarea "7164443251"
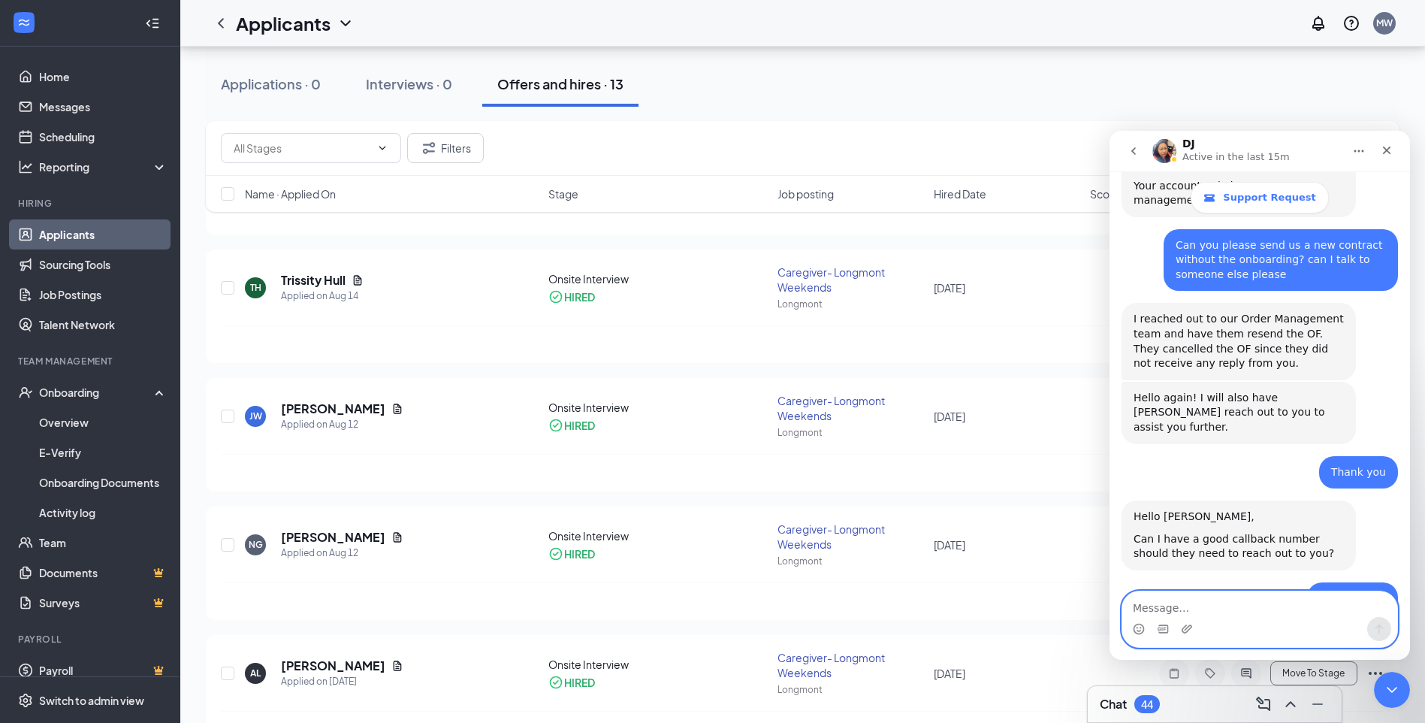
scroll to position [1291, 0]
type textarea "Thank you"
click at [1146, 630] on button "Send a message…" at bounding box center [1380, 629] width 24 height 24
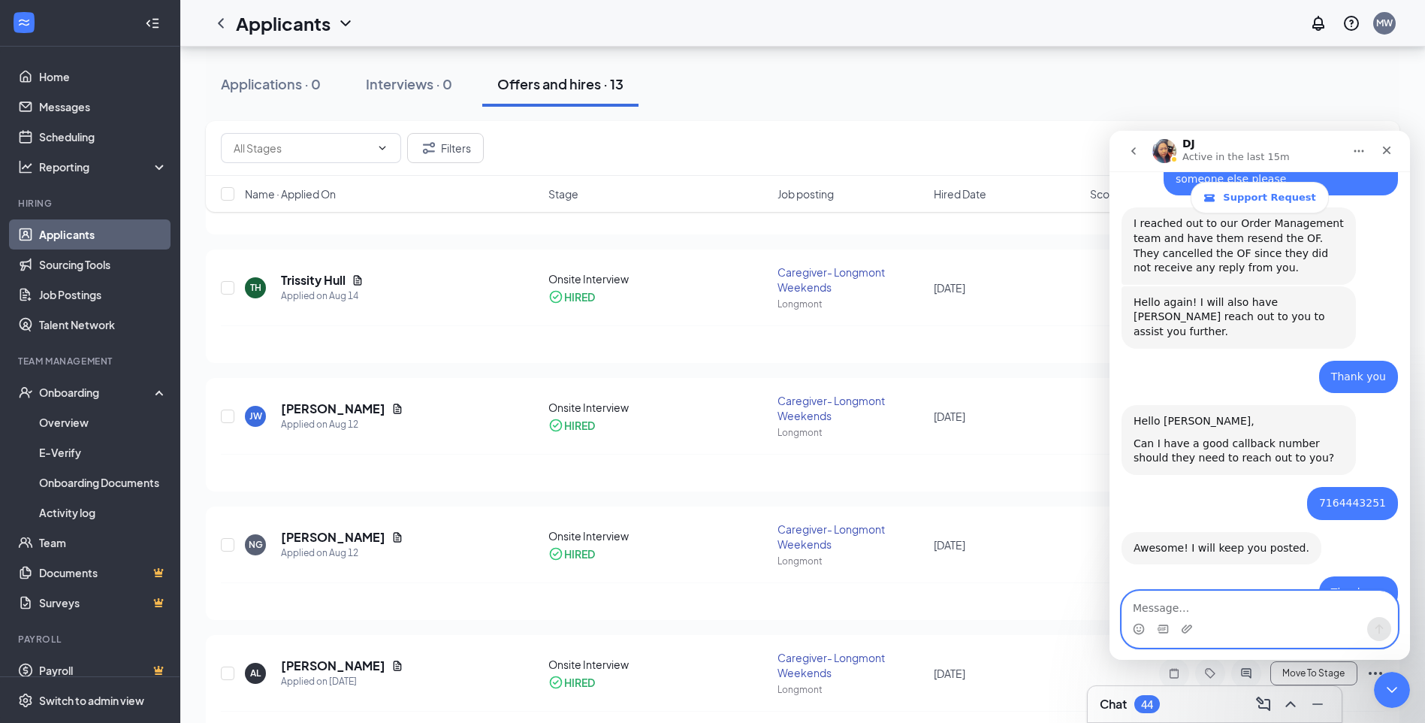
scroll to position [1380, 0]
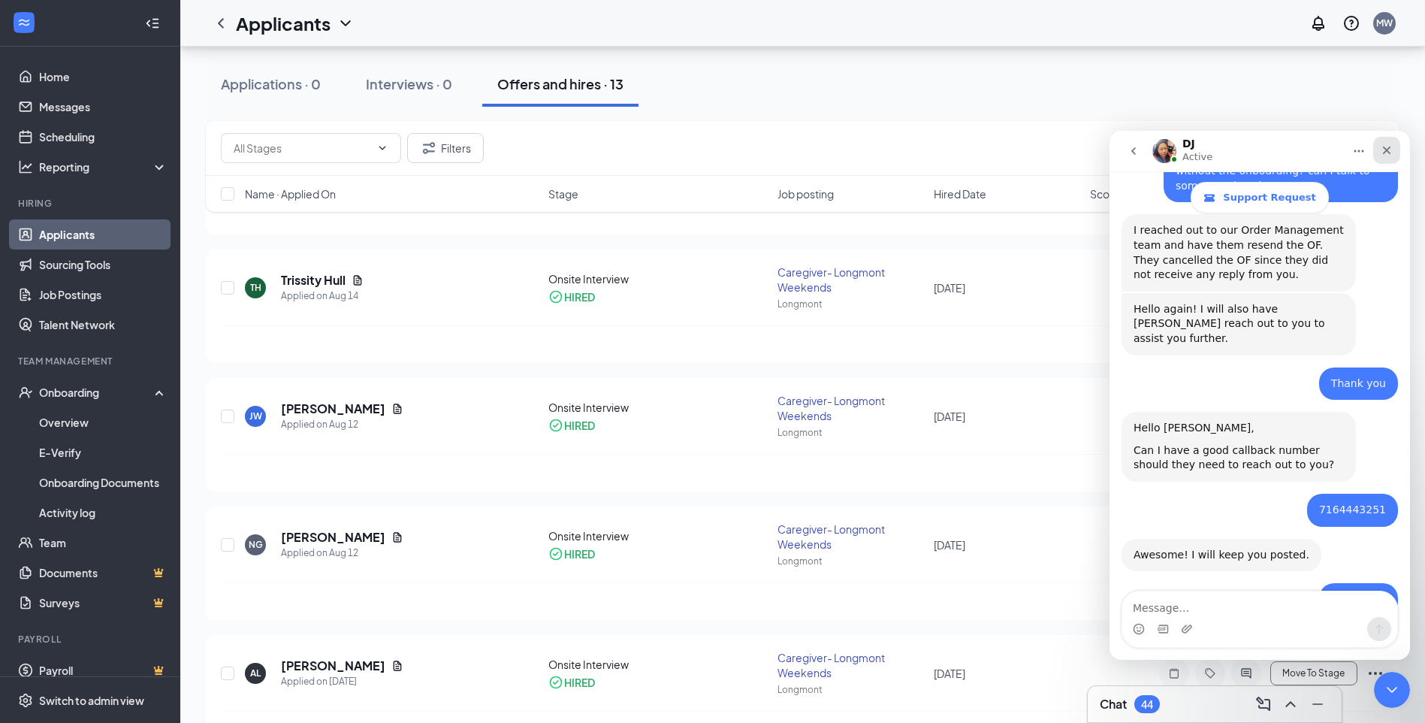
click at [1146, 156] on div "Close" at bounding box center [1387, 150] width 27 height 27
